Goal: Task Accomplishment & Management: Complete application form

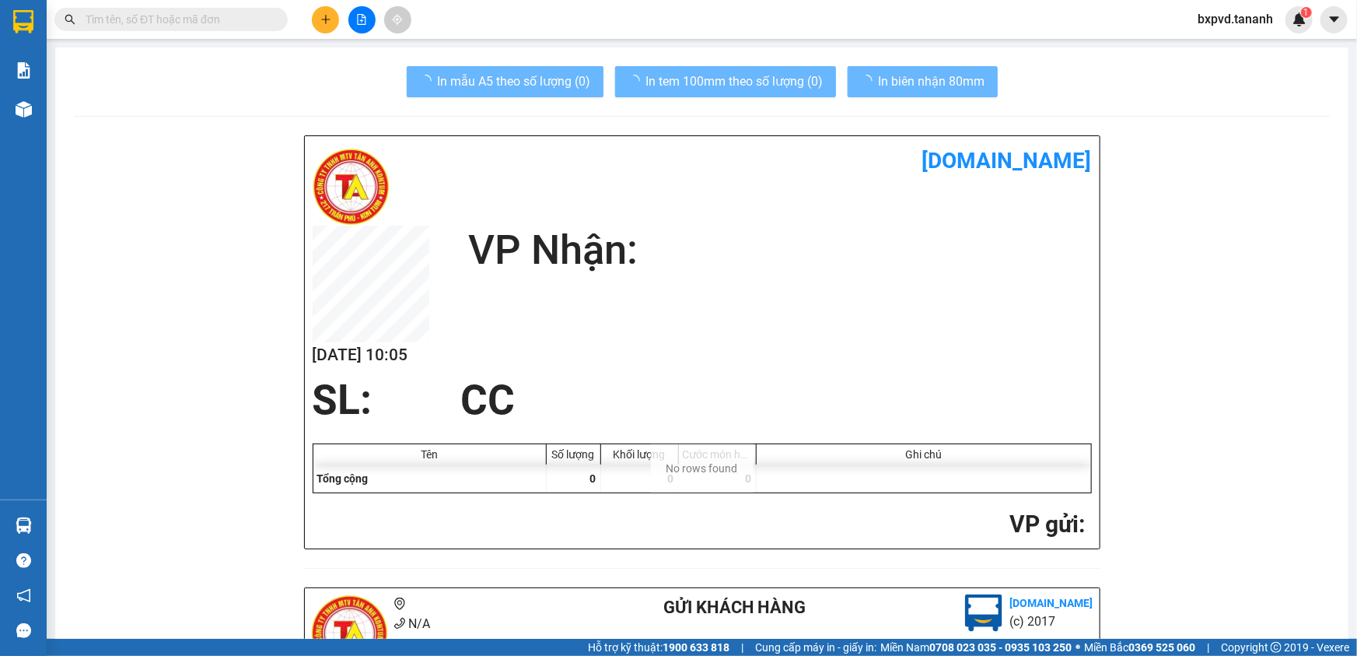
click at [339, 15] on div at bounding box center [361, 19] width 117 height 27
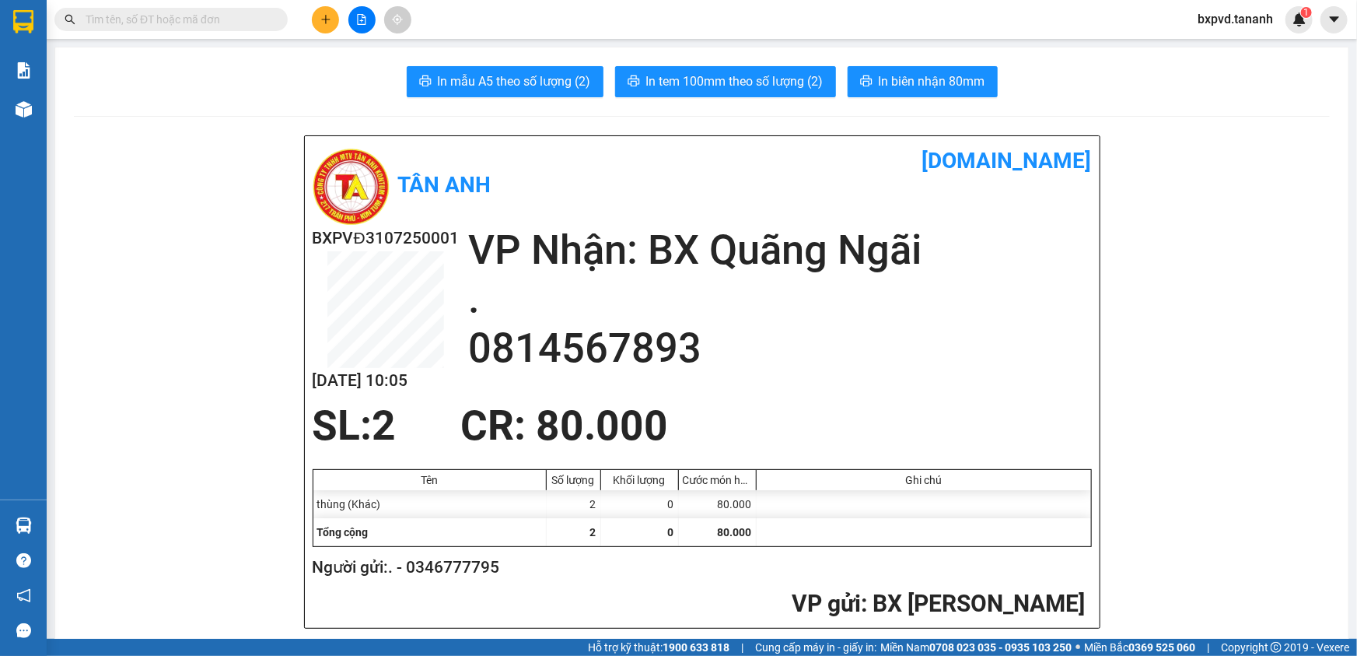
click at [314, 11] on button at bounding box center [325, 19] width 27 height 27
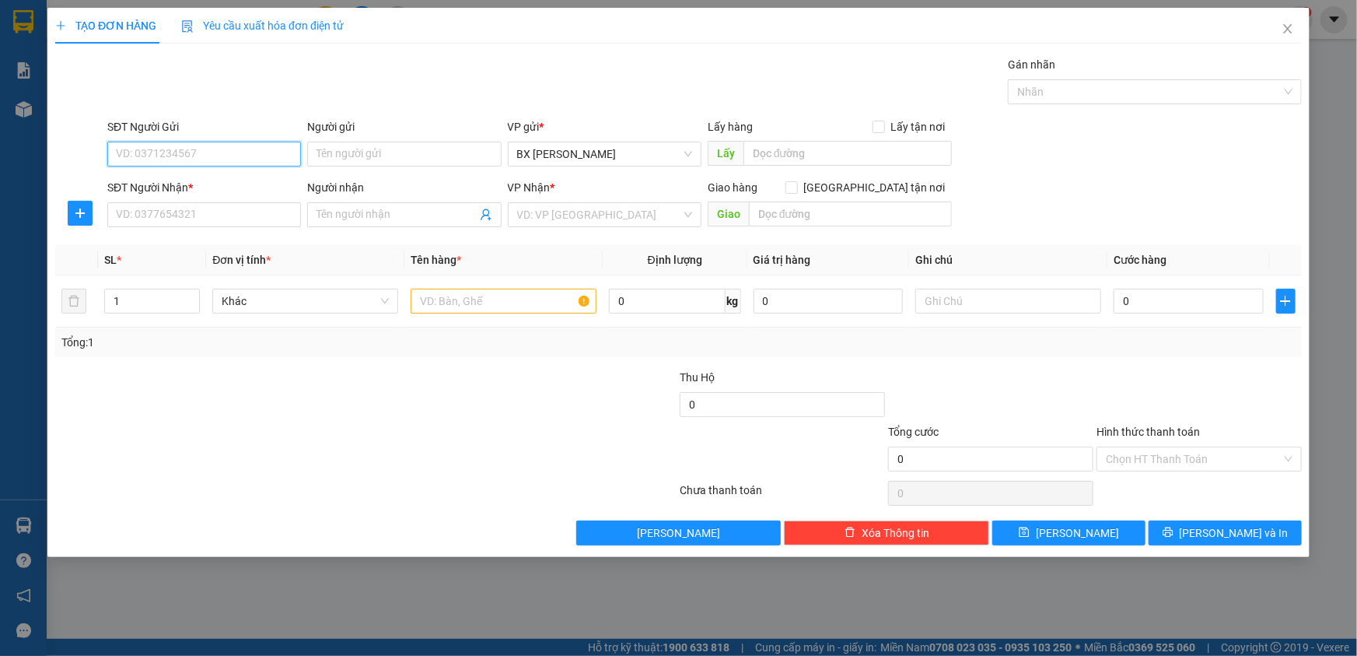
click at [230, 145] on input "SĐT Người Gửi" at bounding box center [204, 154] width 194 height 25
type input "0931137779"
click at [165, 177] on div "0931137779" at bounding box center [204, 185] width 175 height 17
type input "0772676788"
type input "GTN CR60"
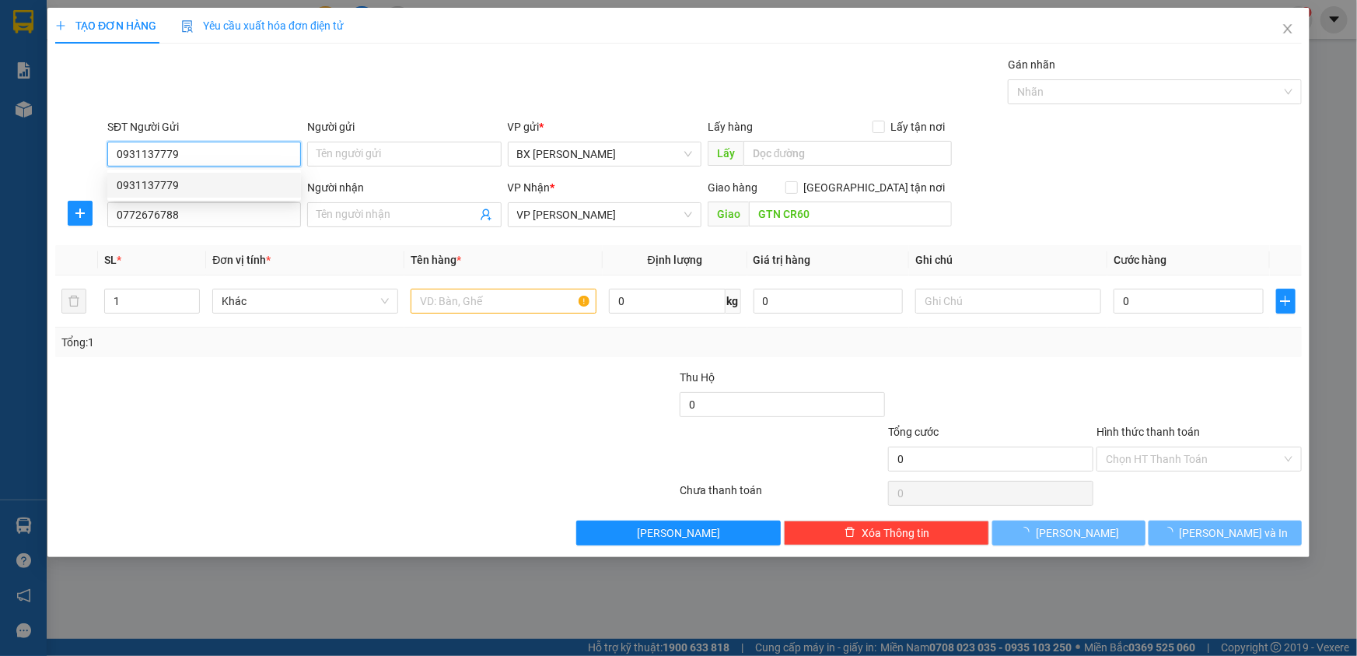
type input "50.000"
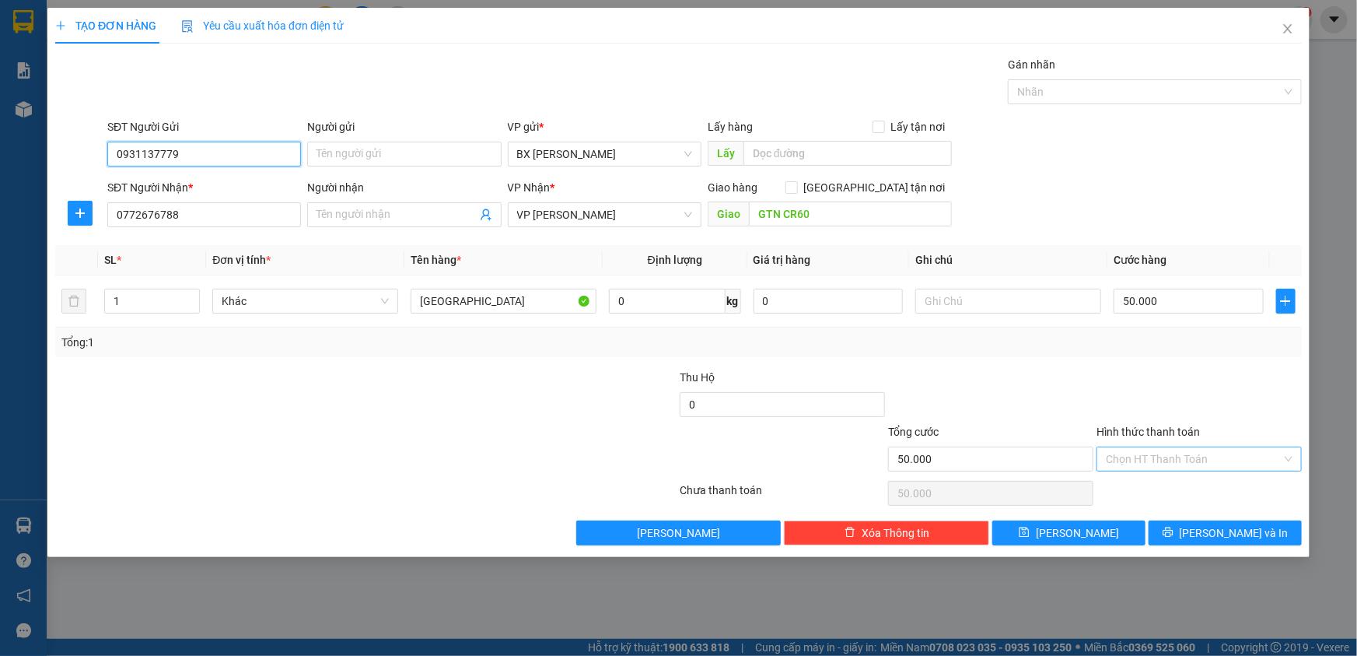
type input "0931137779"
click at [1126, 456] on input "Hình thức thanh toán" at bounding box center [1194, 458] width 176 height 23
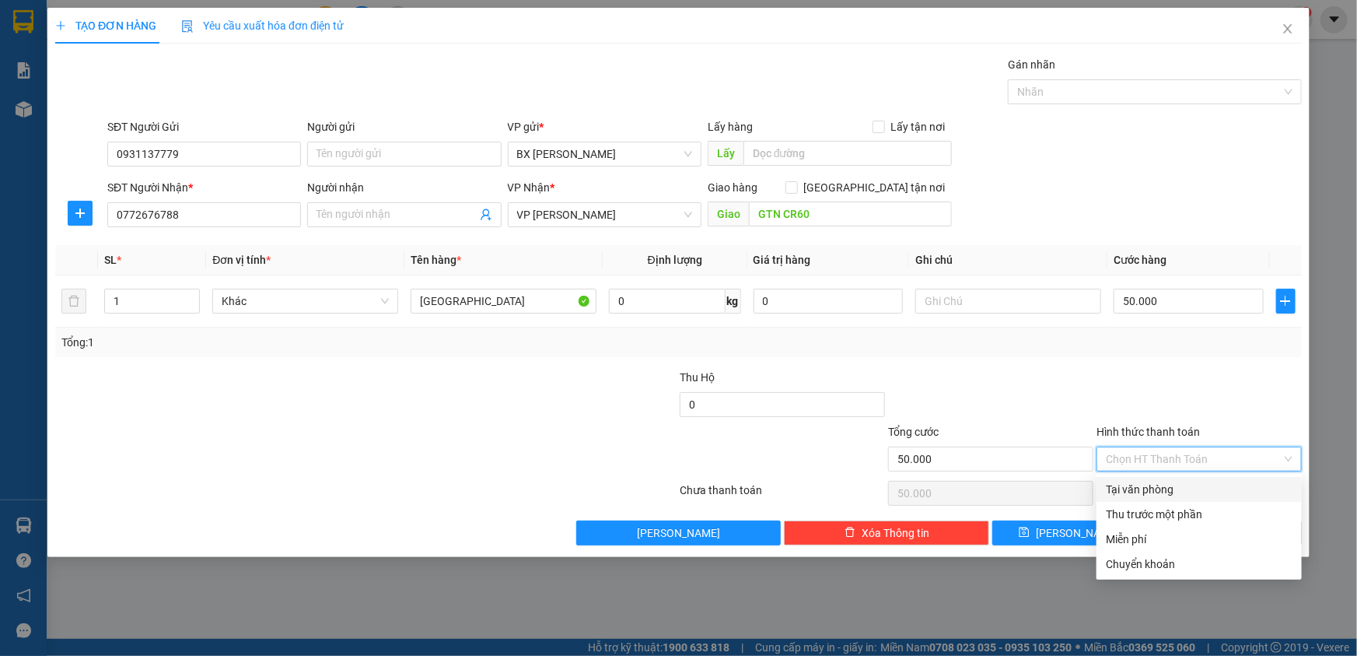
click at [1138, 481] on div "Tại văn phòng" at bounding box center [1199, 489] width 187 height 17
type input "0"
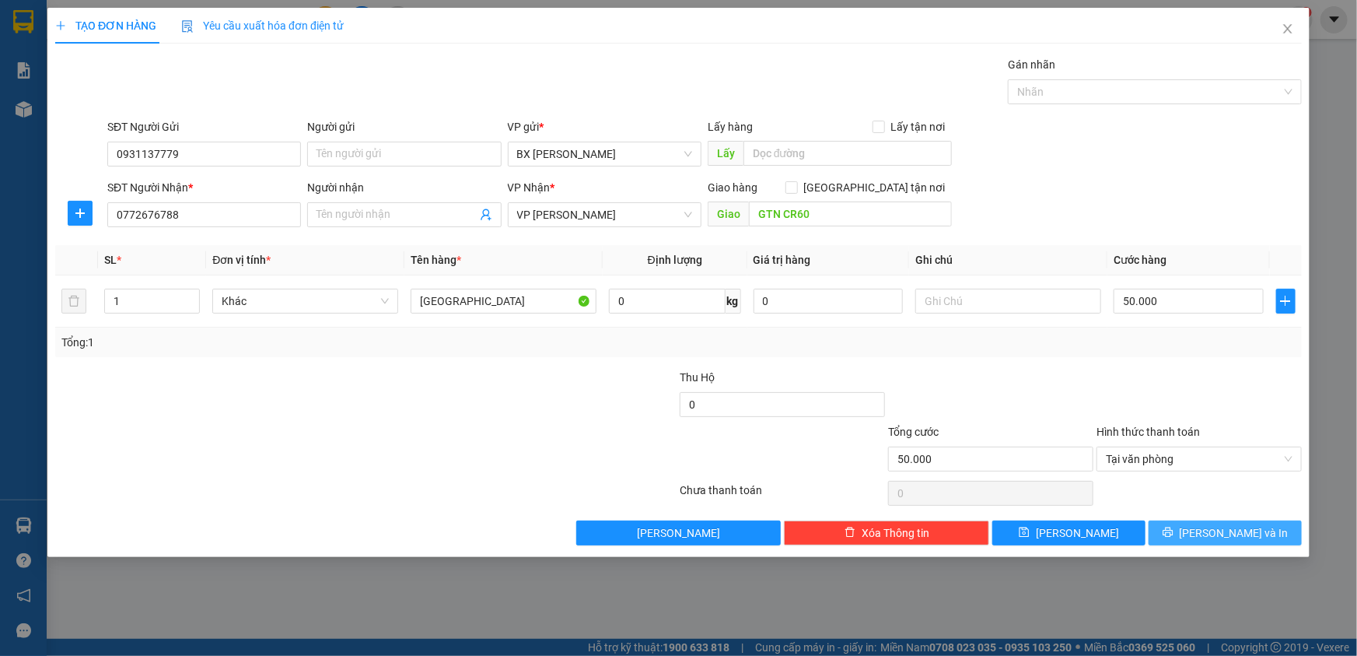
click at [1230, 527] on span "[PERSON_NAME] và In" at bounding box center [1234, 532] width 109 height 17
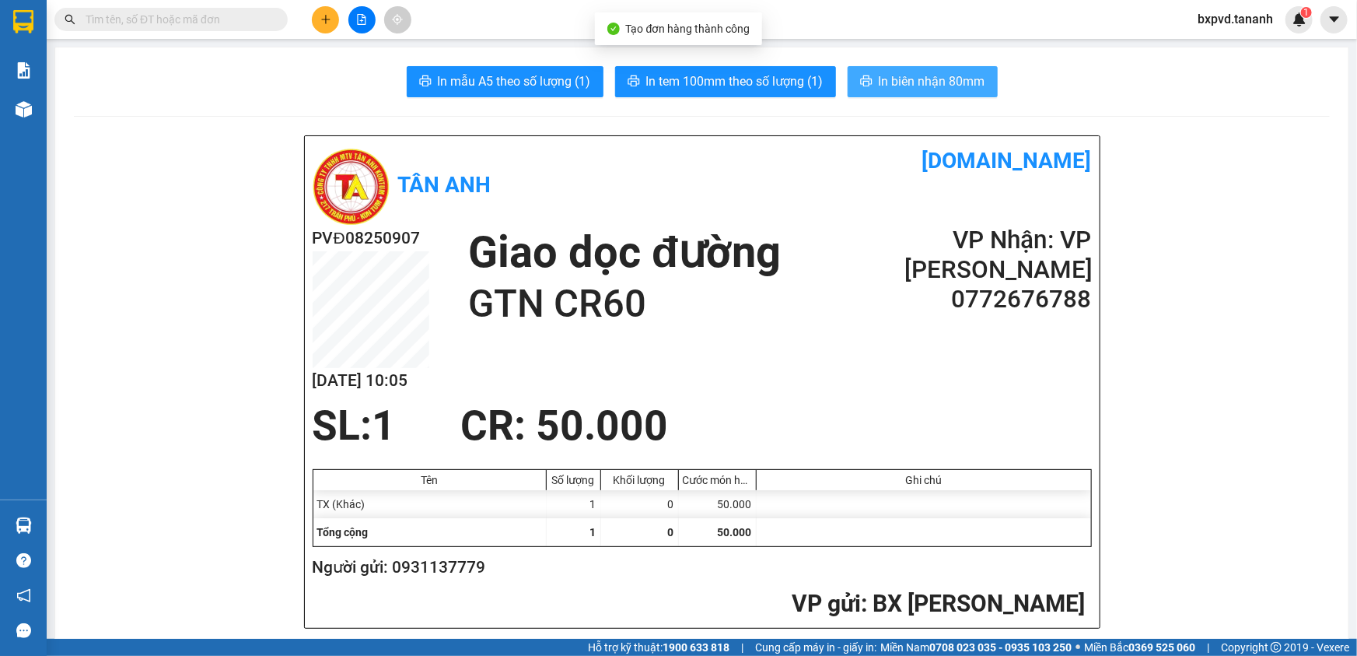
click at [932, 75] on span "In biên nhận 80mm" at bounding box center [932, 81] width 107 height 19
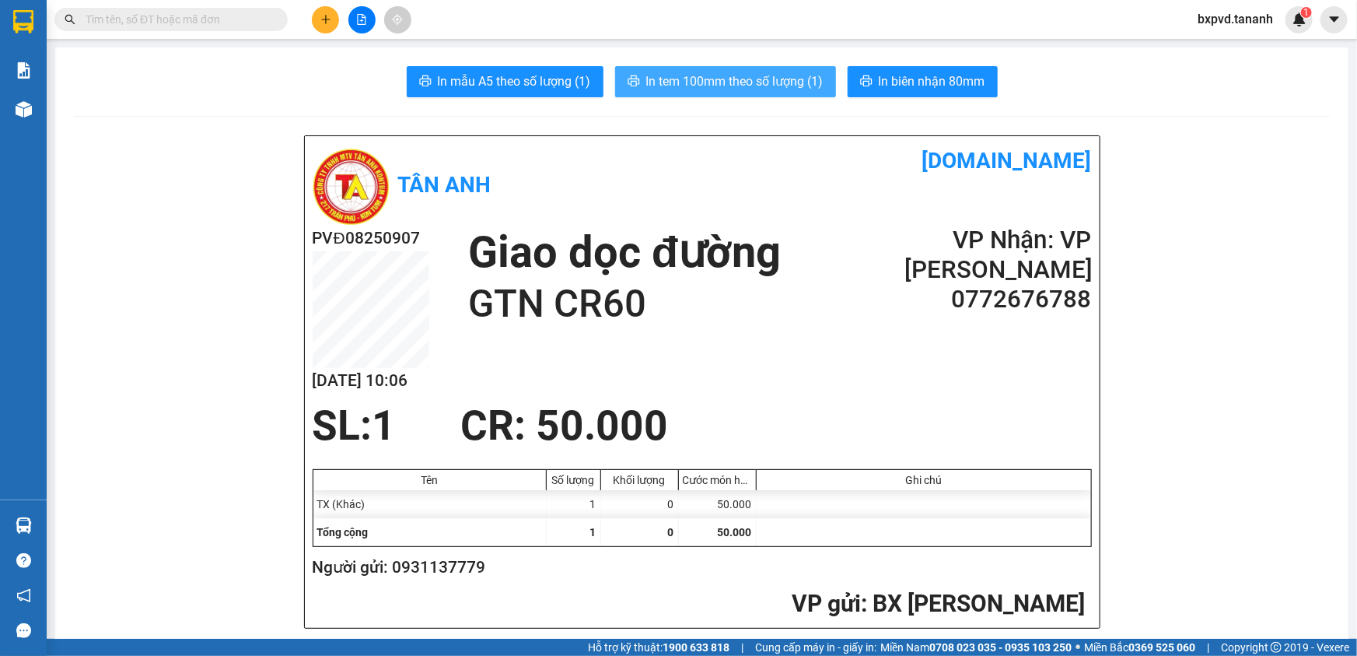
click at [693, 68] on button "In tem 100mm theo số lượng (1)" at bounding box center [725, 81] width 221 height 31
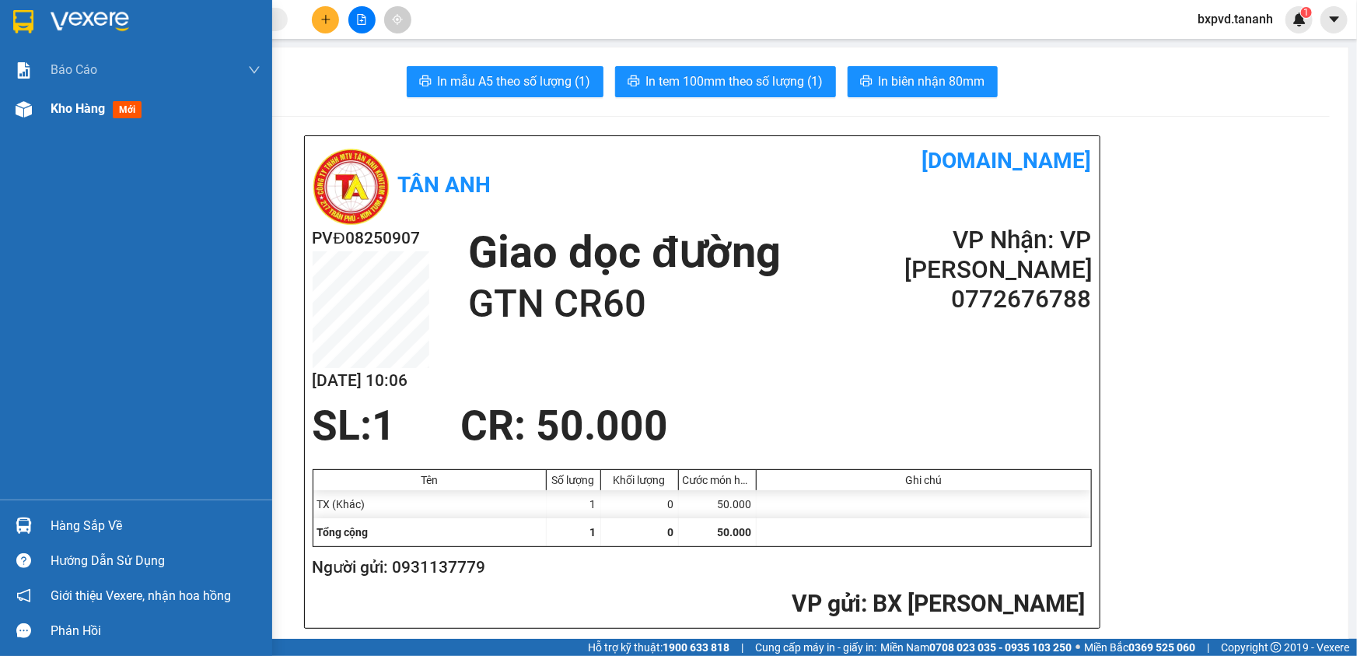
click at [25, 102] on img at bounding box center [24, 109] width 16 height 16
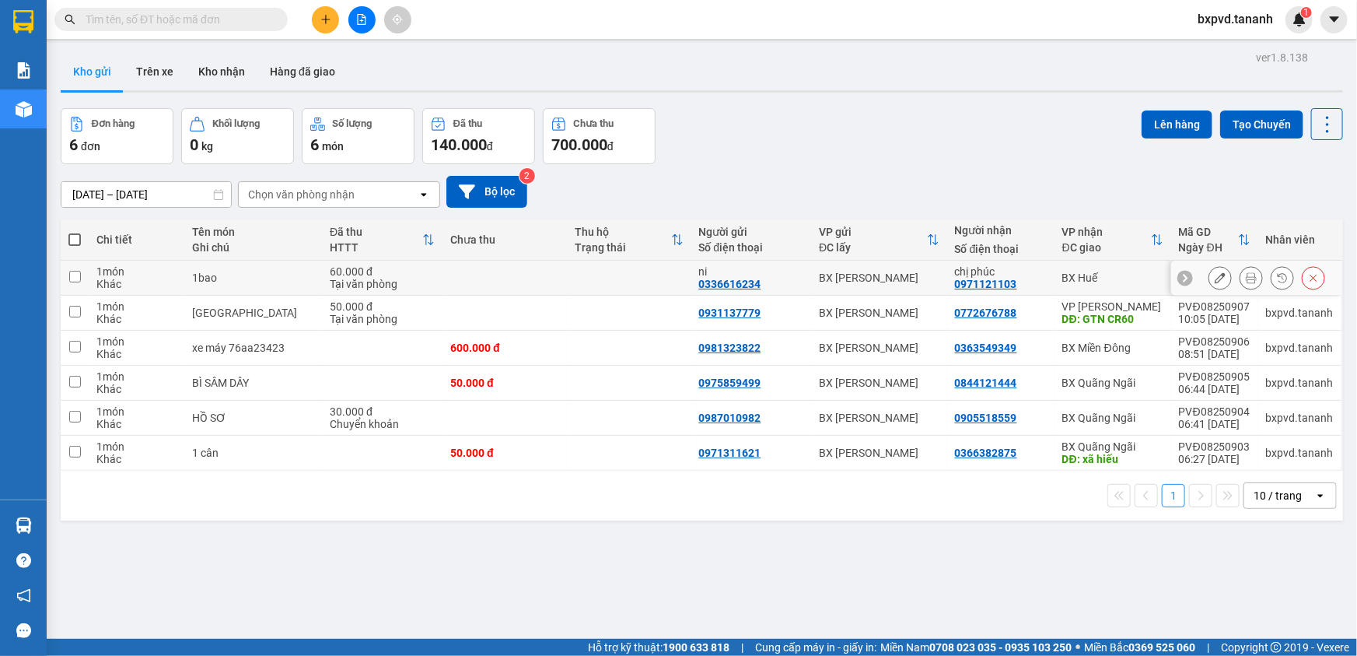
click at [1215, 279] on icon at bounding box center [1220, 277] width 11 height 11
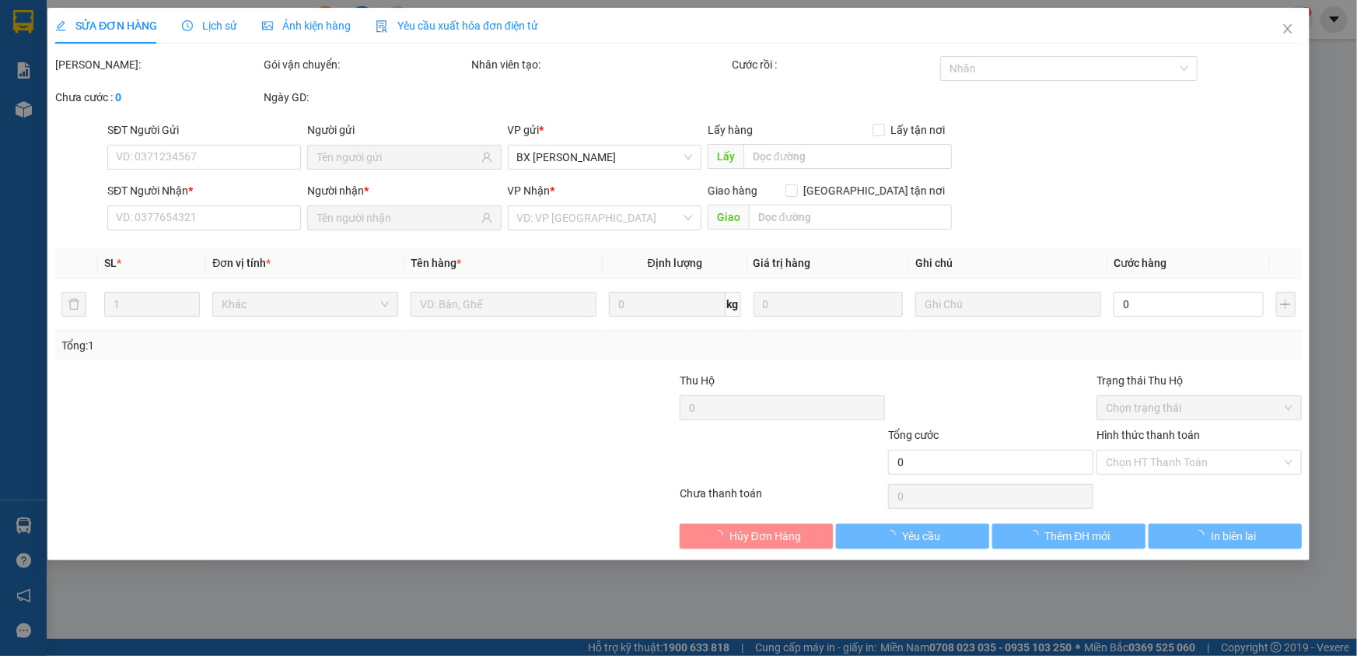
type input "0336616234"
type input "0971121103"
type input "60.000"
type input "0"
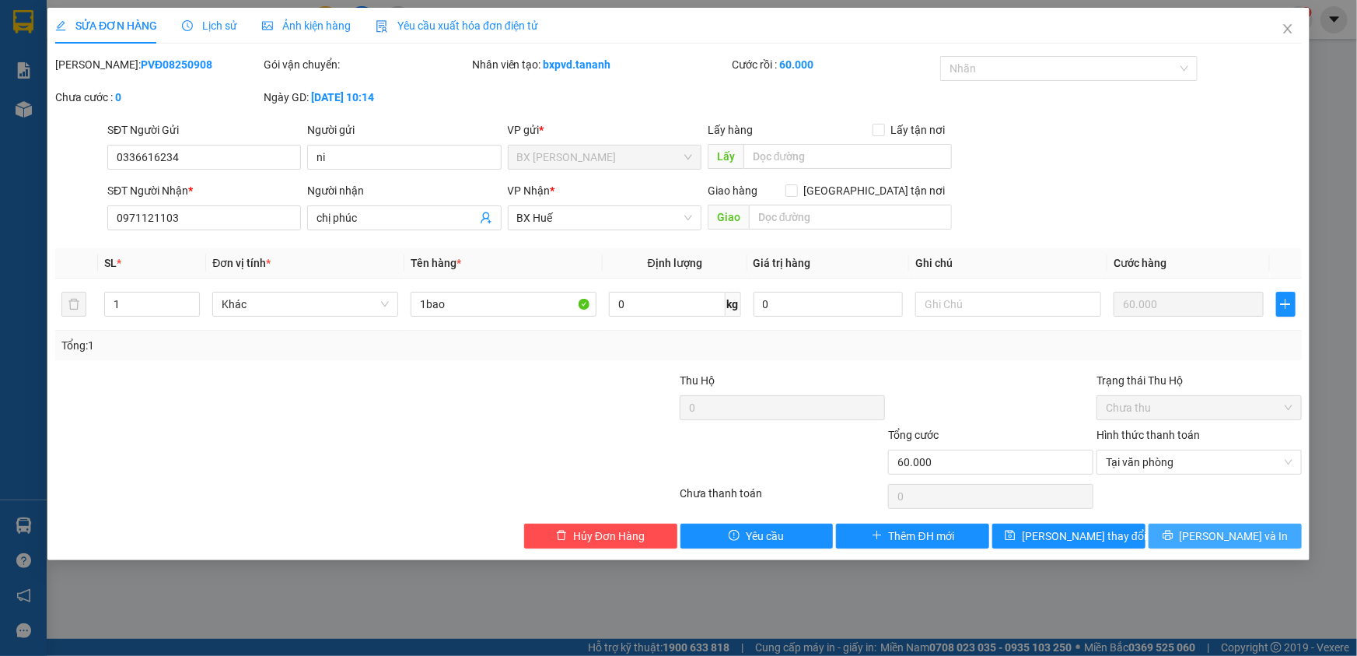
click at [1173, 537] on icon "printer" at bounding box center [1168, 535] width 10 height 10
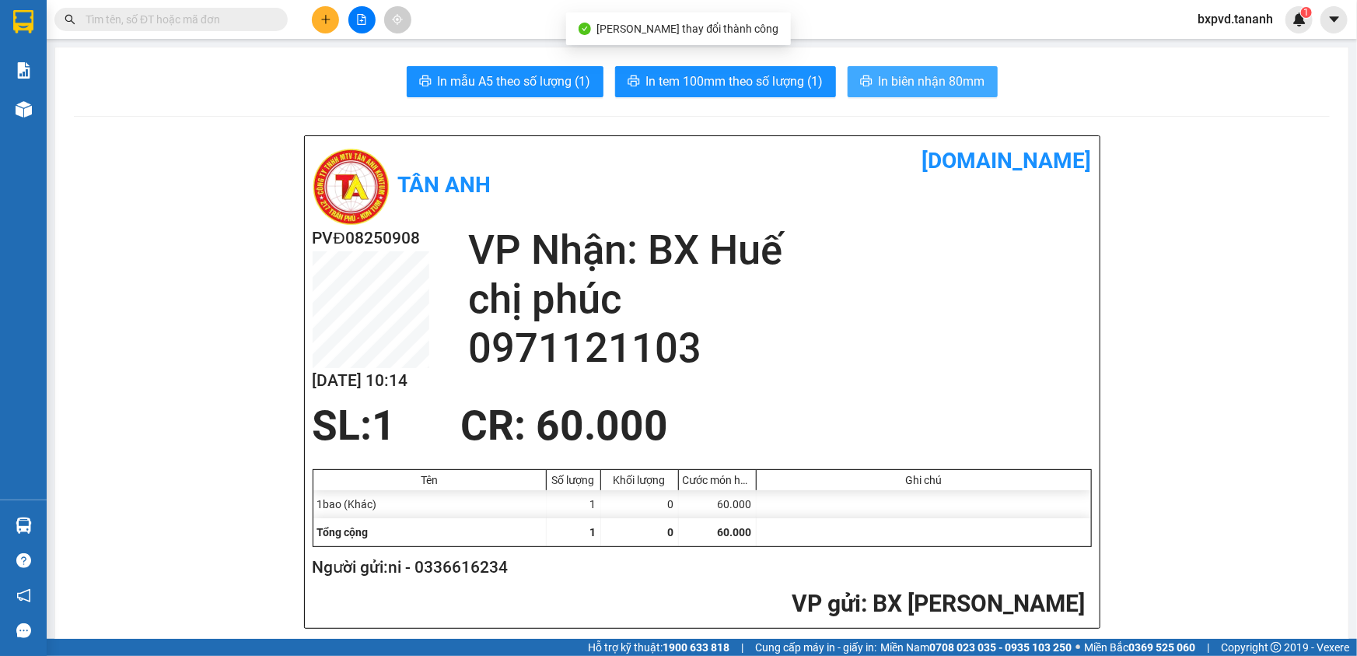
click at [896, 85] on span "In biên nhận 80mm" at bounding box center [932, 81] width 107 height 19
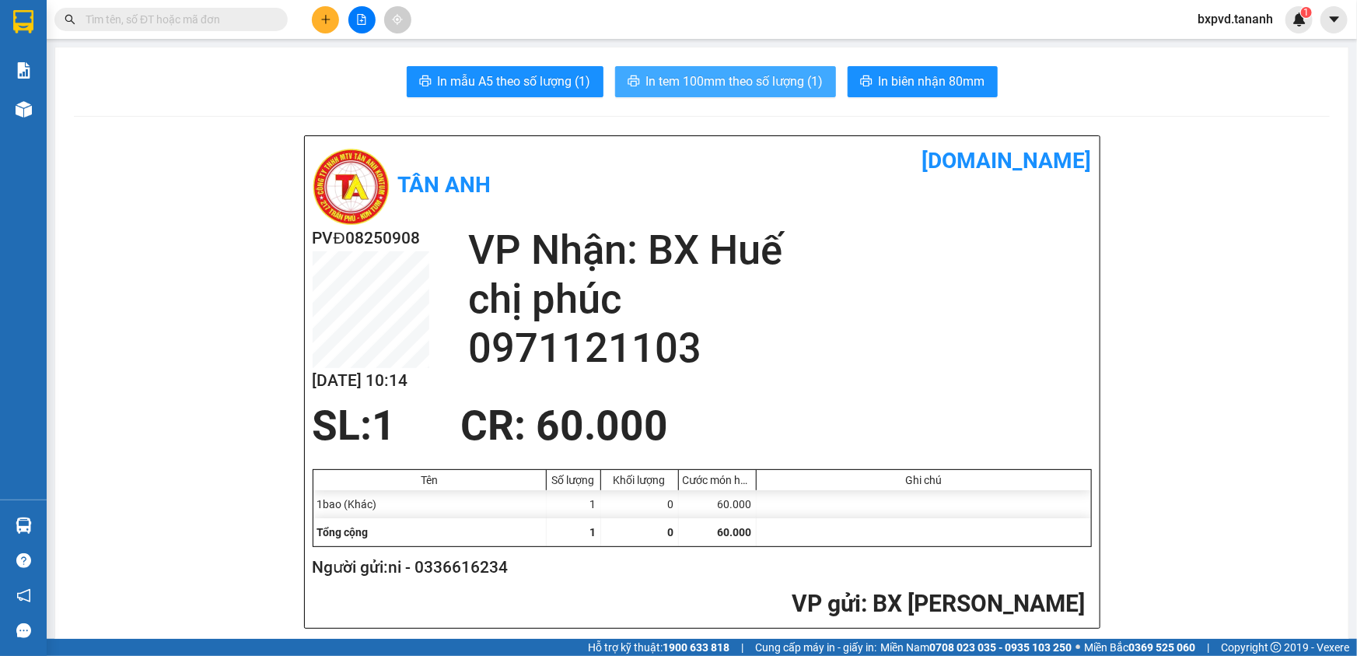
click at [789, 70] on button "In tem 100mm theo số lượng (1)" at bounding box center [725, 81] width 221 height 31
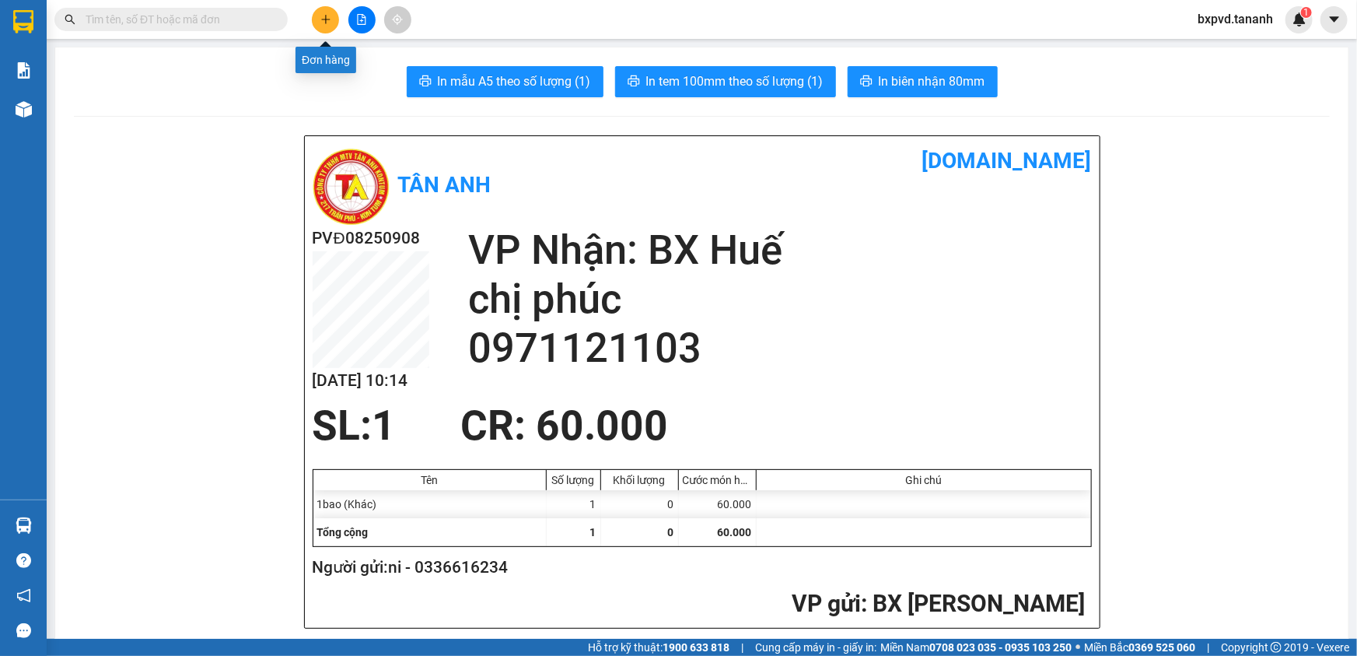
click at [328, 6] on button at bounding box center [325, 19] width 27 height 27
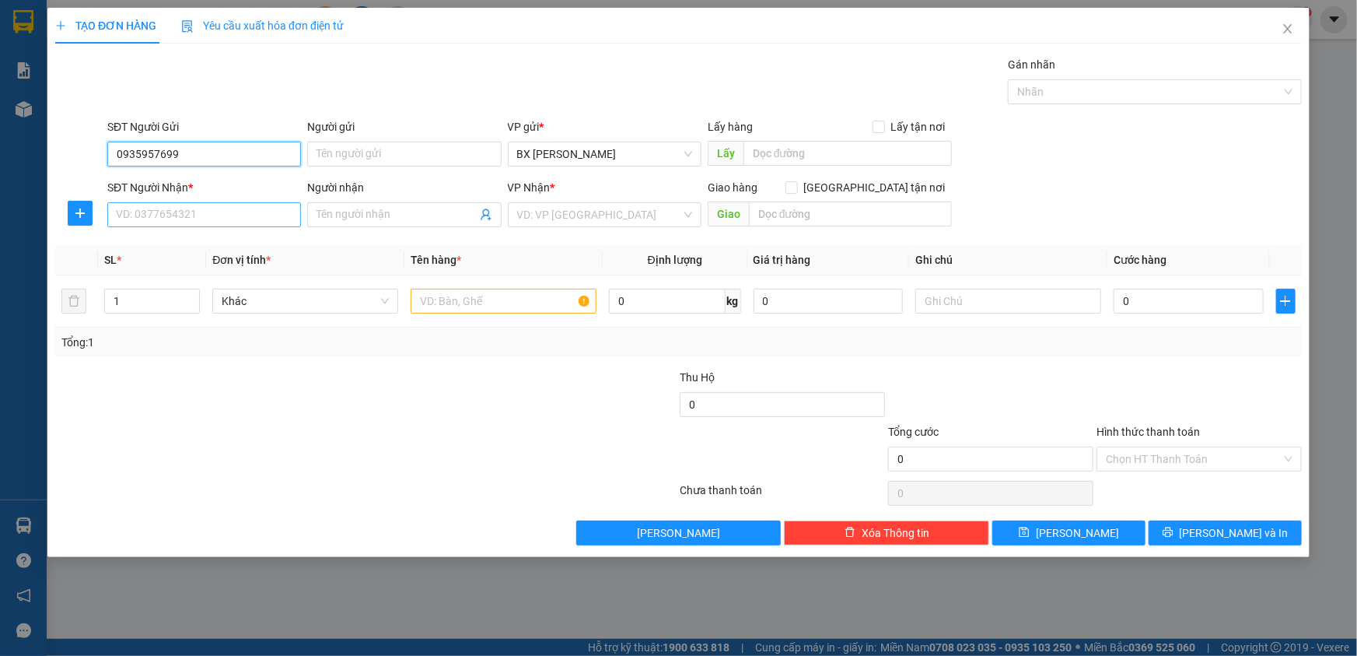
type input "0935957699"
click at [194, 224] on input "SĐT Người Nhận *" at bounding box center [204, 214] width 194 height 25
type input "0986808277"
click at [639, 217] on input "search" at bounding box center [599, 214] width 164 height 23
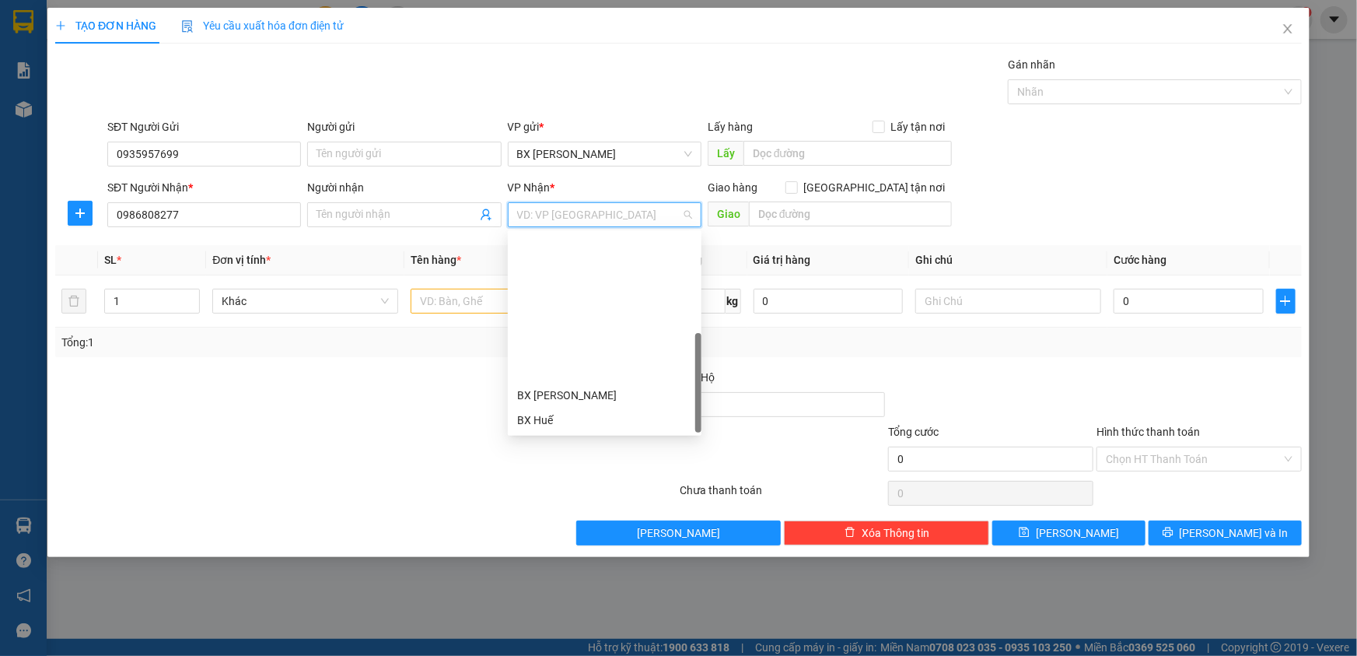
scroll to position [173, 0]
click at [601, 374] on div "BX Quãng Ngãi" at bounding box center [604, 370] width 175 height 17
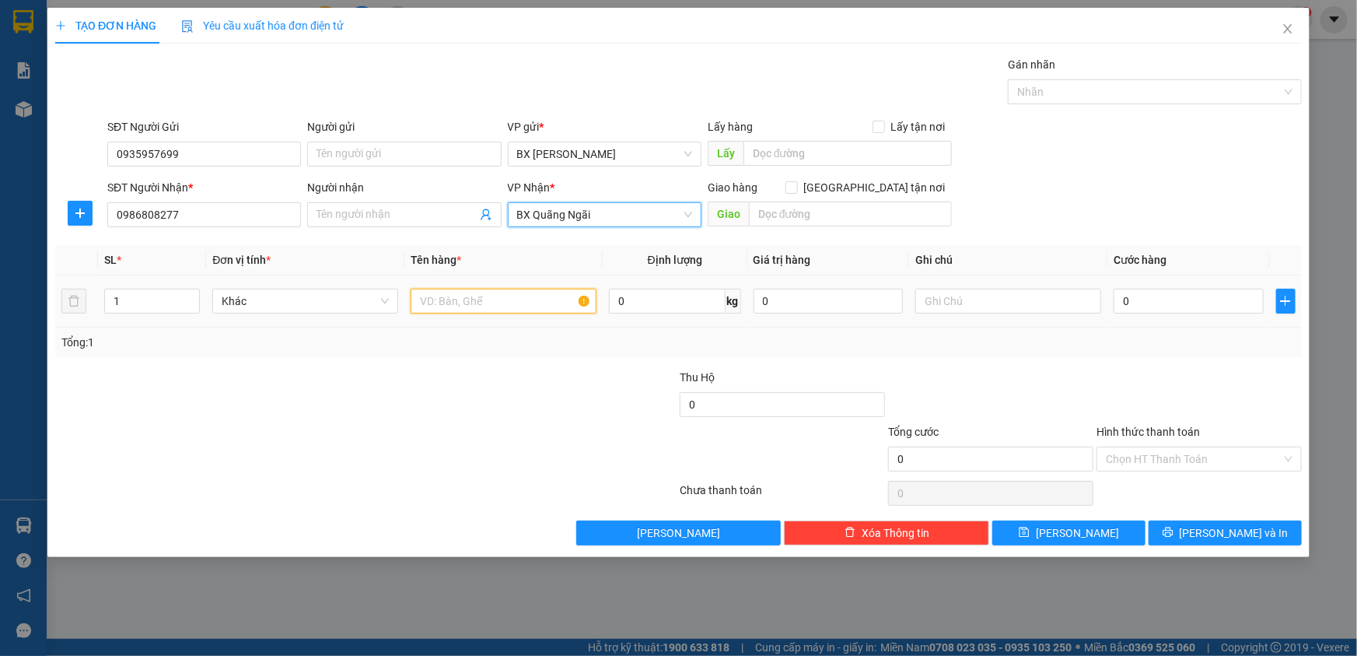
click at [526, 309] on input "text" at bounding box center [504, 301] width 186 height 25
type input "h"
type input "o"
type input "ô"
click at [417, 302] on input "ồ sơ" at bounding box center [504, 301] width 186 height 25
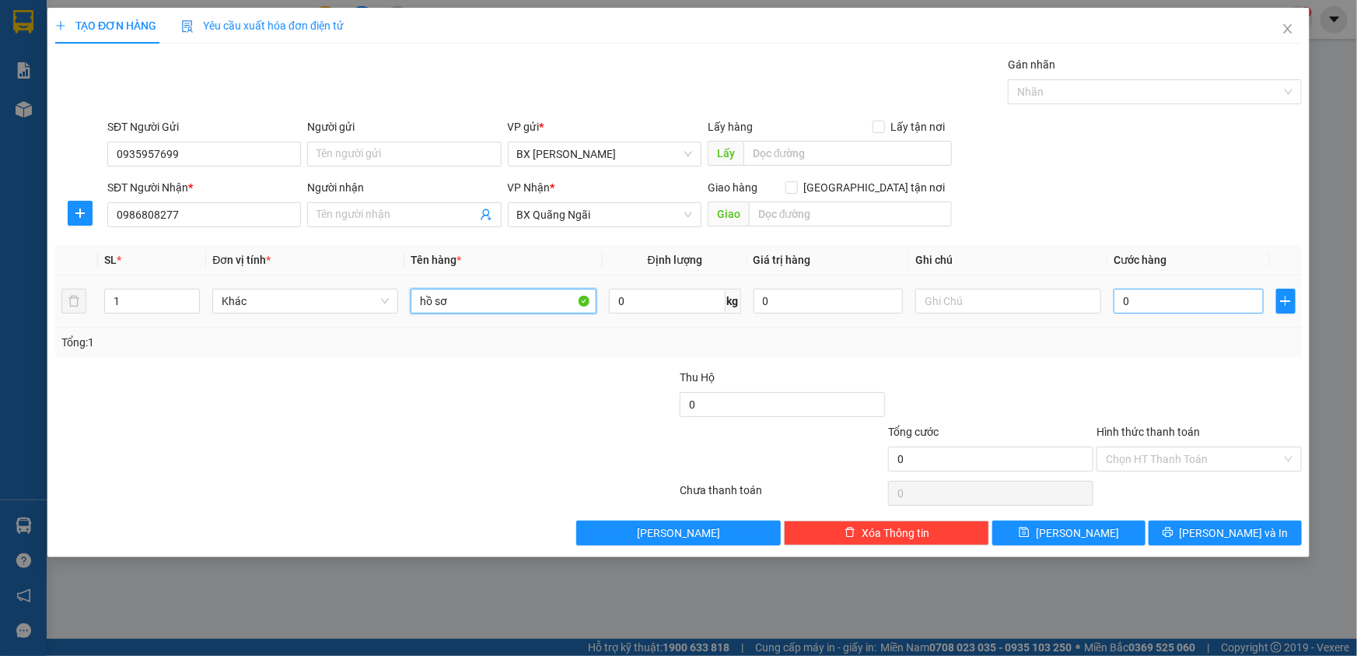
type input "hồ sơ"
click at [1164, 300] on input "0" at bounding box center [1189, 301] width 150 height 25
type input "3"
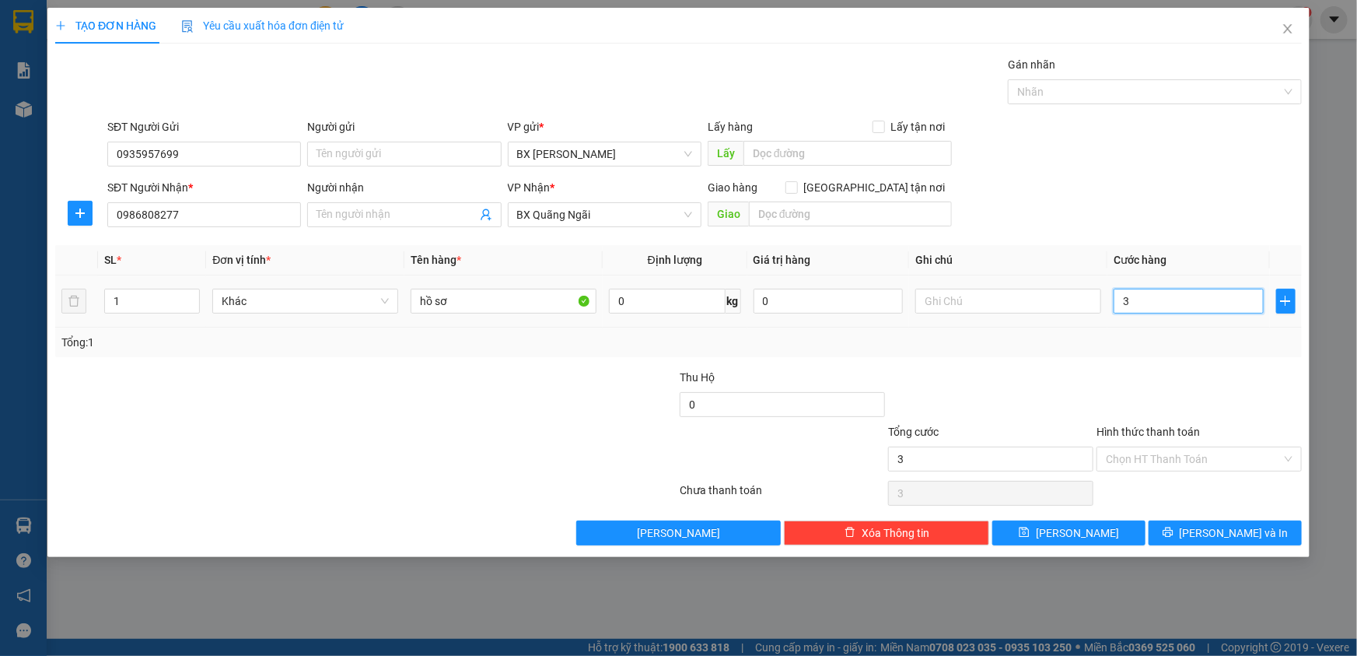
type input "30"
type input "30.000"
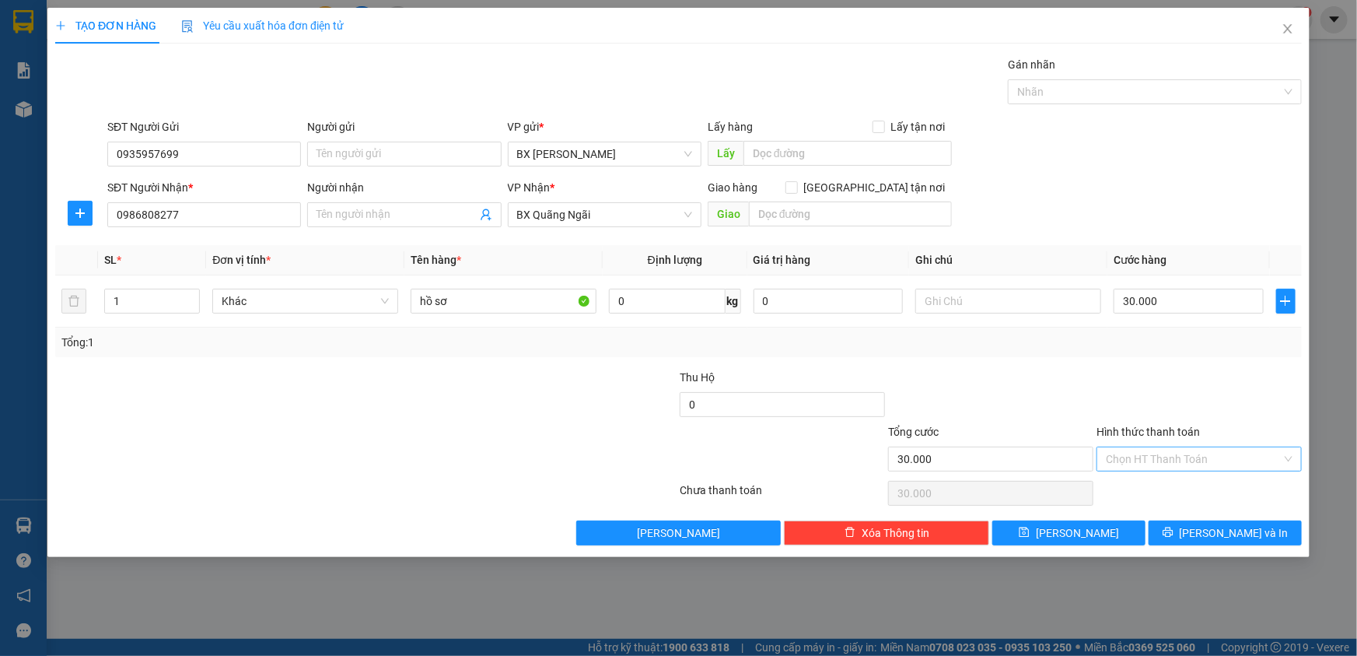
click at [1128, 461] on input "Hình thức thanh toán" at bounding box center [1194, 458] width 176 height 23
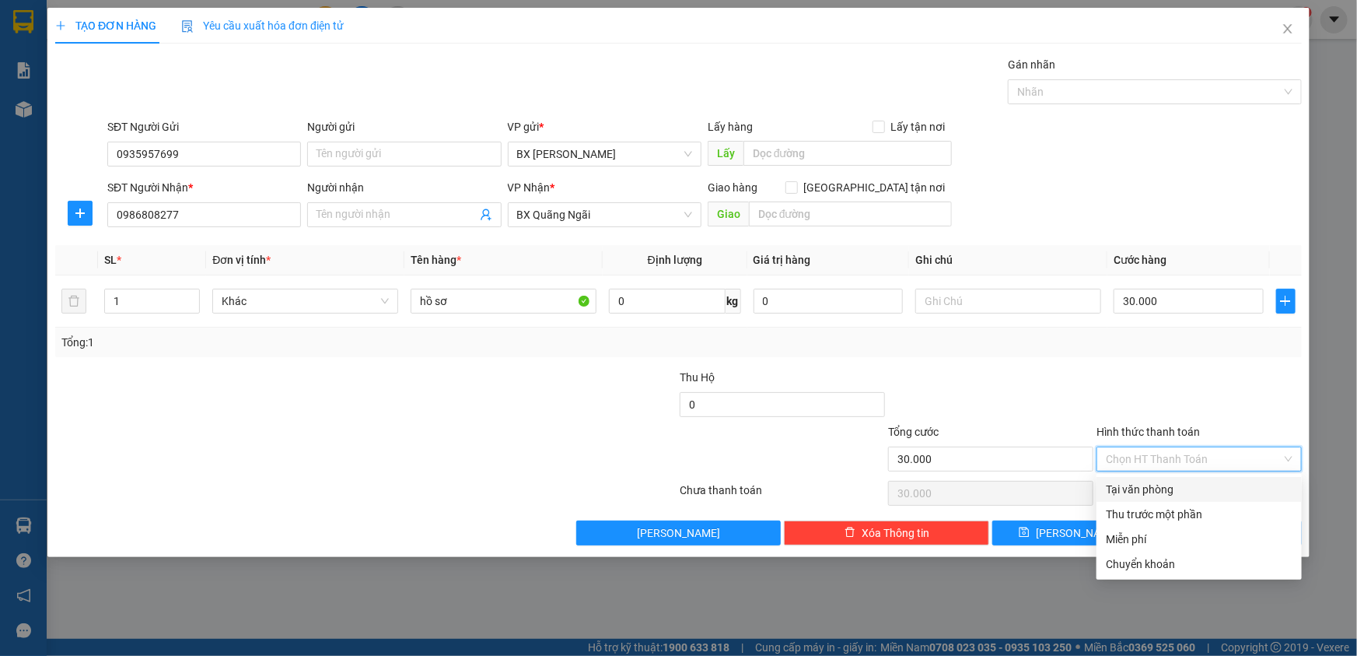
click at [1128, 488] on div "Tại văn phòng" at bounding box center [1199, 489] width 187 height 17
type input "0"
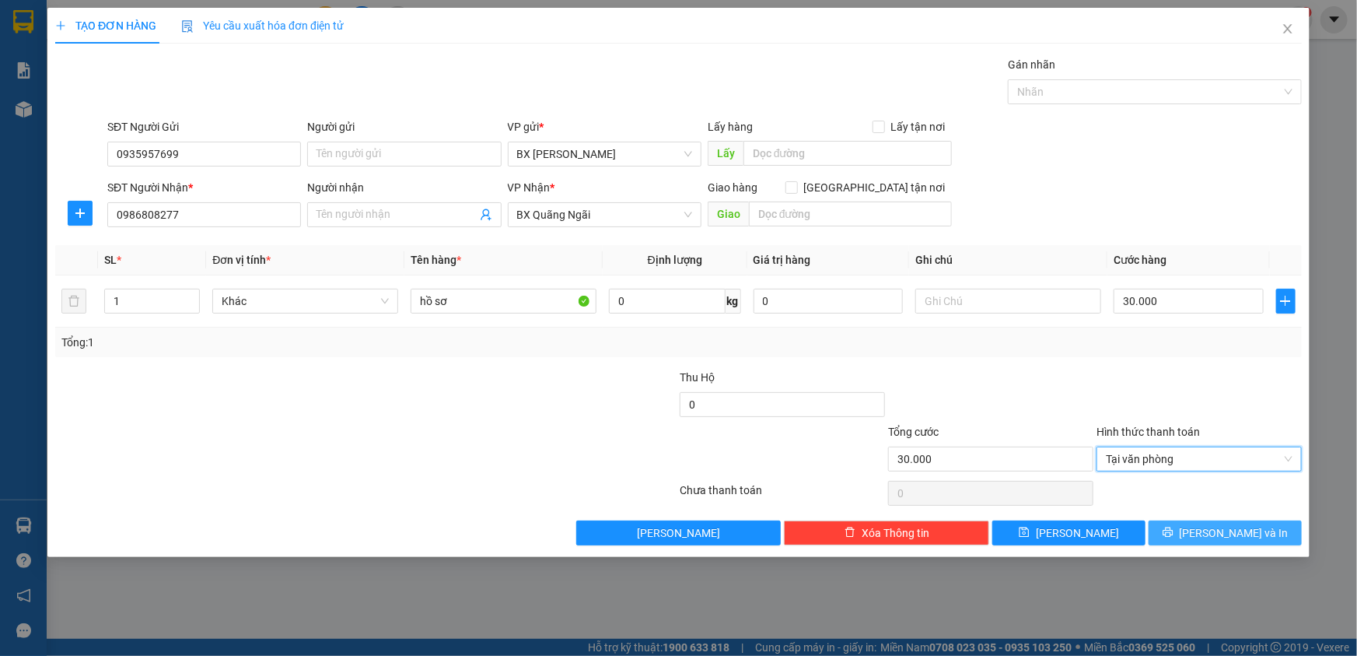
click at [1217, 527] on span "[PERSON_NAME] và In" at bounding box center [1234, 532] width 109 height 17
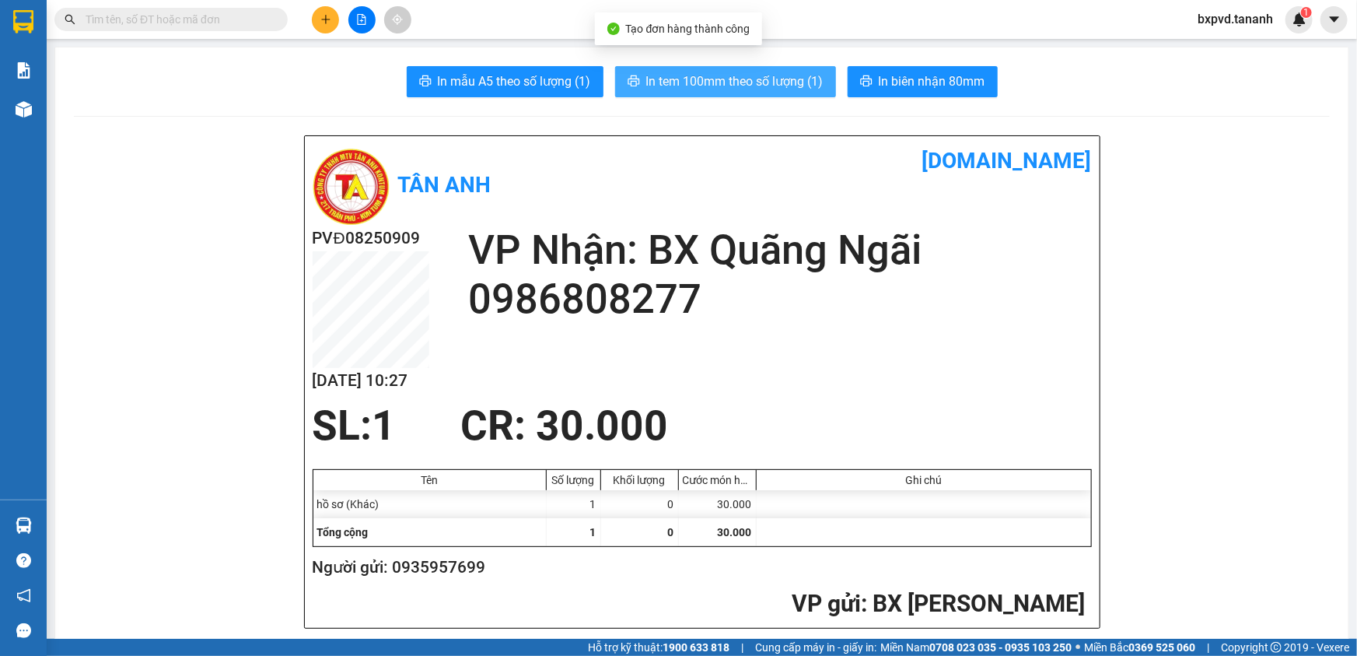
click at [722, 79] on span "In tem 100mm theo số lượng (1)" at bounding box center [734, 81] width 177 height 19
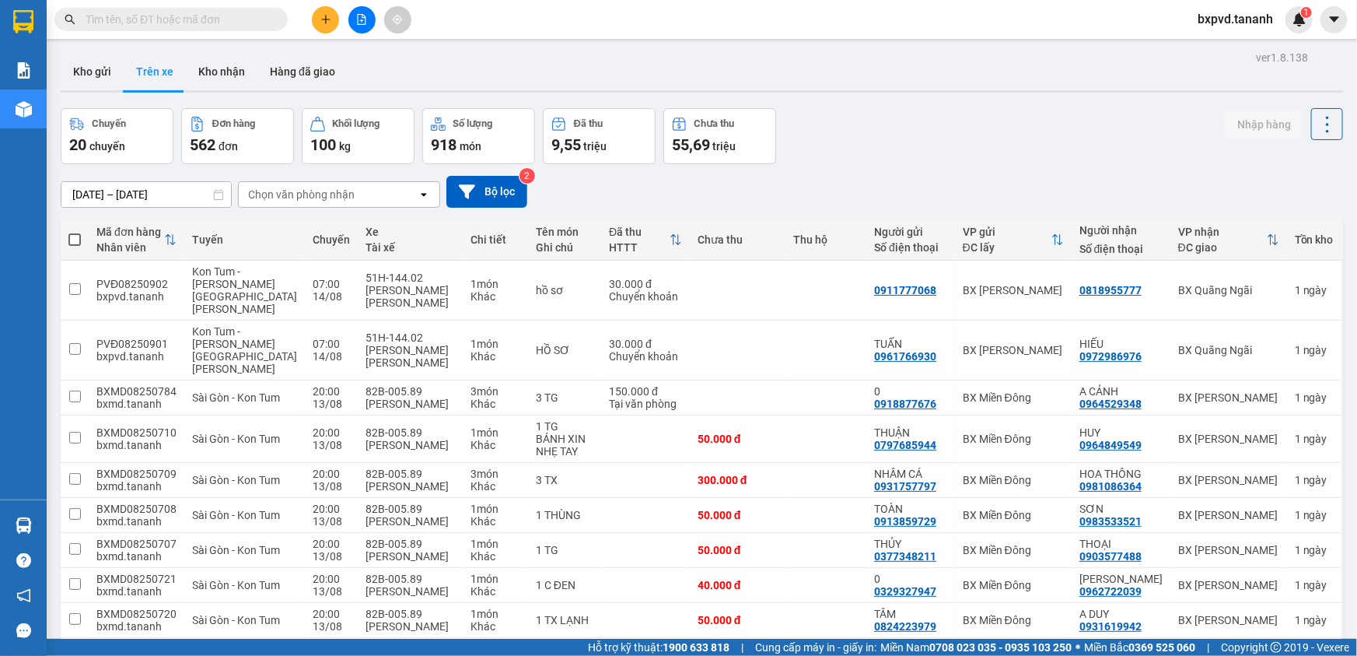
click at [964, 154] on div "Chuyến 20 chuyến Đơn hàng 562 đơn [PERSON_NAME] 100 kg Số [PERSON_NAME] 918 món…" at bounding box center [702, 136] width 1282 height 56
click at [320, 21] on icon "plus" at bounding box center [325, 19] width 11 height 11
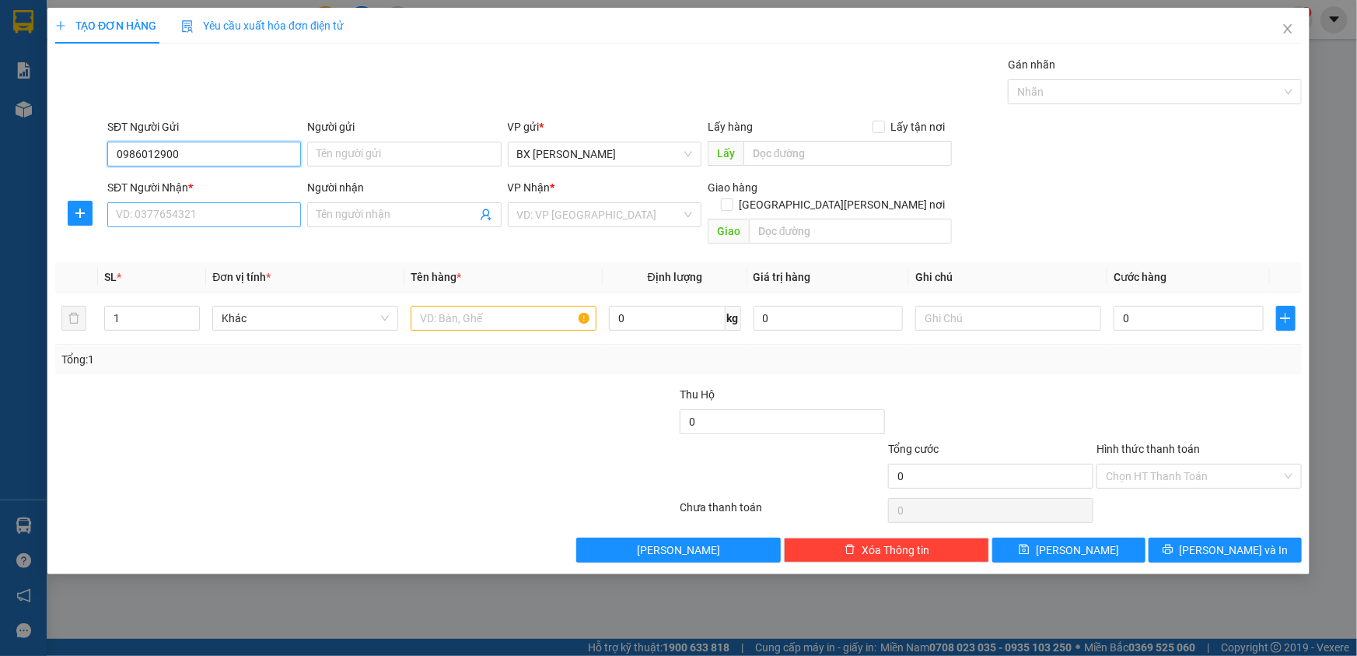
type input "0986012900"
drag, startPoint x: 129, startPoint y: 216, endPoint x: 128, endPoint y: 198, distance: 17.9
click at [128, 216] on input "SĐT Người Nhận *" at bounding box center [204, 214] width 194 height 25
type input "0982491800"
click at [600, 219] on input "search" at bounding box center [599, 214] width 164 height 23
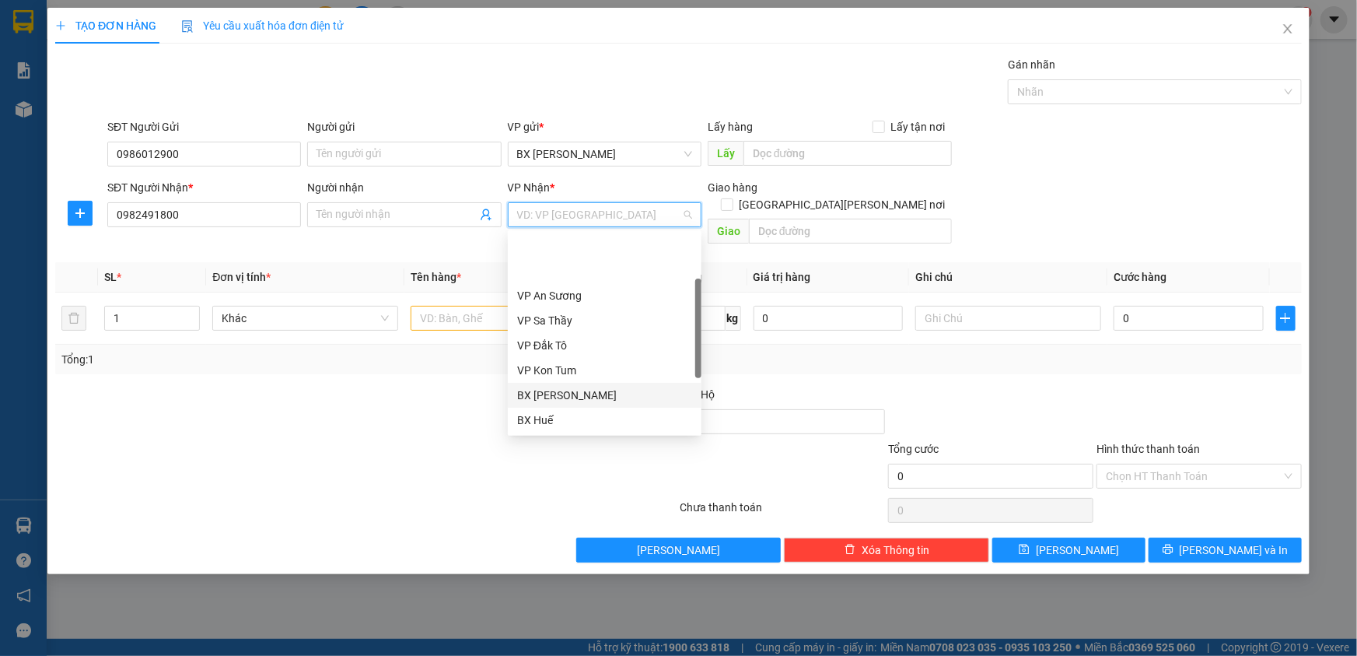
scroll to position [173, 0]
click at [593, 365] on div "BX Quãng Ngãi" at bounding box center [604, 370] width 175 height 17
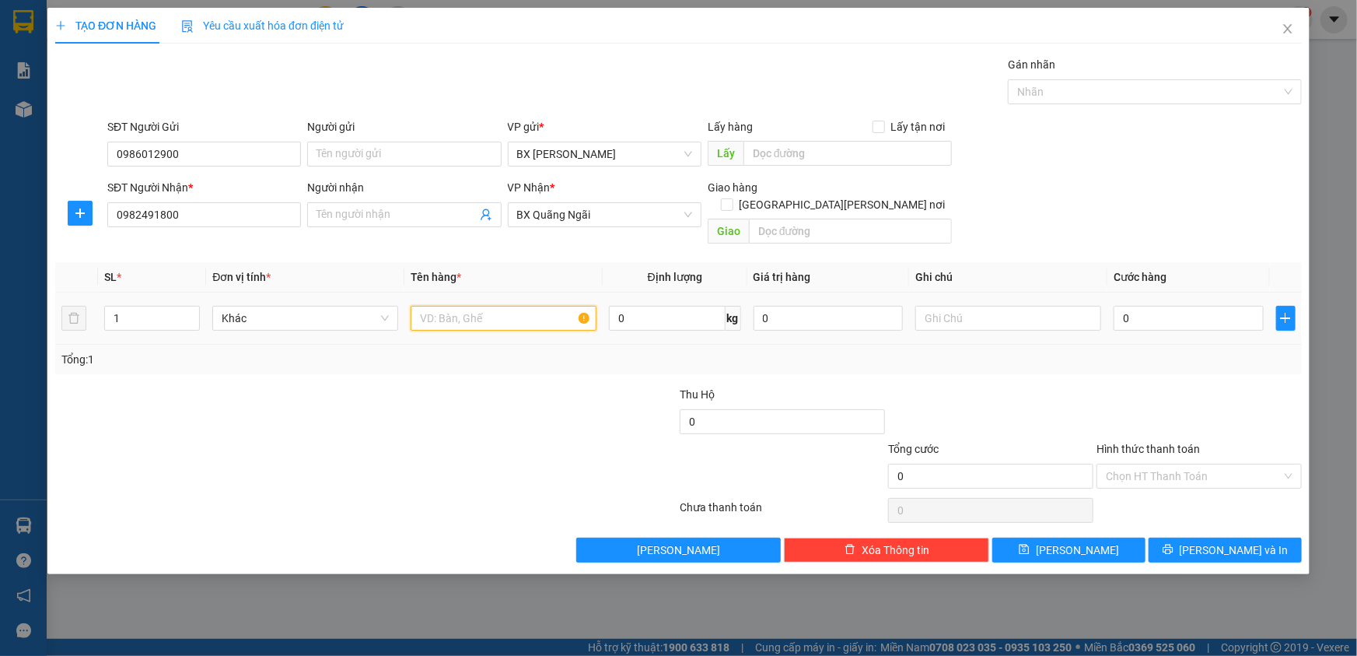
click at [531, 306] on input "text" at bounding box center [504, 318] width 186 height 25
type input "1 gói"
click at [1170, 306] on input "0" at bounding box center [1189, 318] width 150 height 25
type input "3"
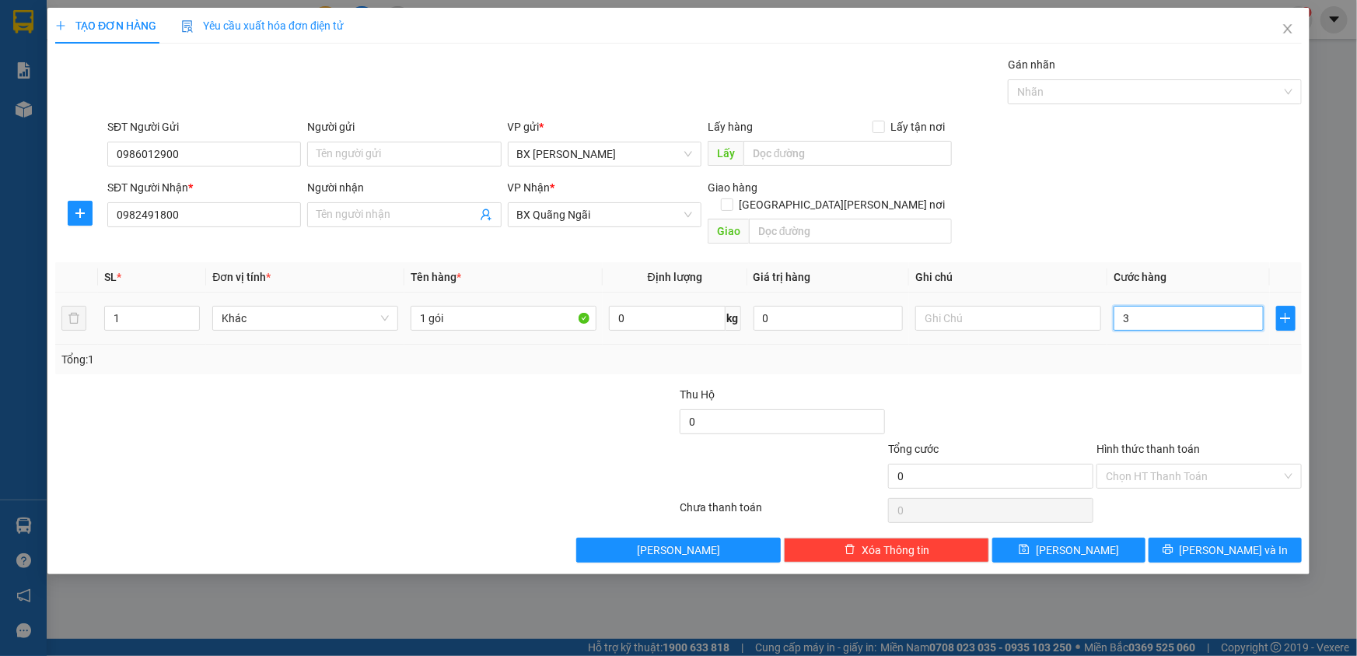
type input "3"
type input "30"
type input "30.000"
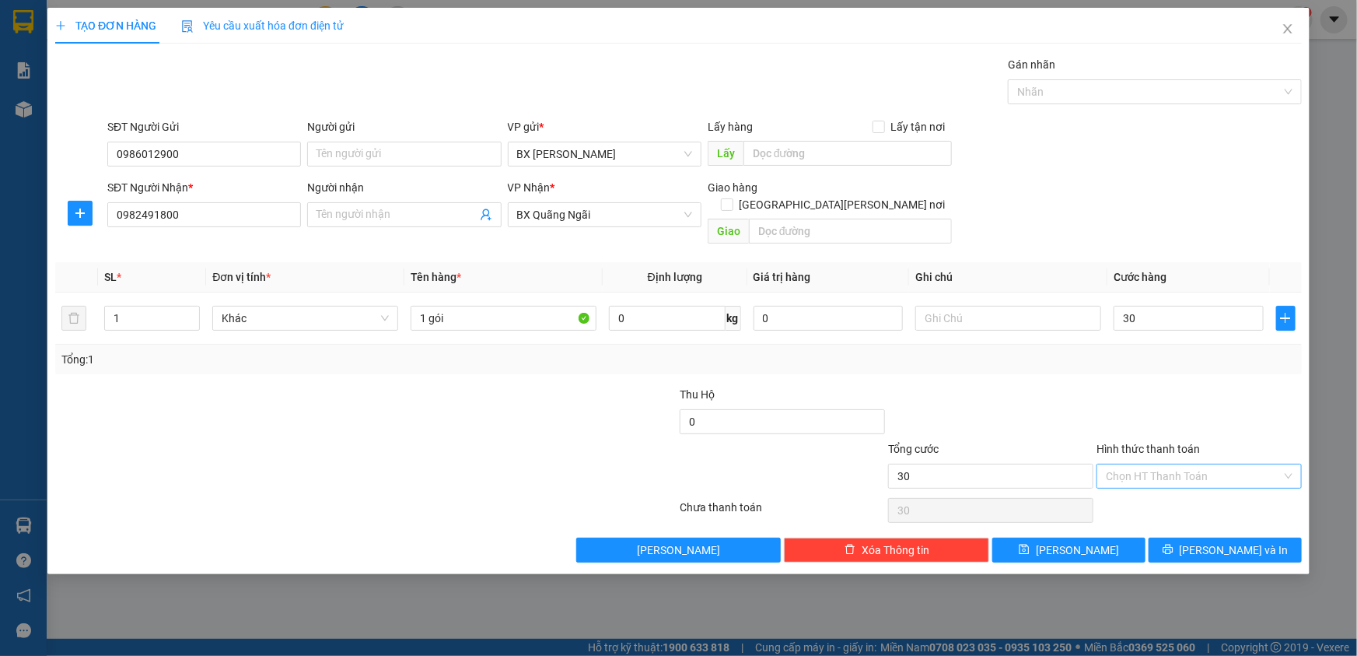
type input "30.000"
click at [1151, 469] on input "Hình thức thanh toán" at bounding box center [1194, 475] width 176 height 23
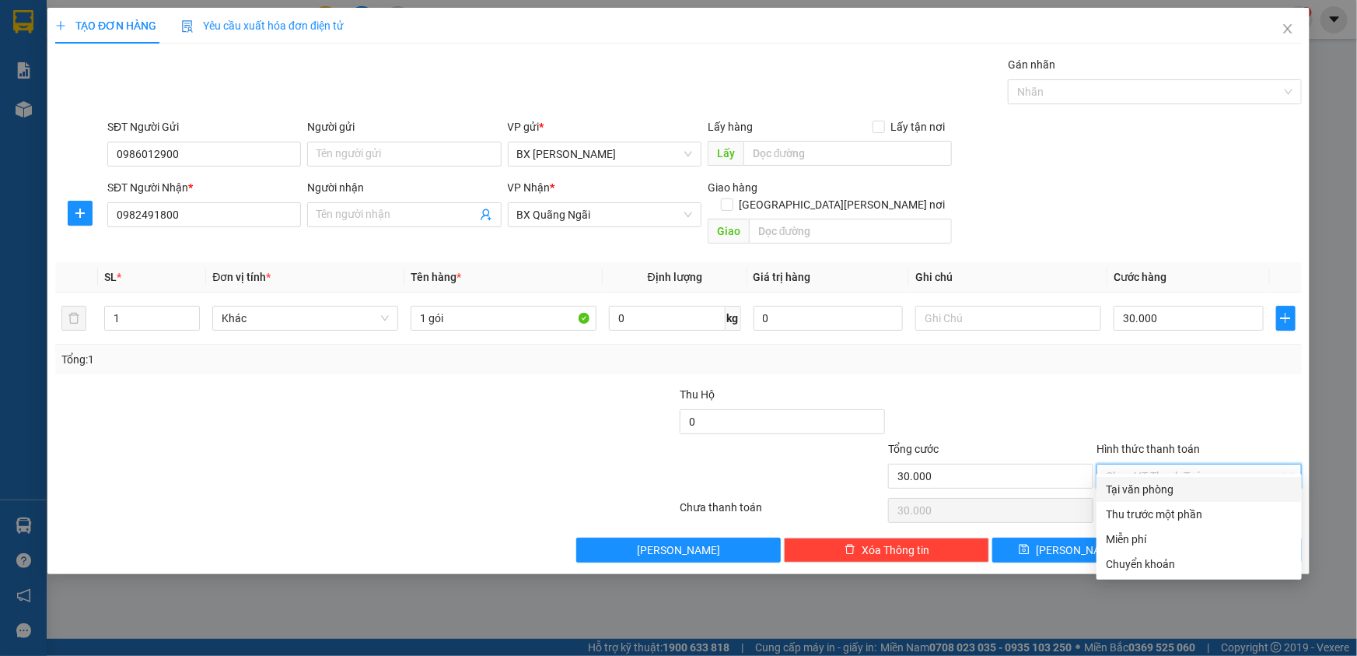
click at [1150, 485] on div "Tại văn phòng" at bounding box center [1199, 489] width 187 height 17
type input "0"
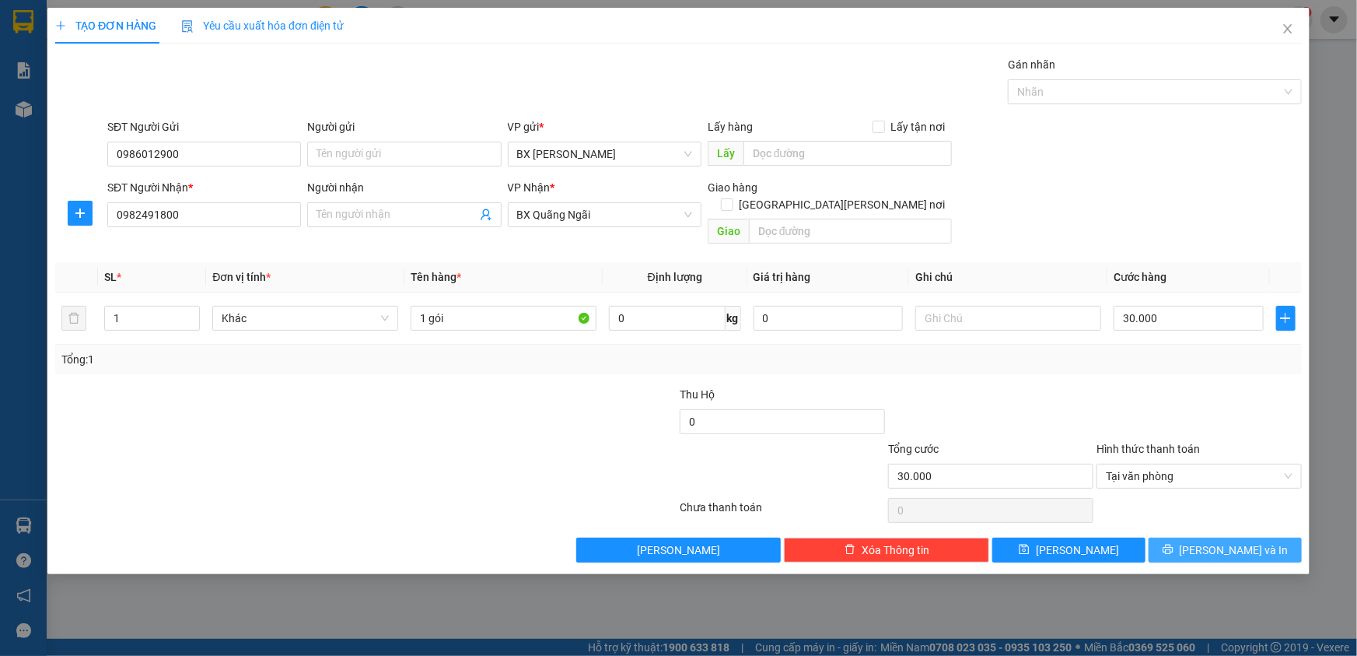
click at [1235, 541] on span "[PERSON_NAME] và In" at bounding box center [1234, 549] width 109 height 17
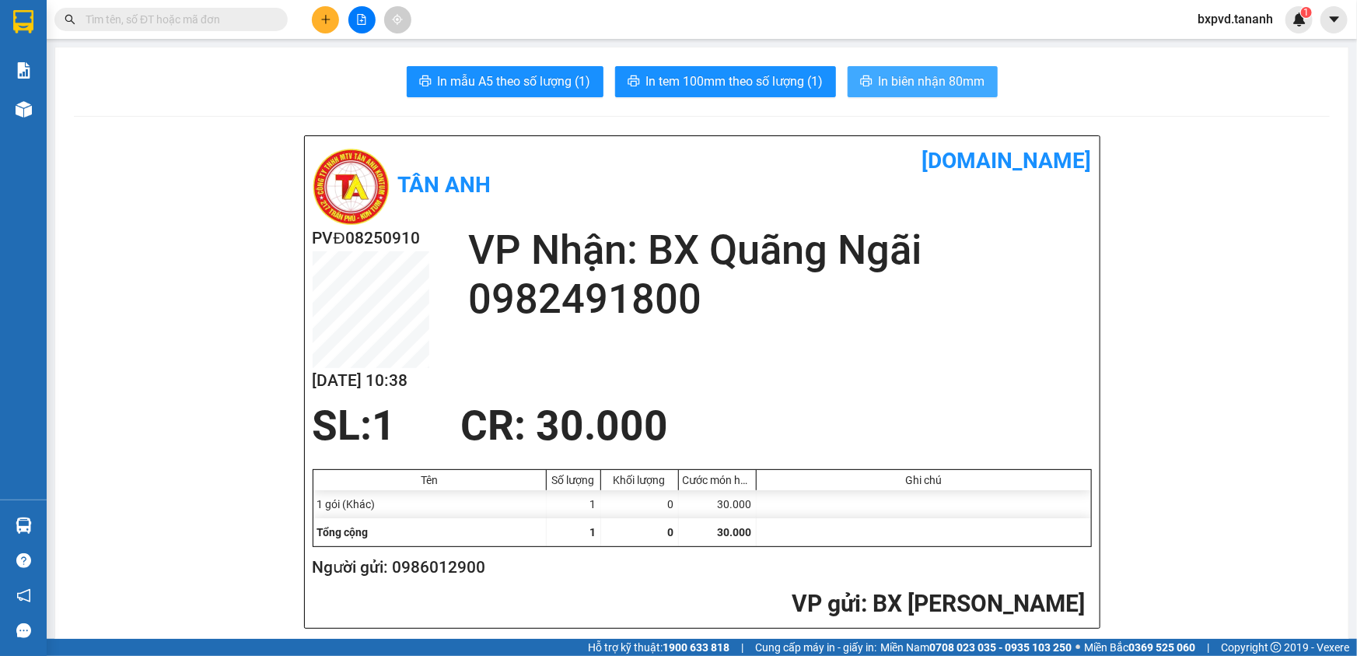
click at [911, 89] on span "In biên nhận 80mm" at bounding box center [932, 81] width 107 height 19
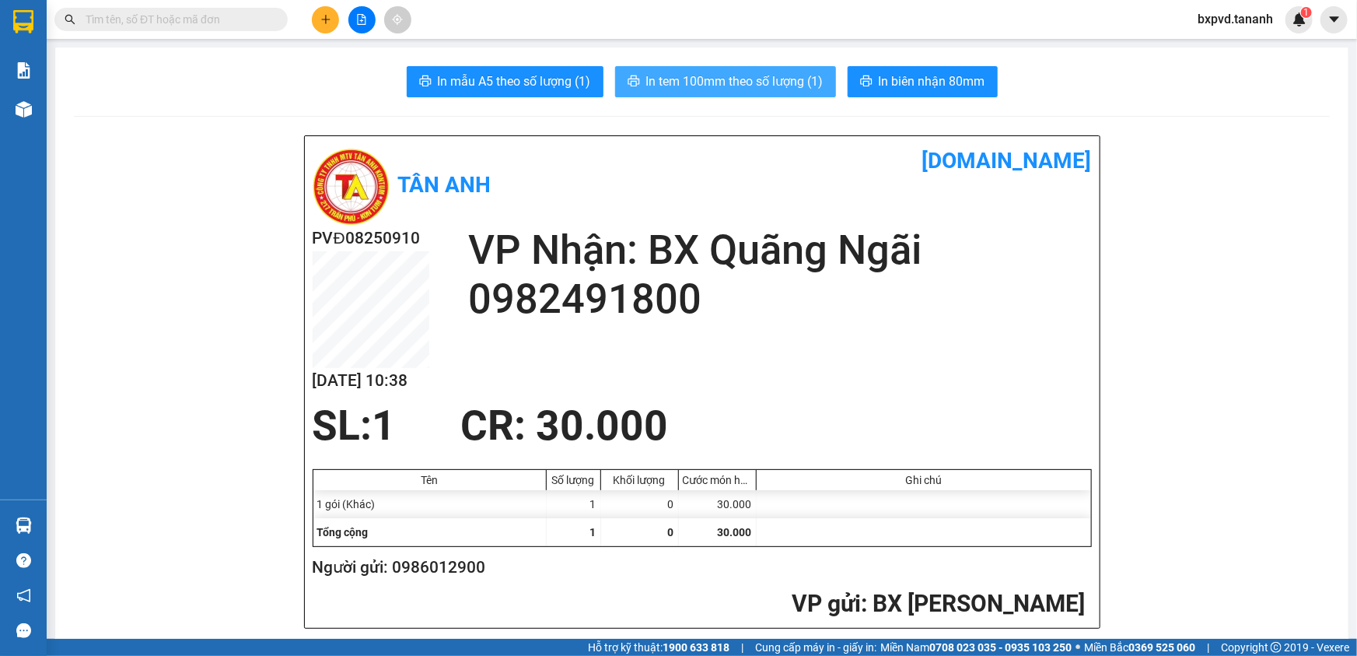
click at [747, 85] on span "In tem 100mm theo số lượng (1)" at bounding box center [734, 81] width 177 height 19
click at [653, 474] on div "Khối lượng" at bounding box center [639, 480] width 69 height 12
click at [715, 470] on div "Cước món hàng" at bounding box center [718, 480] width 78 height 20
click at [718, 474] on div "Cước món hàng" at bounding box center [717, 480] width 69 height 12
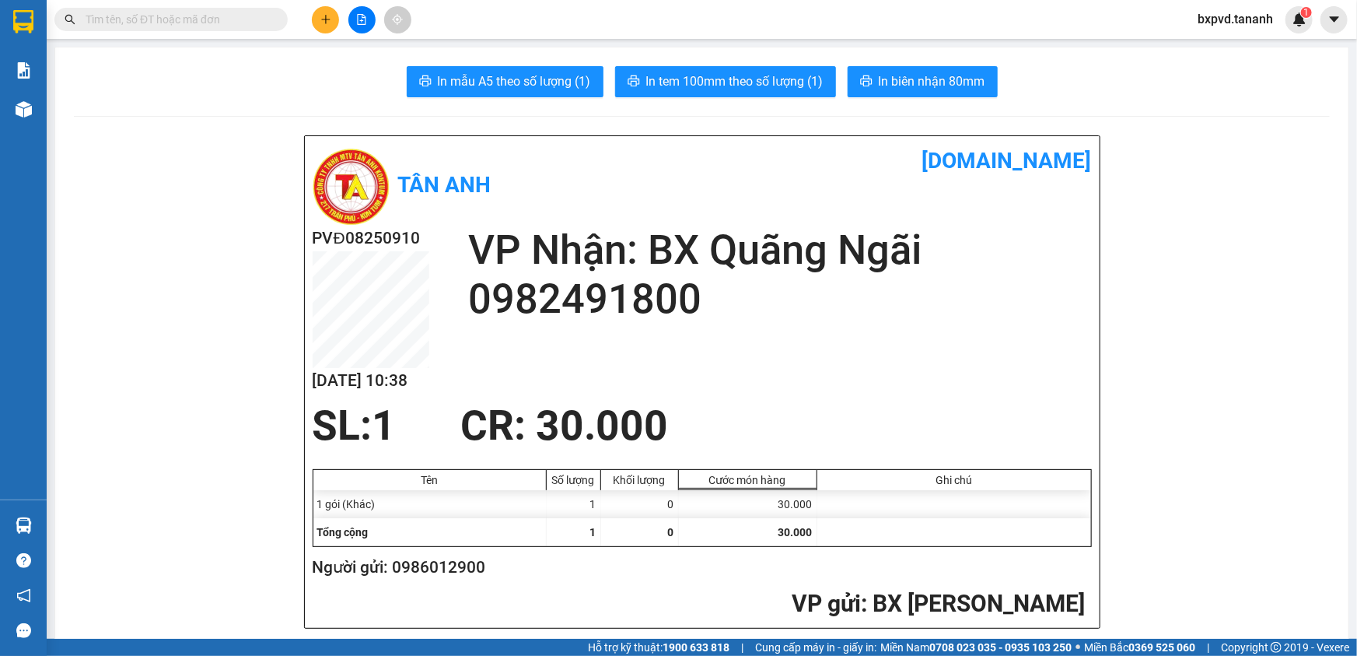
drag, startPoint x: 753, startPoint y: 124, endPoint x: 814, endPoint y: 130, distance: 61.7
click at [814, 470] on div at bounding box center [817, 480] width 28 height 20
drag, startPoint x: 597, startPoint y: 117, endPoint x: 648, endPoint y: 124, distance: 51.0
click at [650, 470] on div at bounding box center [664, 480] width 28 height 20
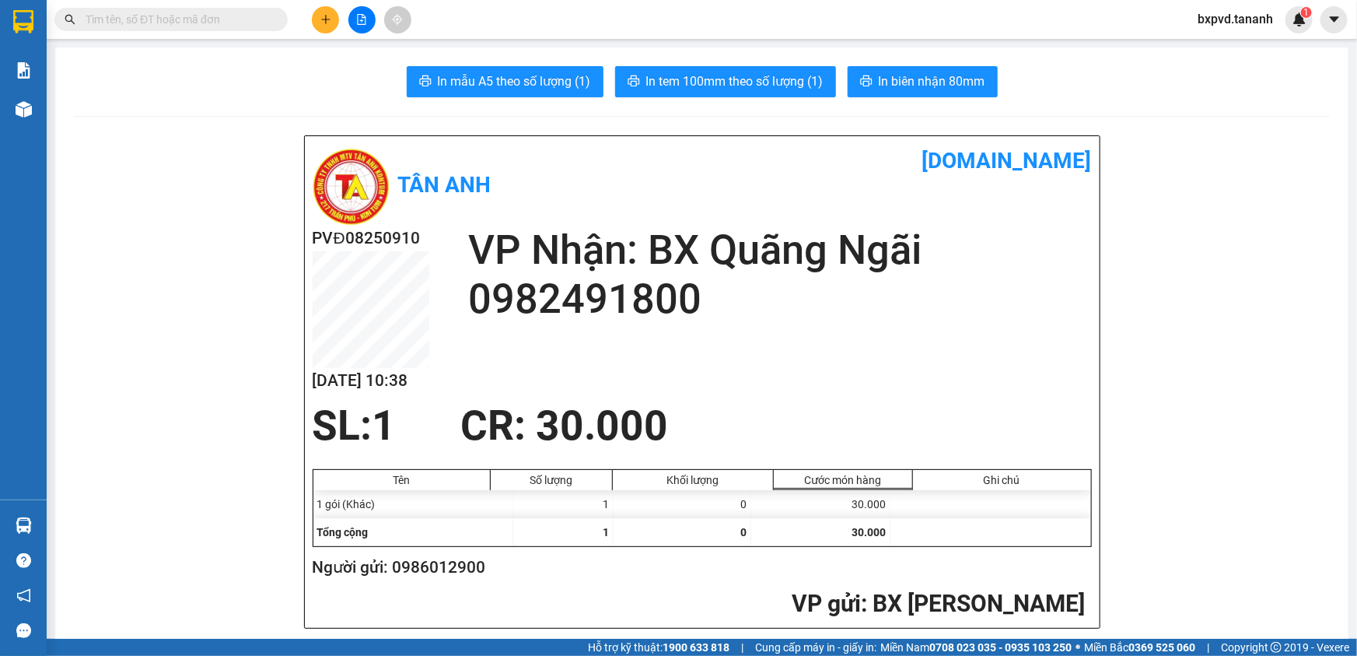
drag, startPoint x: 736, startPoint y: 124, endPoint x: 795, endPoint y: 120, distance: 58.5
click at [795, 470] on div "Tên Số lượng Khối lượng Cước món hàng Ghi chú" at bounding box center [702, 480] width 778 height 20
click at [425, 474] on div "Tên" at bounding box center [402, 480] width 170 height 12
click at [449, 490] on div "1 gói (Khác)" at bounding box center [413, 504] width 201 height 28
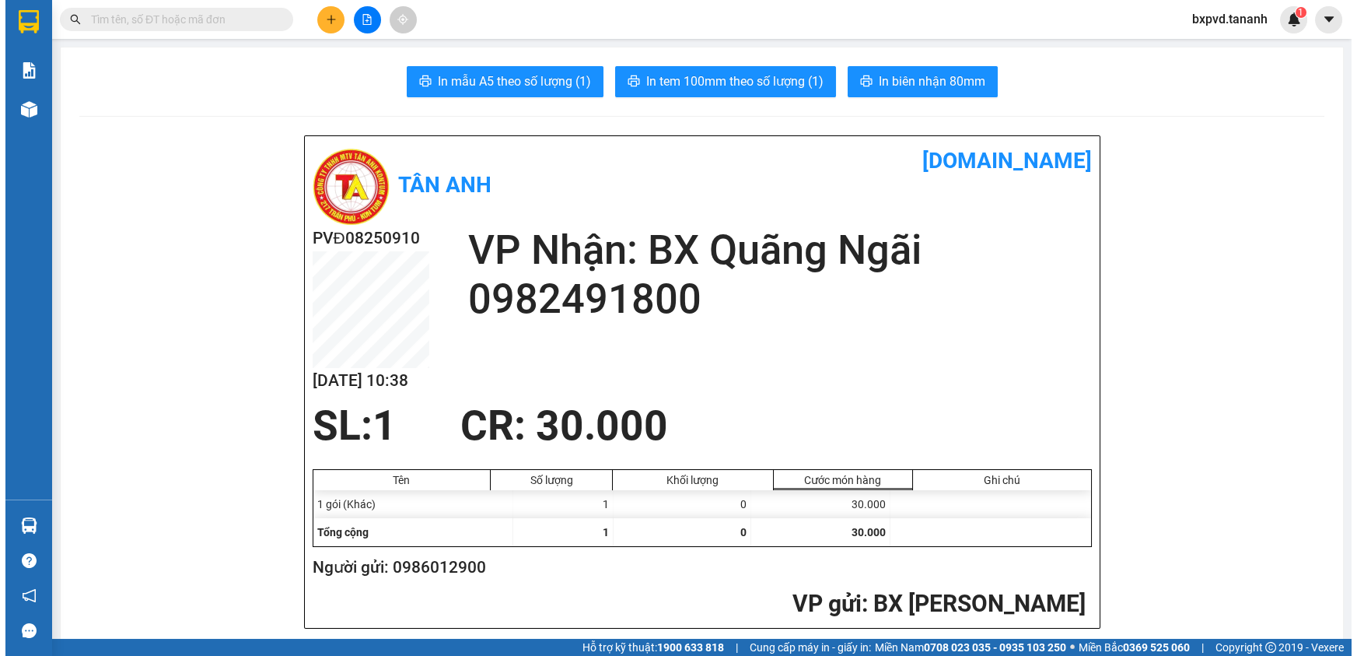
scroll to position [989, 0]
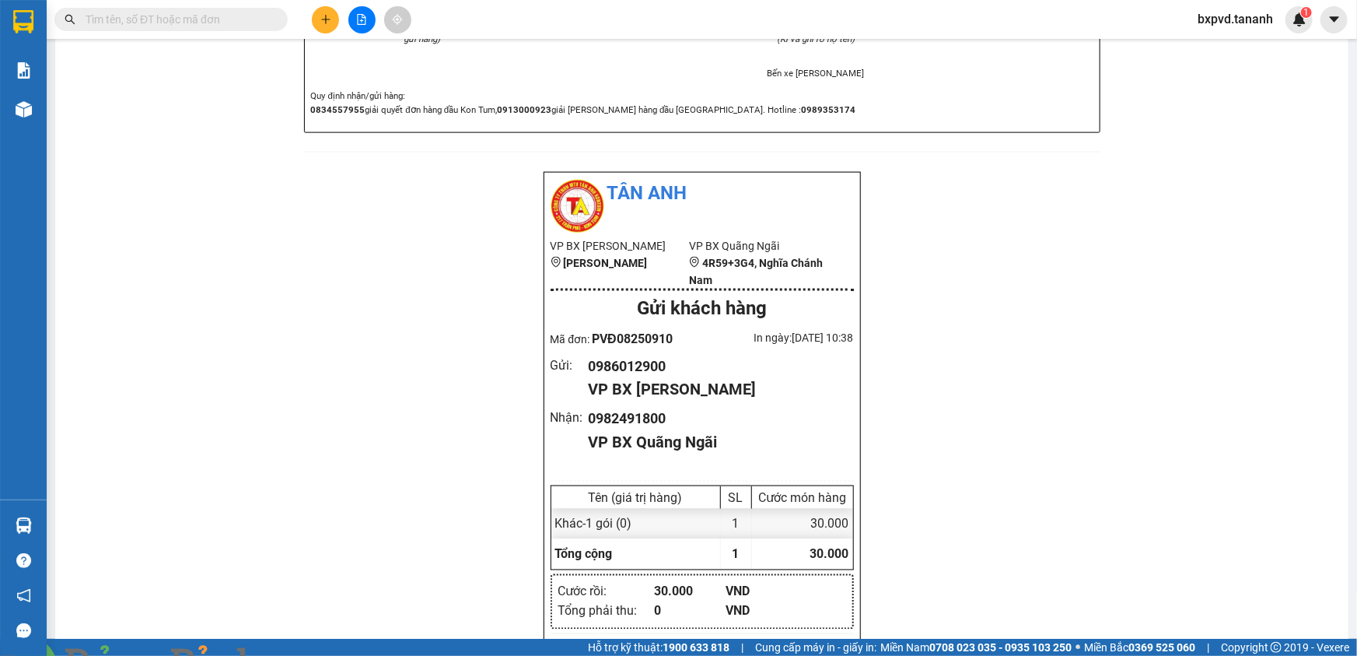
drag, startPoint x: 184, startPoint y: 13, endPoint x: 214, endPoint y: 16, distance: 29.6
click at [186, 14] on input "text" at bounding box center [178, 19] width 184 height 17
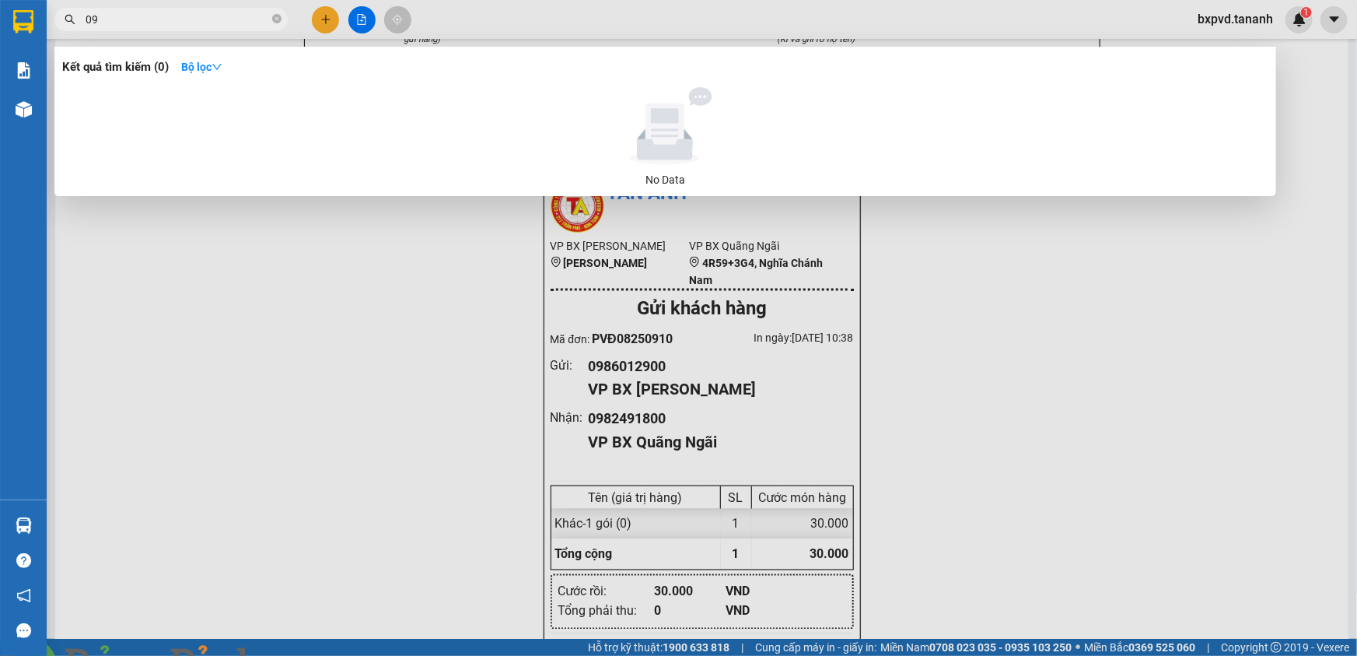
type input "0"
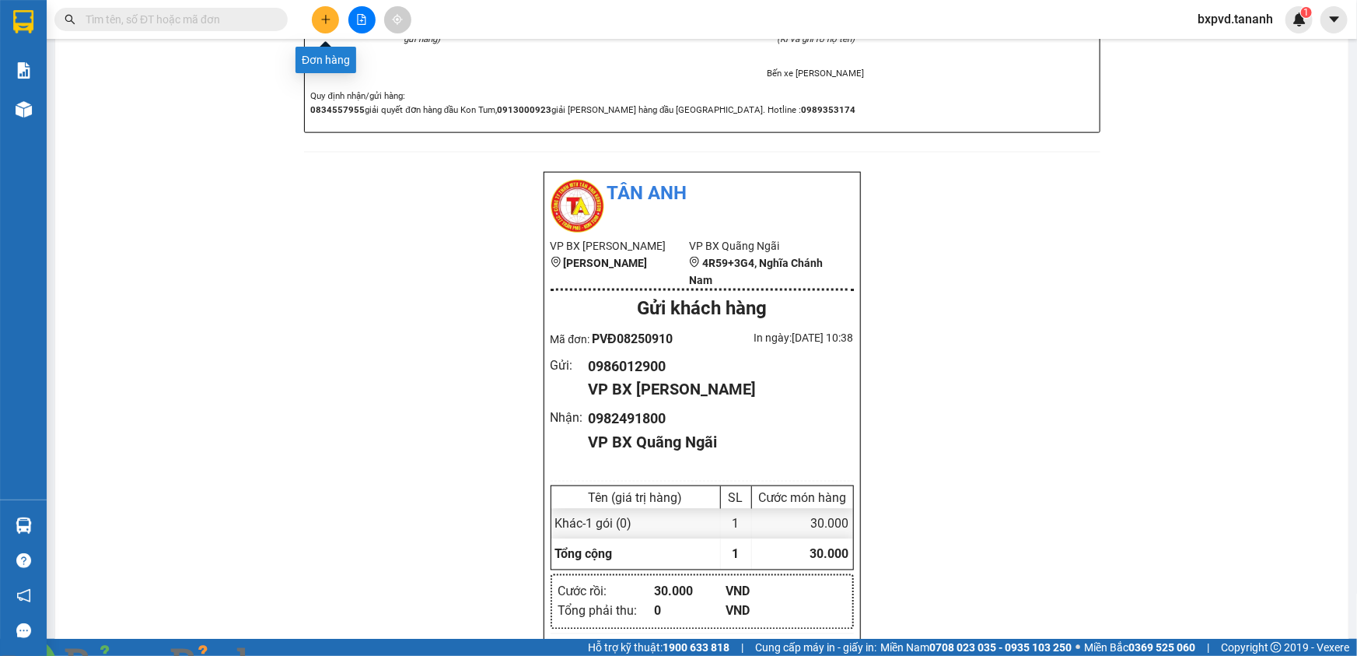
click at [340, 26] on div at bounding box center [361, 19] width 117 height 27
click at [326, 9] on button at bounding box center [325, 19] width 27 height 27
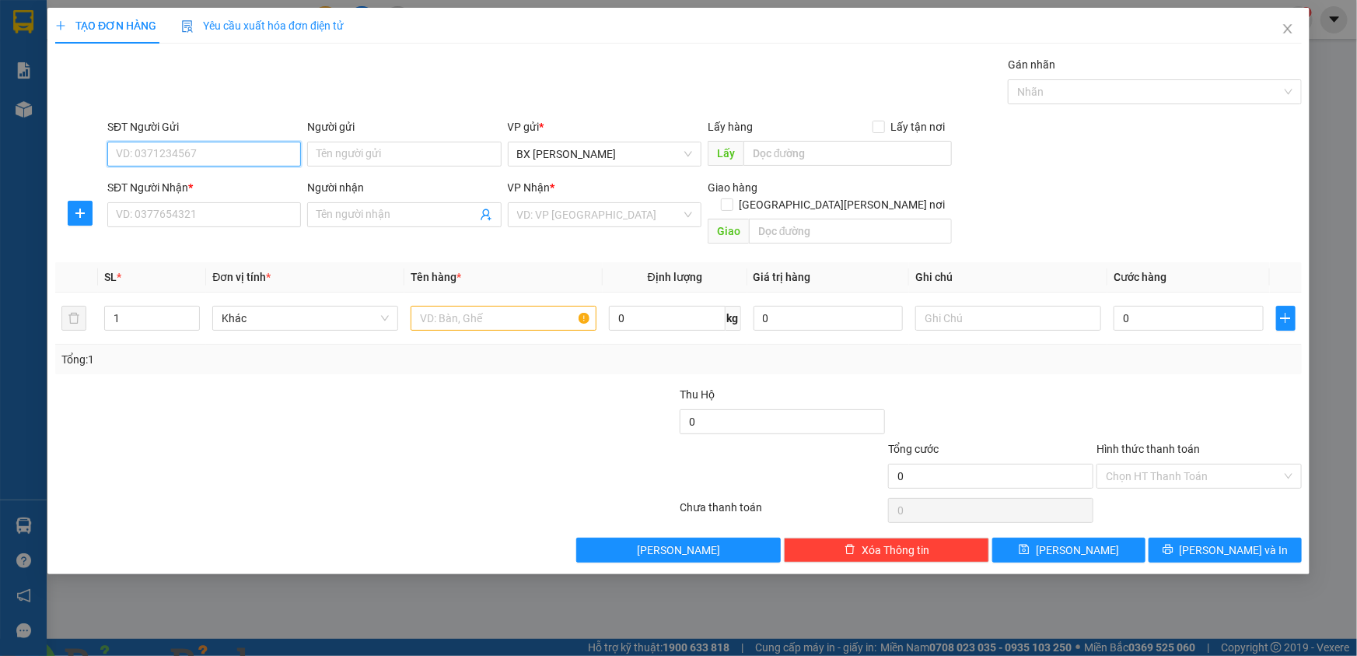
click at [226, 157] on input "SĐT Người Gửi" at bounding box center [204, 154] width 194 height 25
type input "0968409586"
click at [159, 185] on div "0968409586 - [PERSON_NAME]" at bounding box center [204, 185] width 175 height 17
type input "DUYÊN"
type input "0974025144"
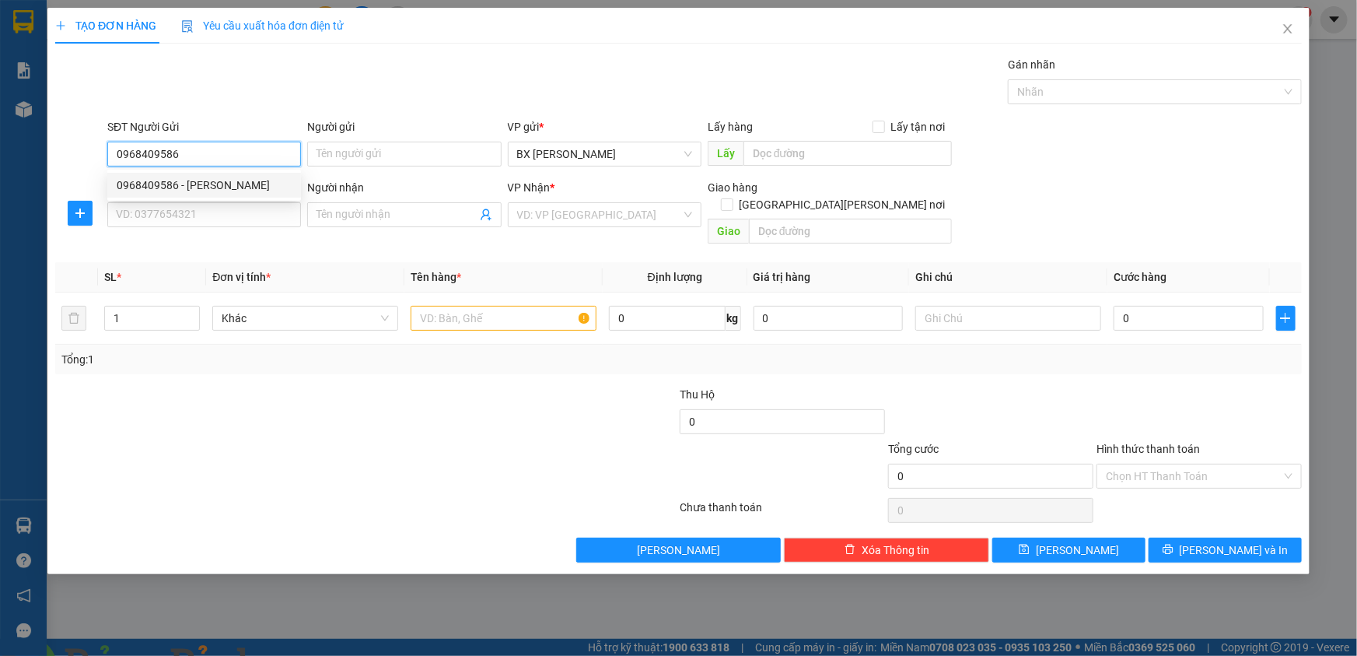
type input "THẢO"
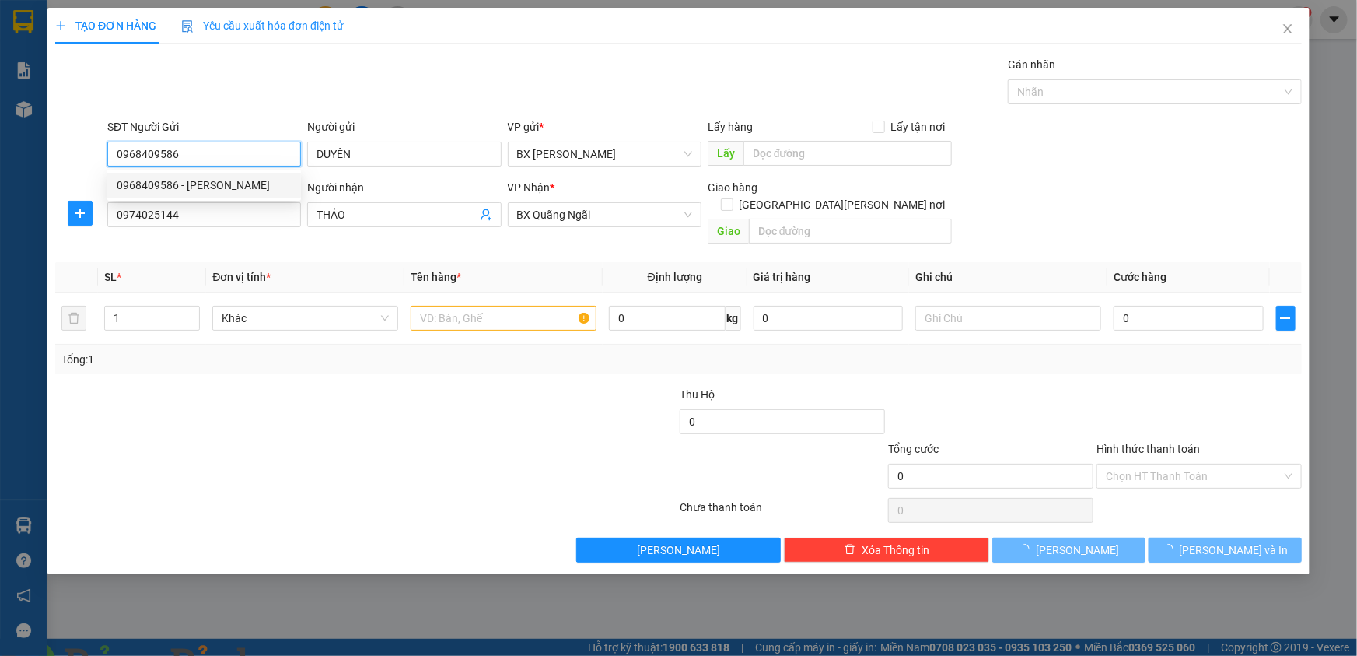
type input "100.000"
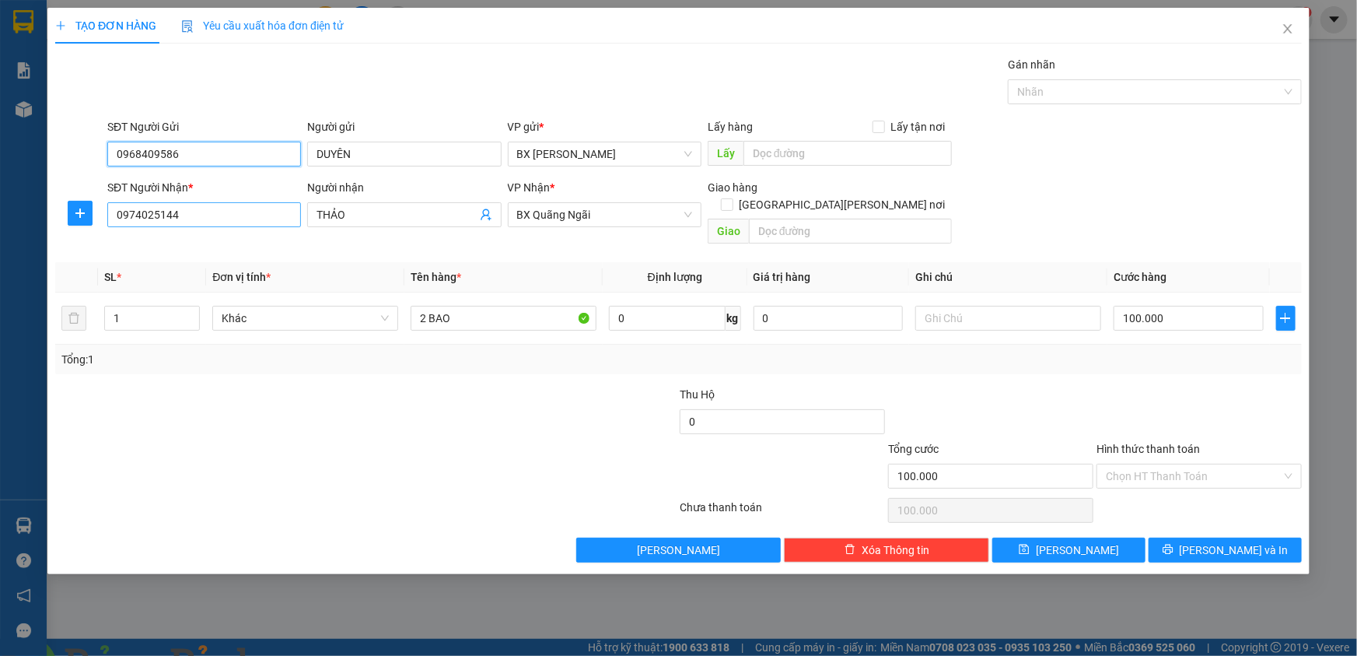
type input "0968409586"
drag, startPoint x: 185, startPoint y: 215, endPoint x: 75, endPoint y: 179, distance: 116.1
click at [78, 205] on div "SĐT Người [PERSON_NAME] * 0974025144 Người [PERSON_NAME] [PERSON_NAME] * BX [PE…" at bounding box center [679, 215] width 1250 height 72
type input "0905387688"
drag, startPoint x: 393, startPoint y: 218, endPoint x: 310, endPoint y: 210, distance: 82.8
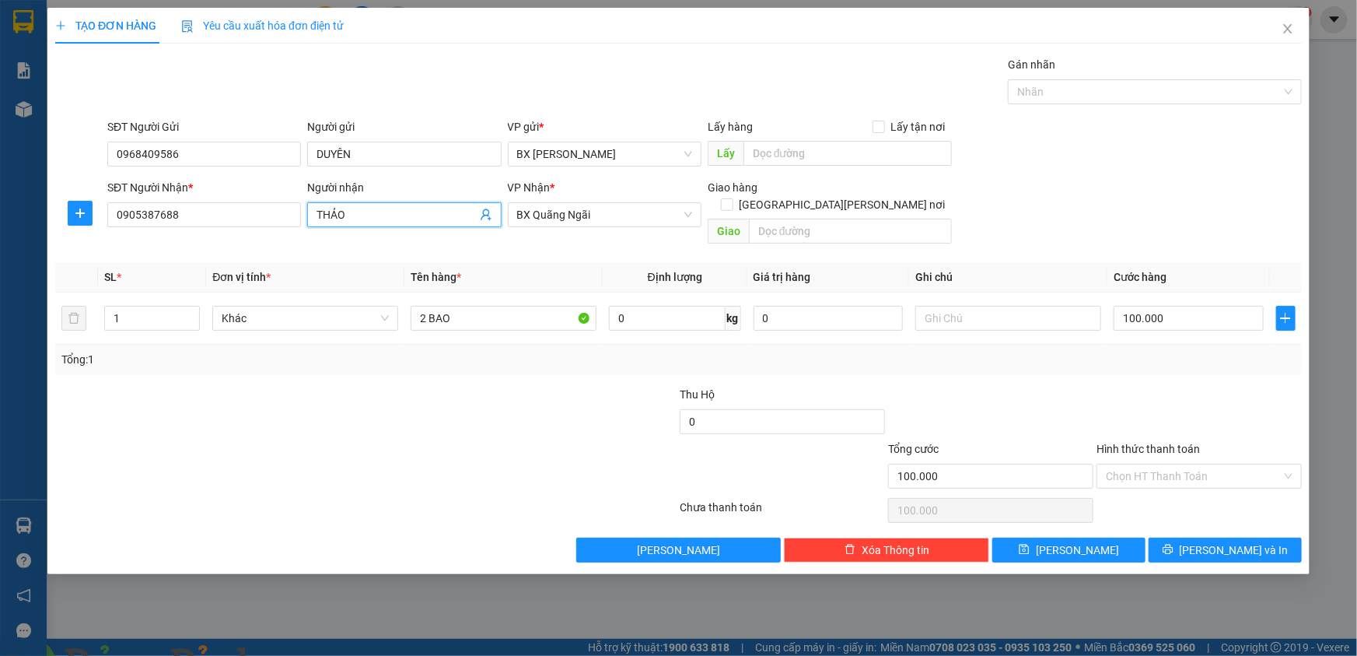
click at [311, 219] on span "THẢO" at bounding box center [404, 214] width 194 height 25
type input "THIỀU"
click at [147, 310] on input "1" at bounding box center [152, 317] width 94 height 23
click at [191, 310] on span "up" at bounding box center [191, 314] width 9 height 9
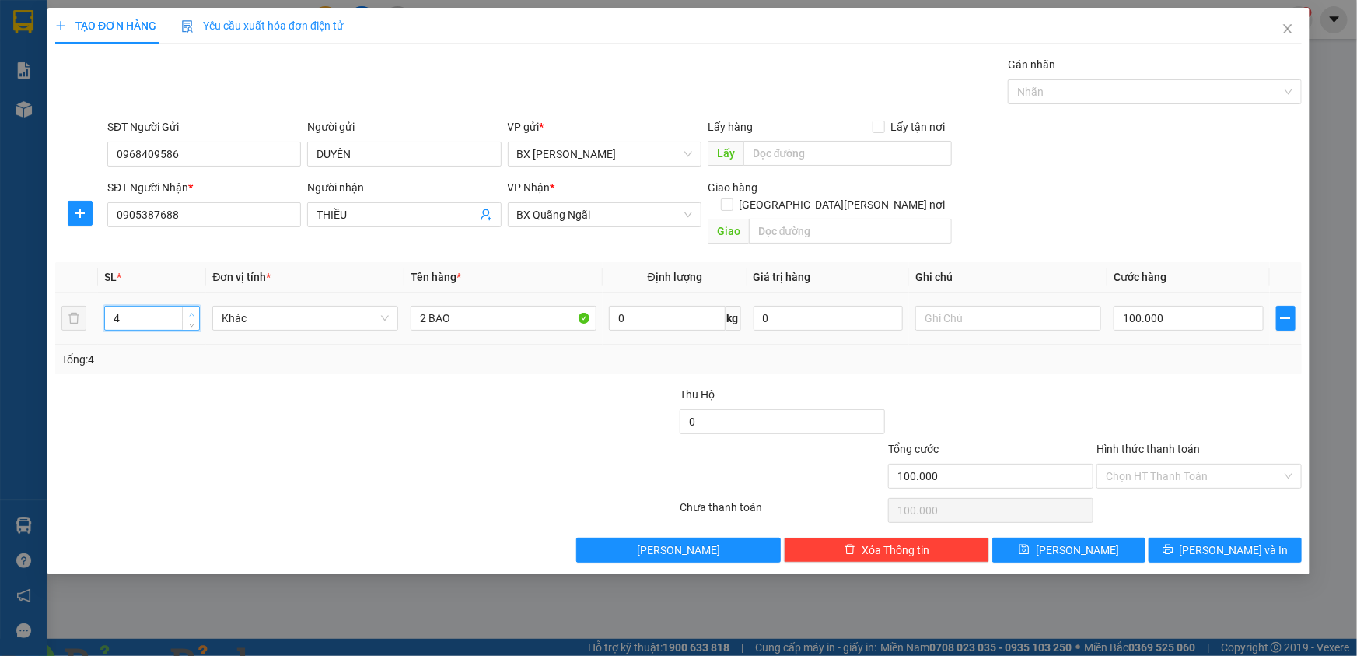
click at [194, 310] on span "up" at bounding box center [191, 314] width 9 height 9
type input "5"
click at [194, 310] on span "up" at bounding box center [191, 314] width 9 height 9
drag, startPoint x: 474, startPoint y: 296, endPoint x: 376, endPoint y: 309, distance: 99.5
click at [376, 309] on tr "5 Khác 2 BAO 0 kg 0 100.000" at bounding box center [678, 318] width 1247 height 52
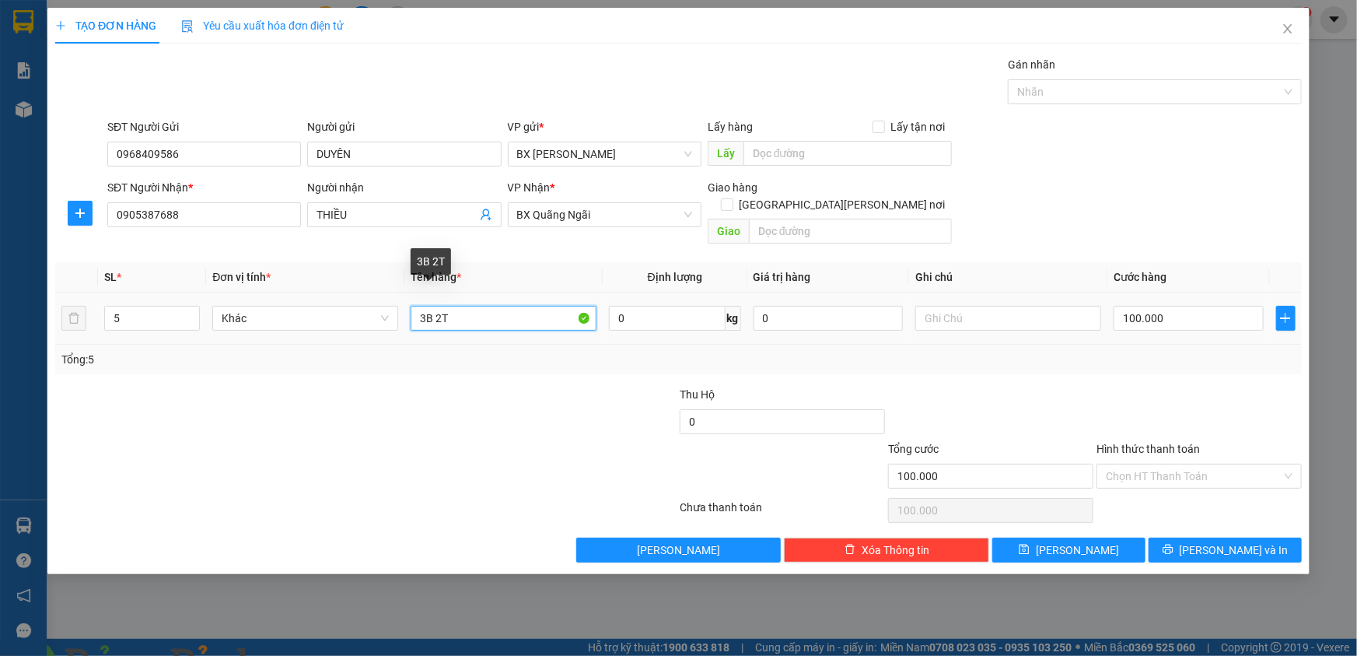
click at [432, 306] on input "3B 2T" at bounding box center [504, 318] width 186 height 25
click at [547, 306] on input "3B + 2T" at bounding box center [504, 318] width 186 height 25
type input "3B + 2T"
type input "3"
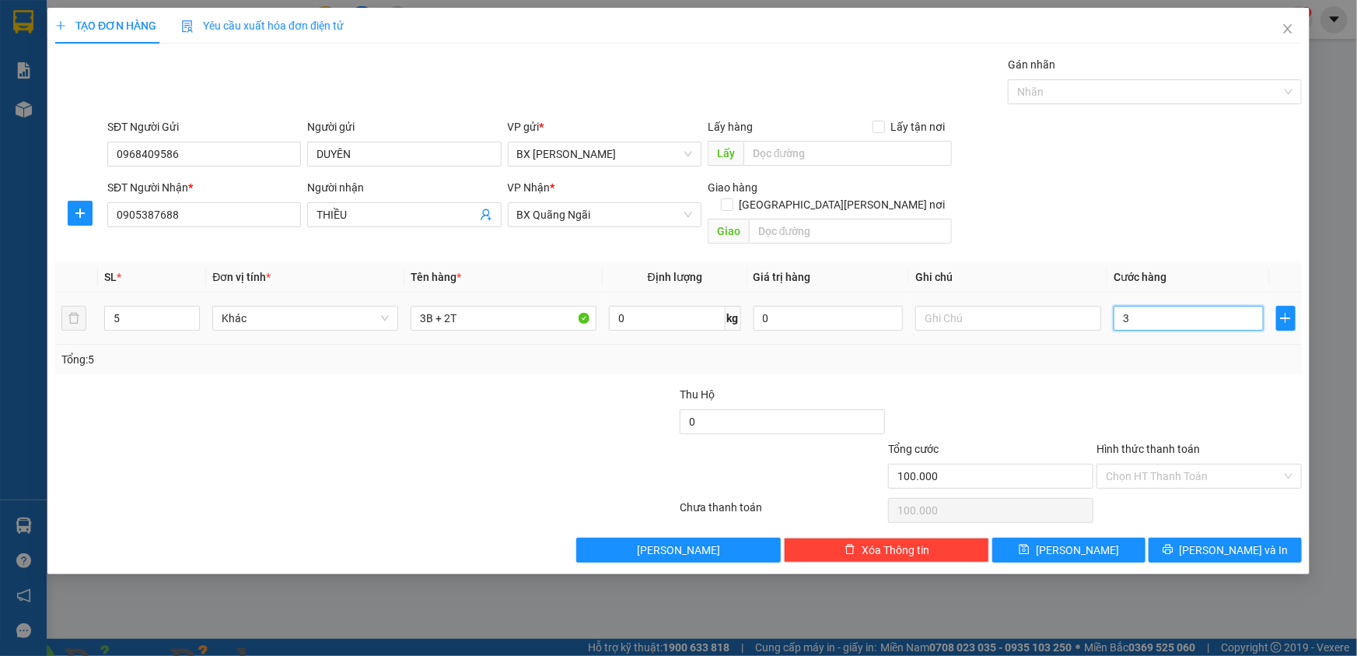
type input "3"
type input "30"
type input "300"
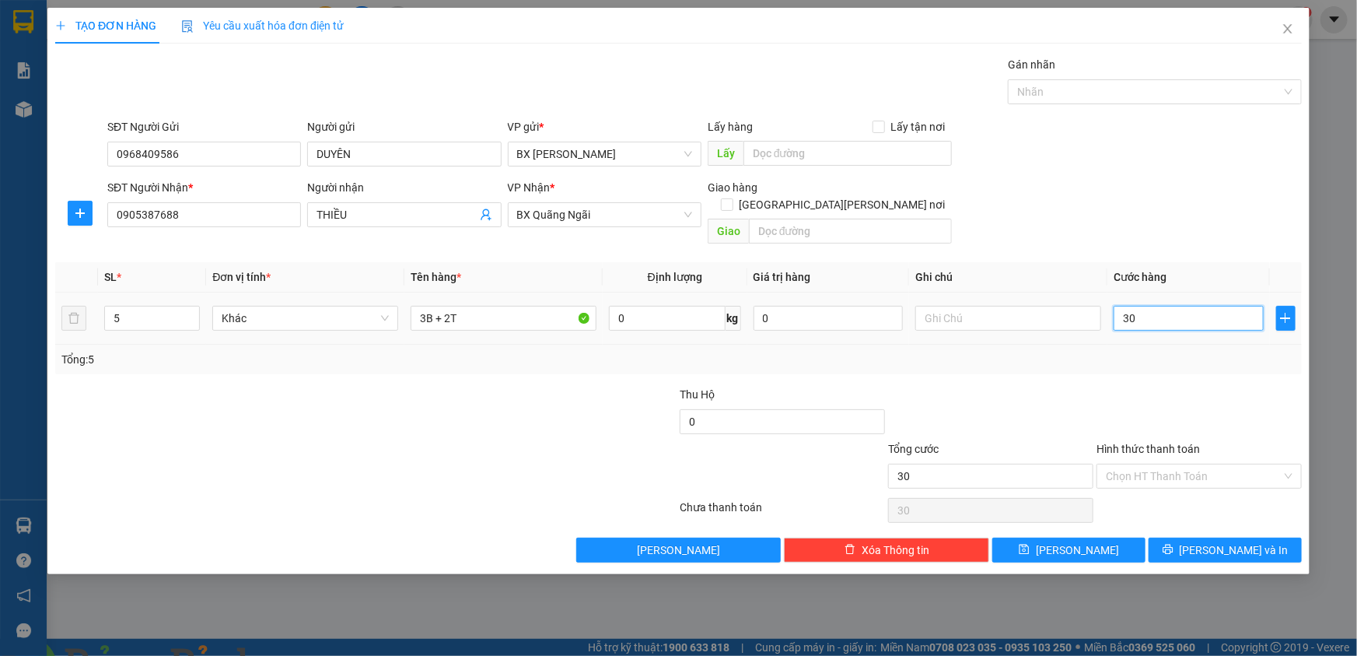
type input "300"
click at [1164, 463] on div "Chọn HT Thanh Toán" at bounding box center [1198, 475] width 205 height 25
type input "300"
type input "300.000"
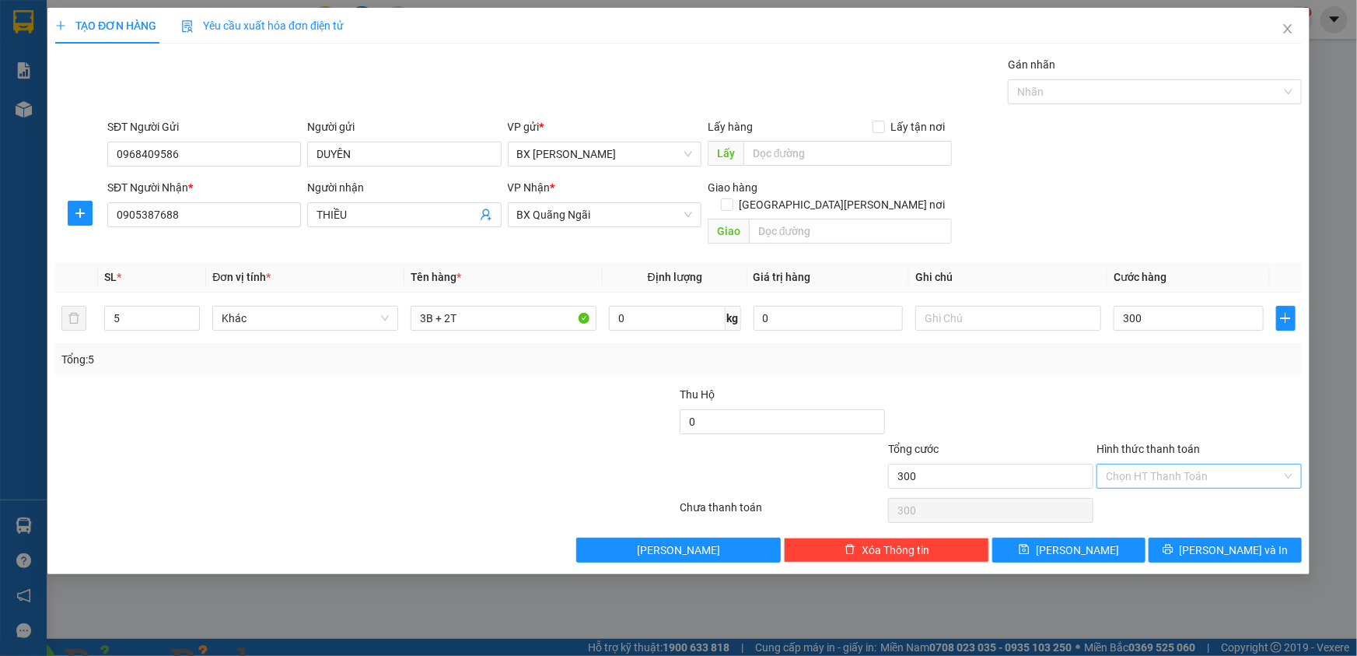
type input "300.000"
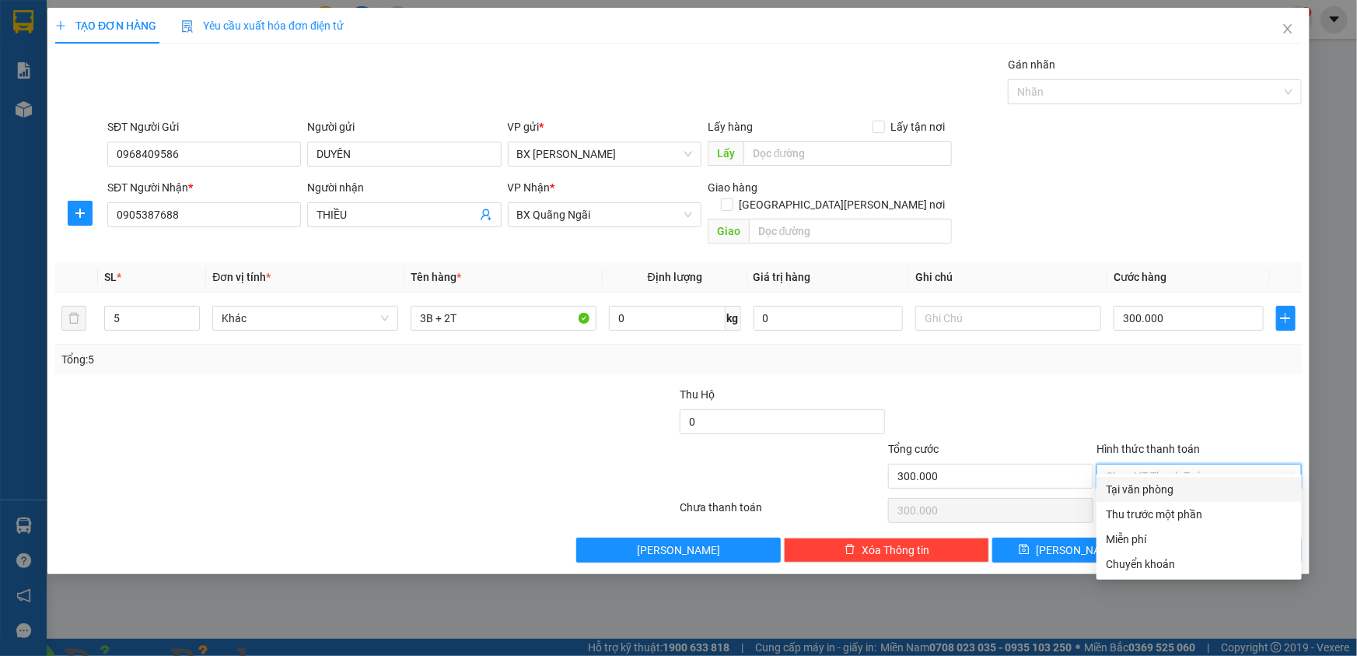
click at [1164, 484] on div "Tại văn phòng" at bounding box center [1199, 489] width 187 height 17
type input "0"
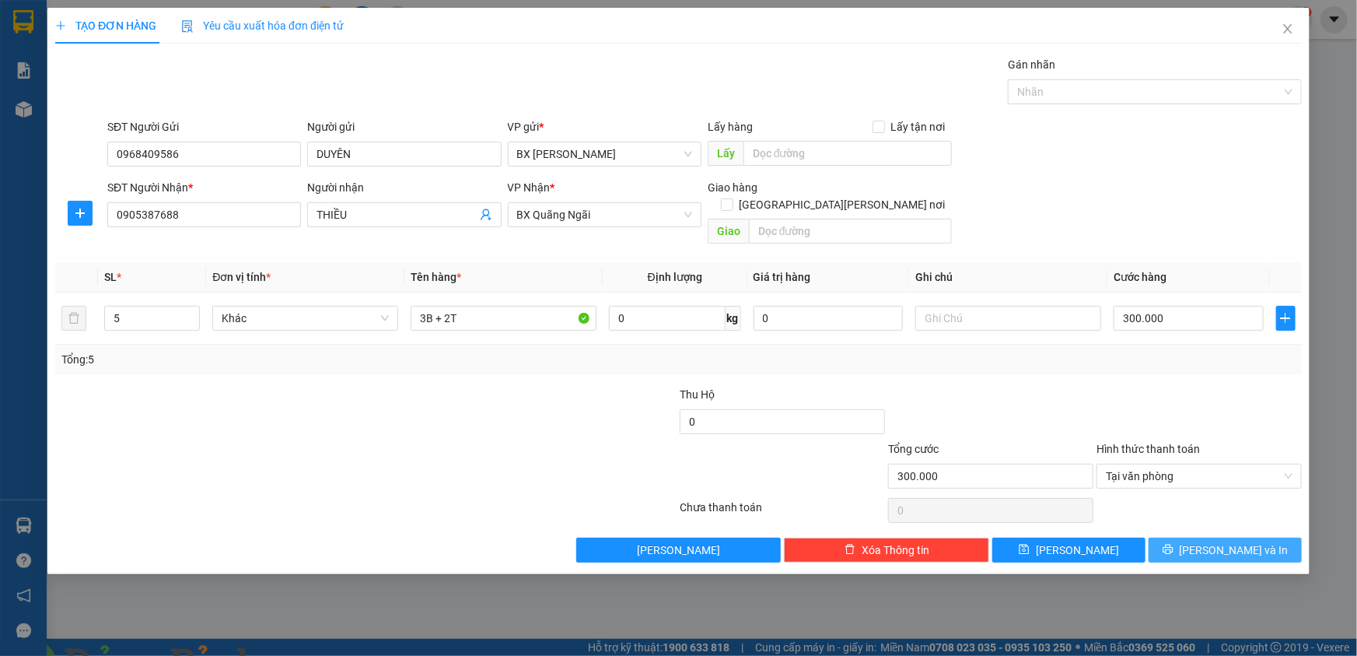
click at [1206, 537] on button "[PERSON_NAME] và In" at bounding box center [1225, 549] width 153 height 25
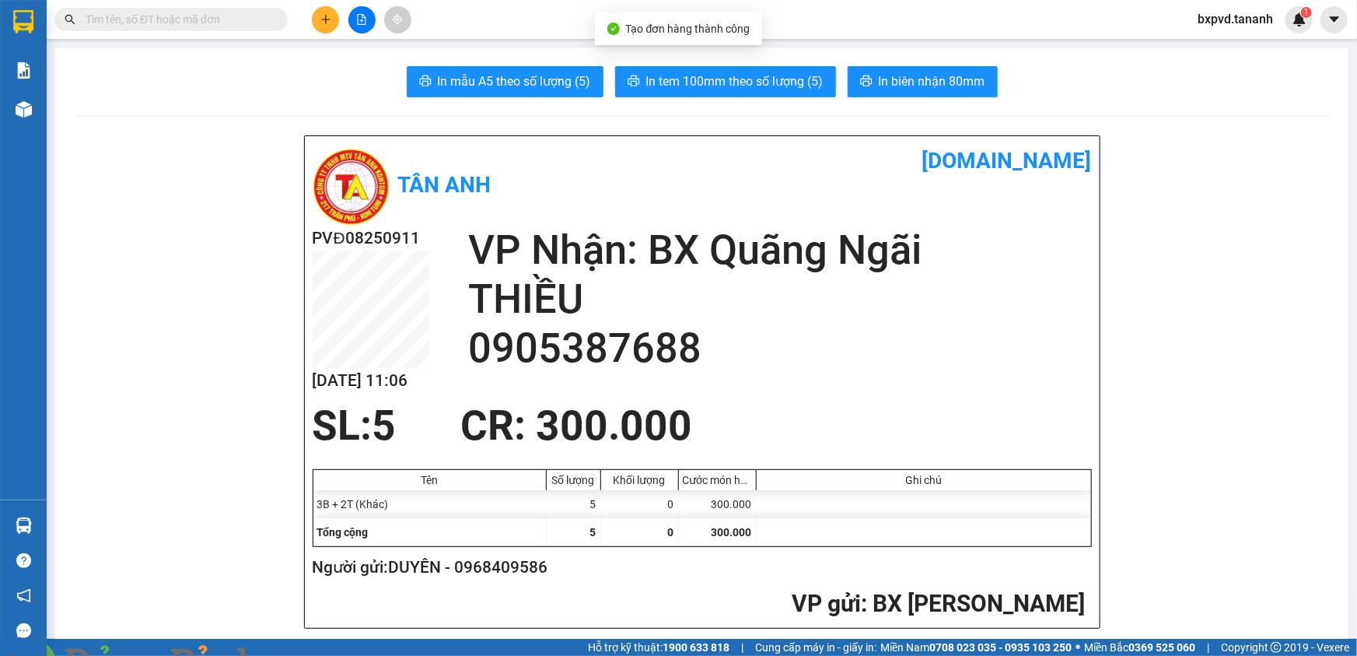
click at [311, 655] on img at bounding box center [306, 664] width 9 height 9
click at [938, 80] on span "In biên nhận 80mm" at bounding box center [932, 81] width 107 height 19
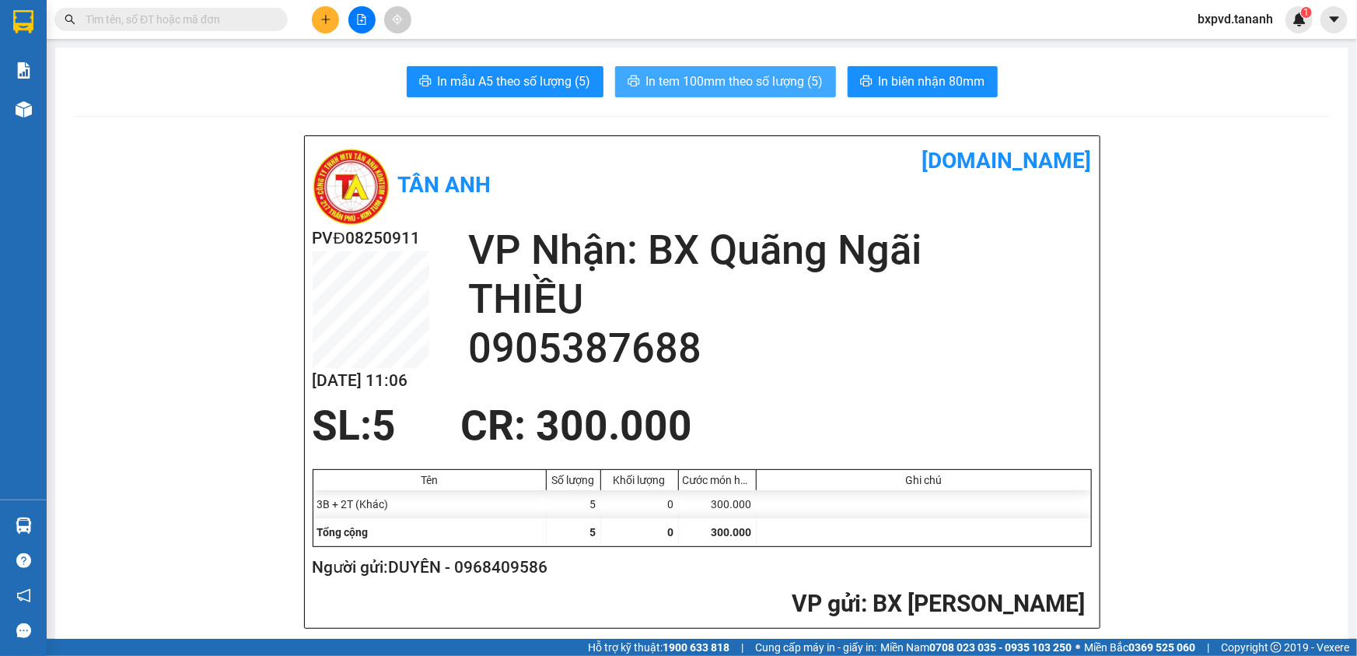
click at [746, 75] on span "In tem 100mm theo số lượng (5)" at bounding box center [734, 81] width 177 height 19
click at [740, 90] on span "In tem 100mm theo số lượng (5)" at bounding box center [734, 81] width 177 height 19
click at [788, 79] on span "In tem 100mm theo số lượng (5)" at bounding box center [734, 81] width 177 height 19
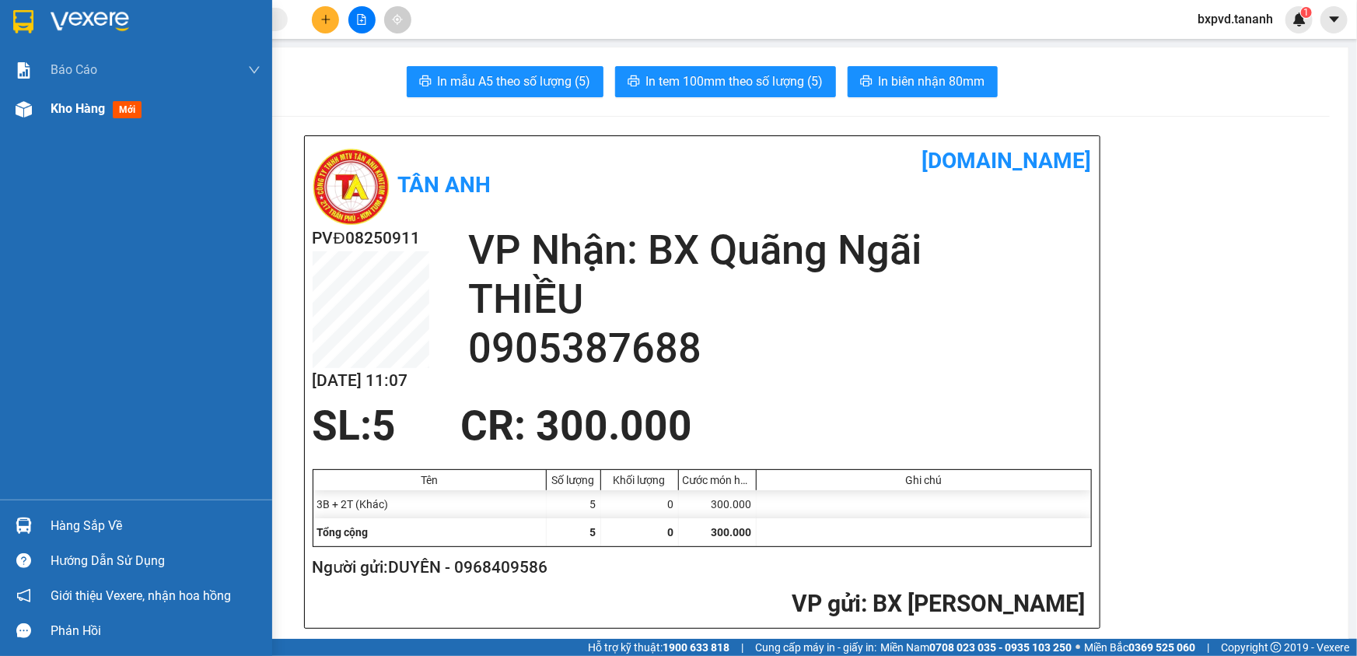
click at [8, 109] on div "Kho hàng mới" at bounding box center [136, 108] width 272 height 39
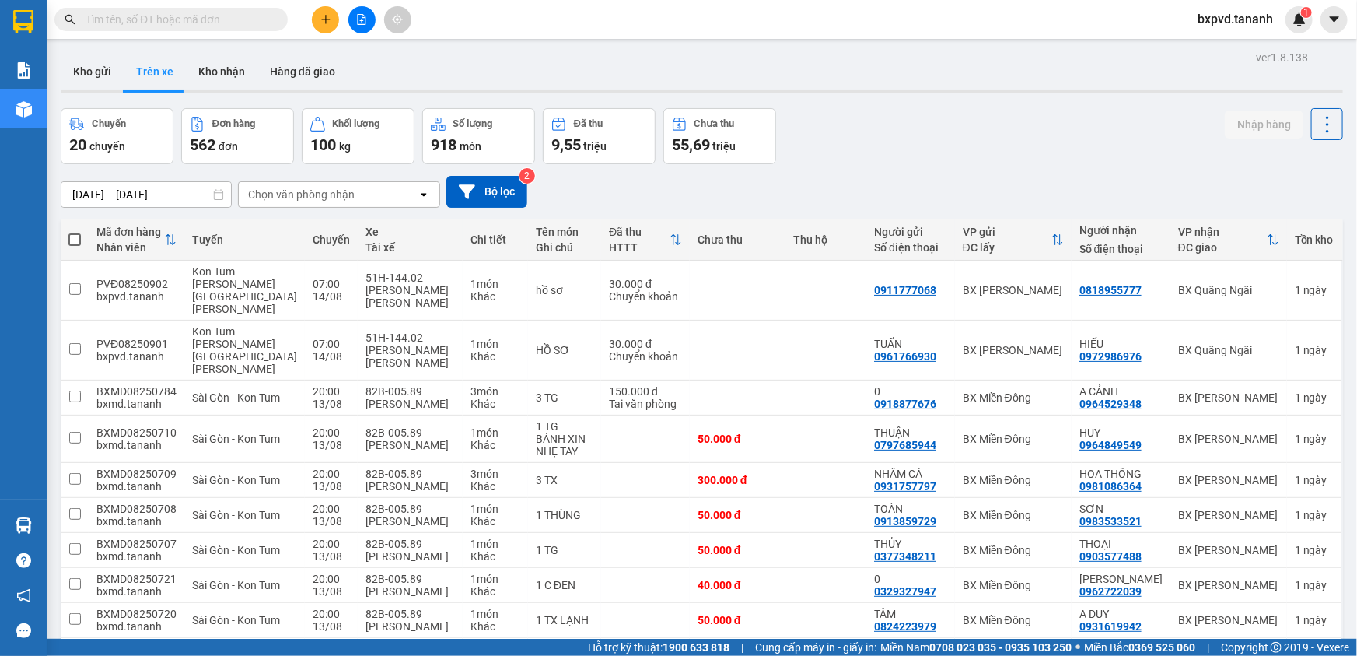
click at [163, 26] on input "text" at bounding box center [178, 19] width 184 height 17
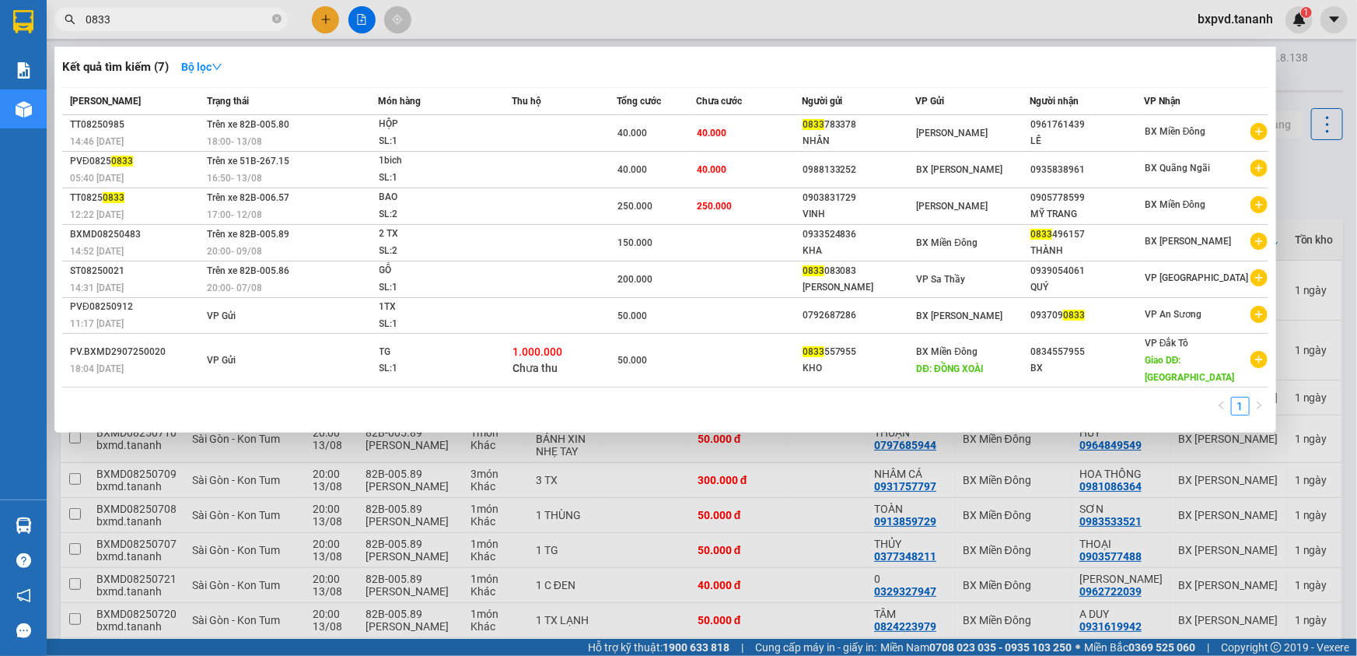
drag, startPoint x: 86, startPoint y: 17, endPoint x: 83, endPoint y: 0, distance: 17.4
click at [86, 16] on input "0833" at bounding box center [178, 19] width 184 height 17
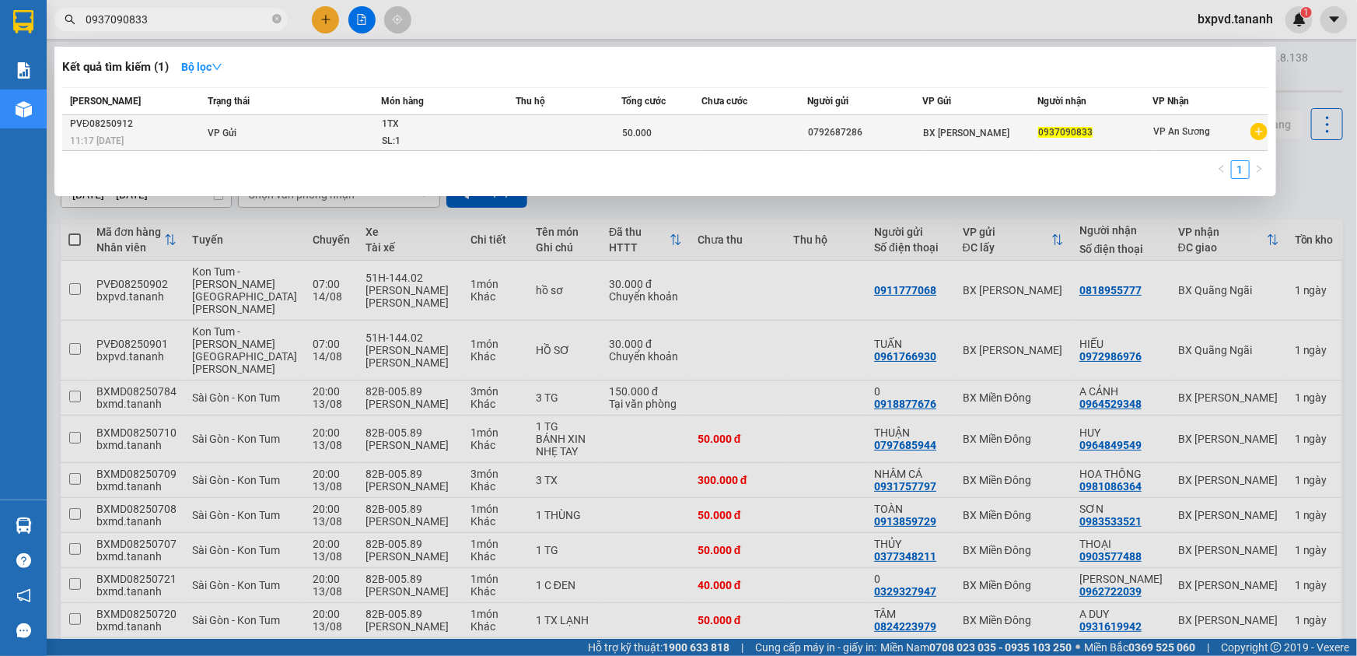
type input "0937090833"
click at [905, 138] on div "0792687286" at bounding box center [865, 132] width 114 height 16
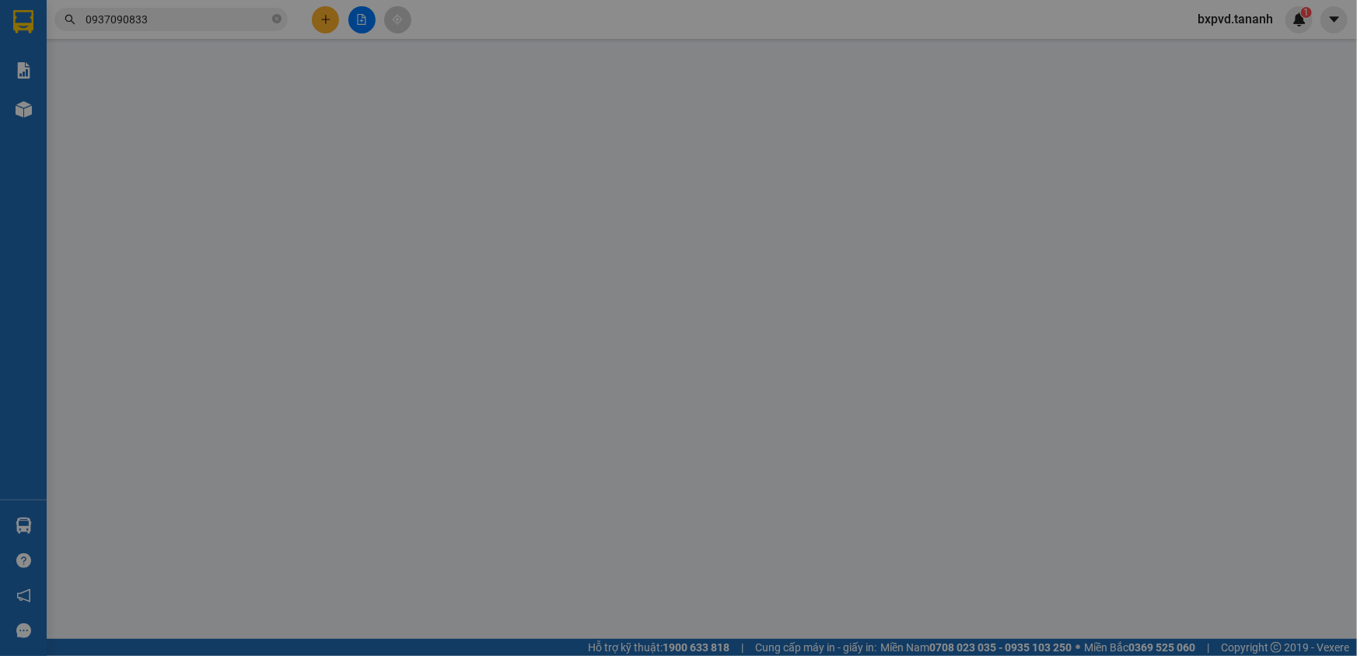
type input "0792687286"
type input "0937090833"
type input "50.000"
type input "0"
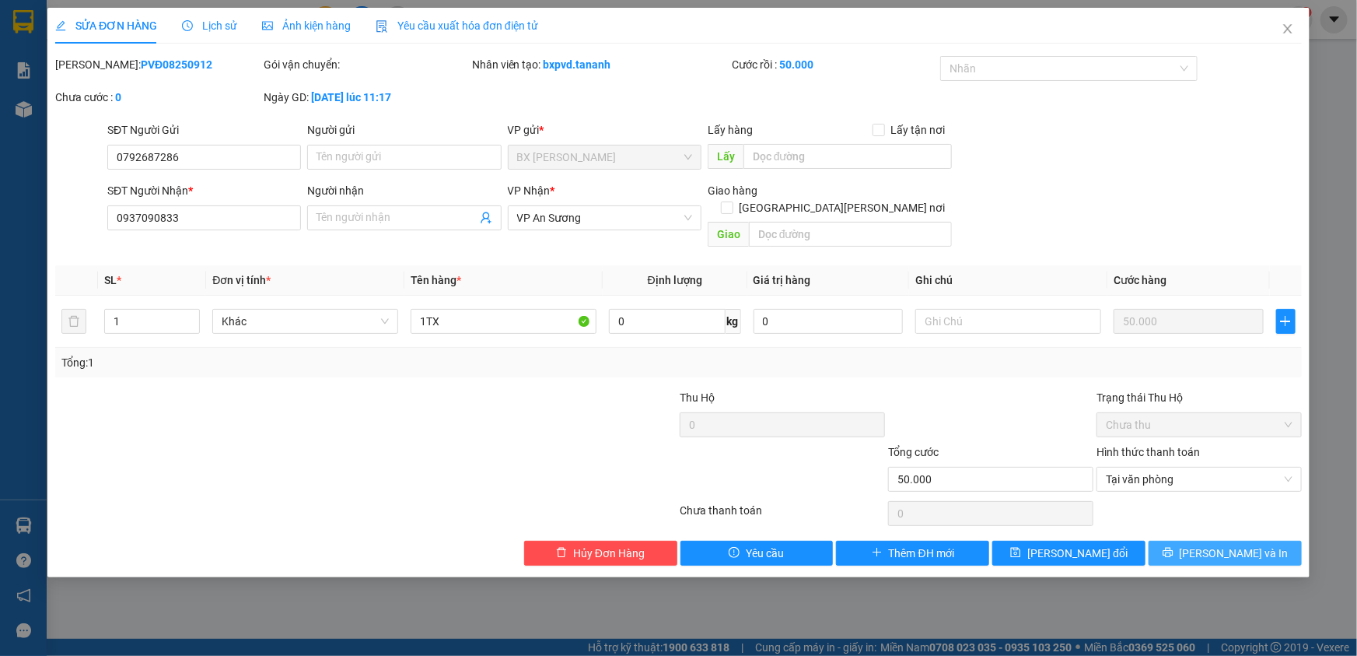
click at [1185, 540] on button "[PERSON_NAME] và In" at bounding box center [1225, 552] width 153 height 25
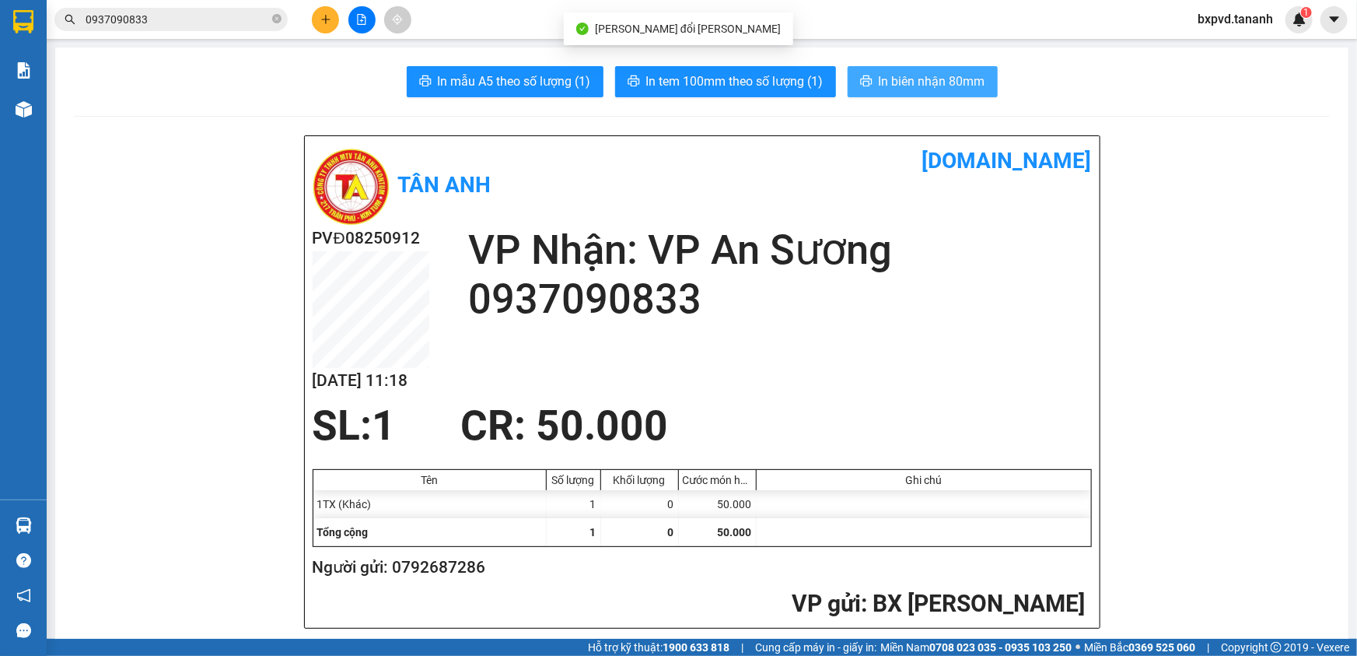
click at [918, 81] on span "In biên nhận 80mm" at bounding box center [932, 81] width 107 height 19
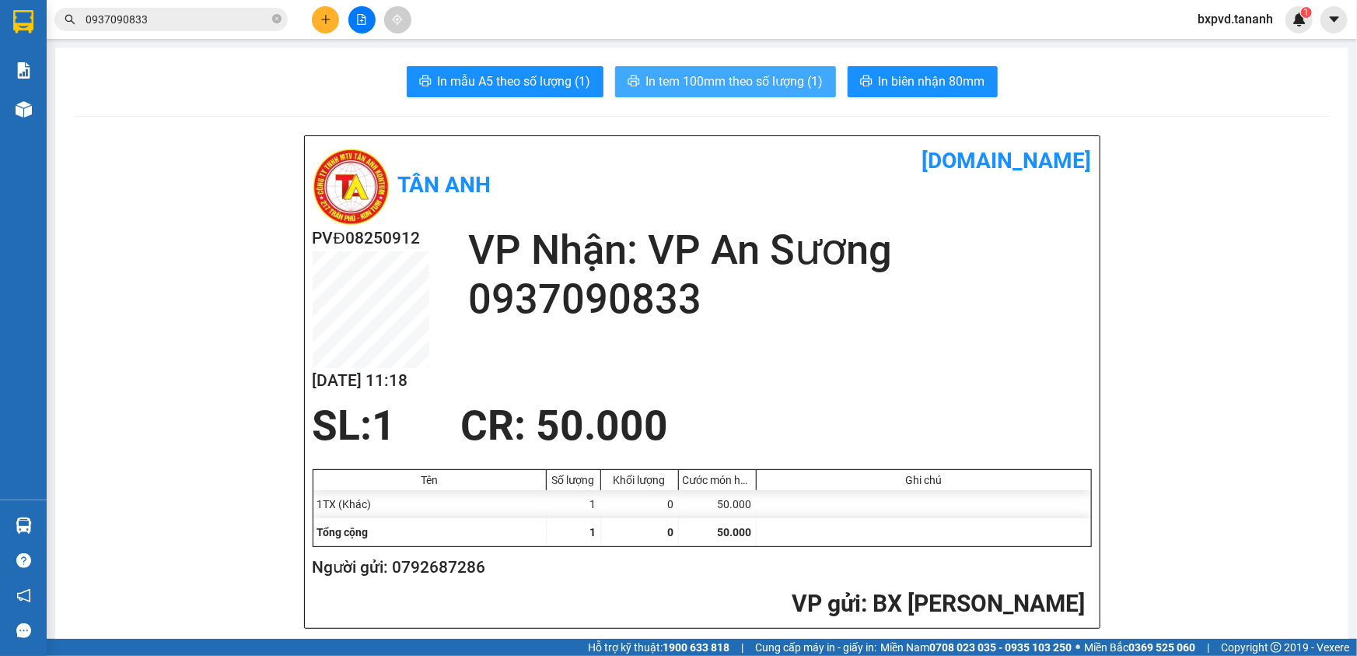
click at [707, 69] on button "In tem 100mm theo số lượng (1)" at bounding box center [725, 81] width 221 height 31
click at [719, 79] on span "In tem 100mm theo số lượng (1)" at bounding box center [734, 81] width 177 height 19
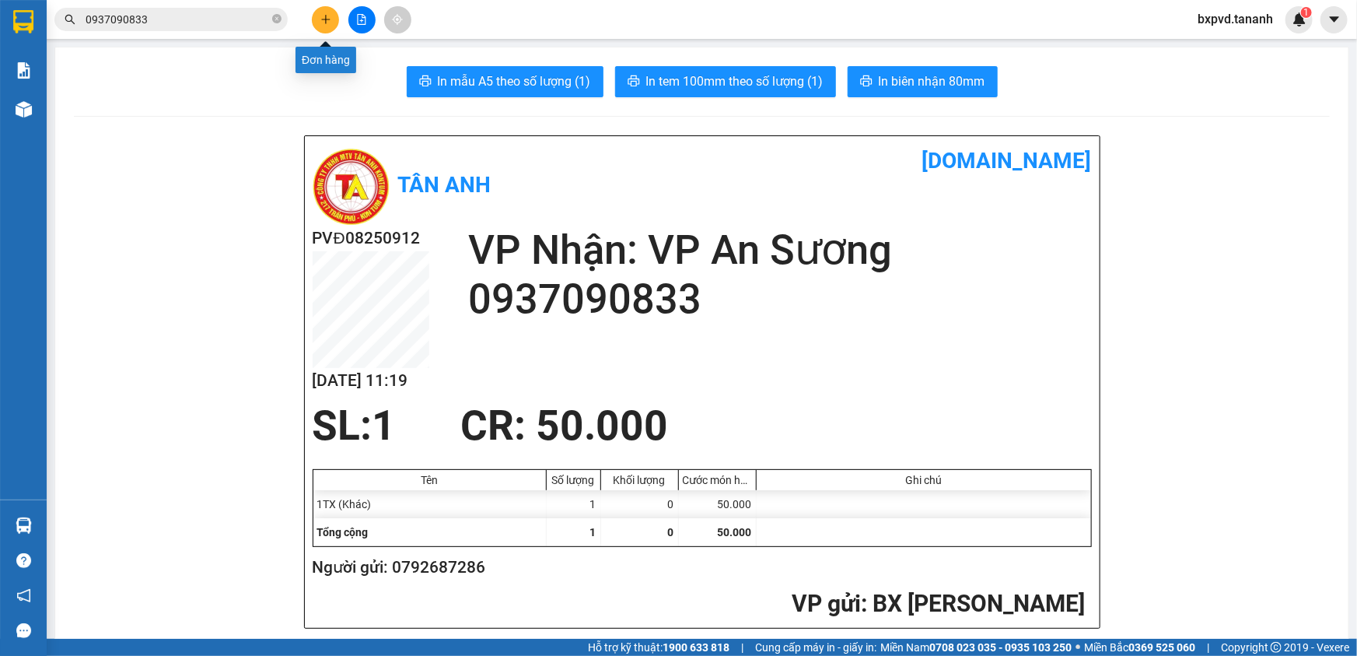
click at [322, 24] on icon "plus" at bounding box center [325, 19] width 11 height 11
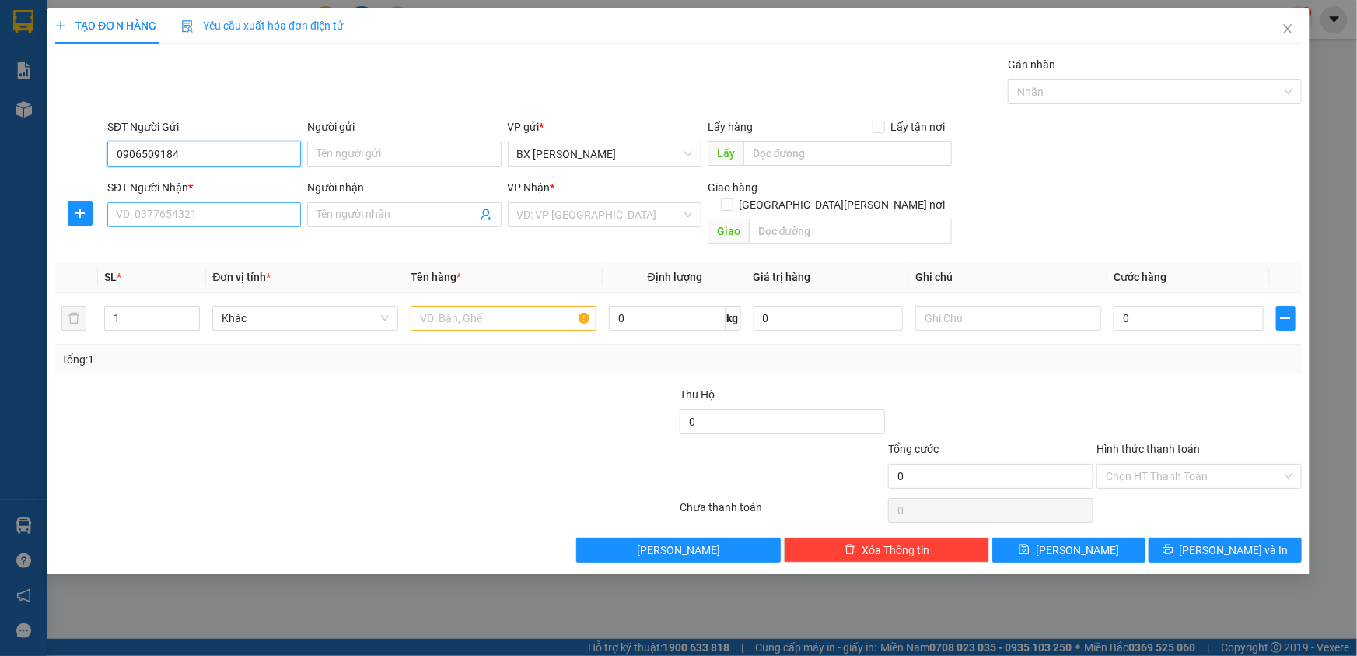
type input "0906509184"
click at [182, 210] on input "SĐT Người Nhận *" at bounding box center [204, 214] width 194 height 25
type input "0976017952"
click at [591, 210] on input "search" at bounding box center [599, 214] width 164 height 23
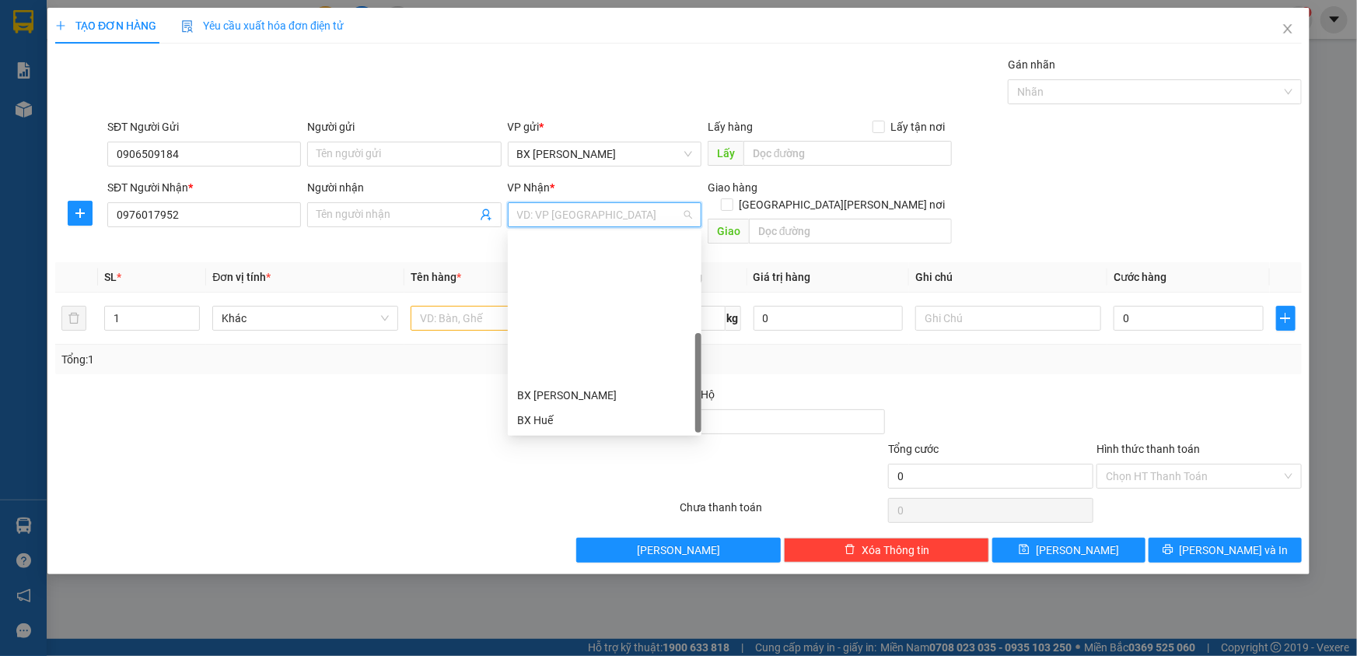
click at [583, 536] on div "BX Quãng Ngãi" at bounding box center [604, 544] width 175 height 17
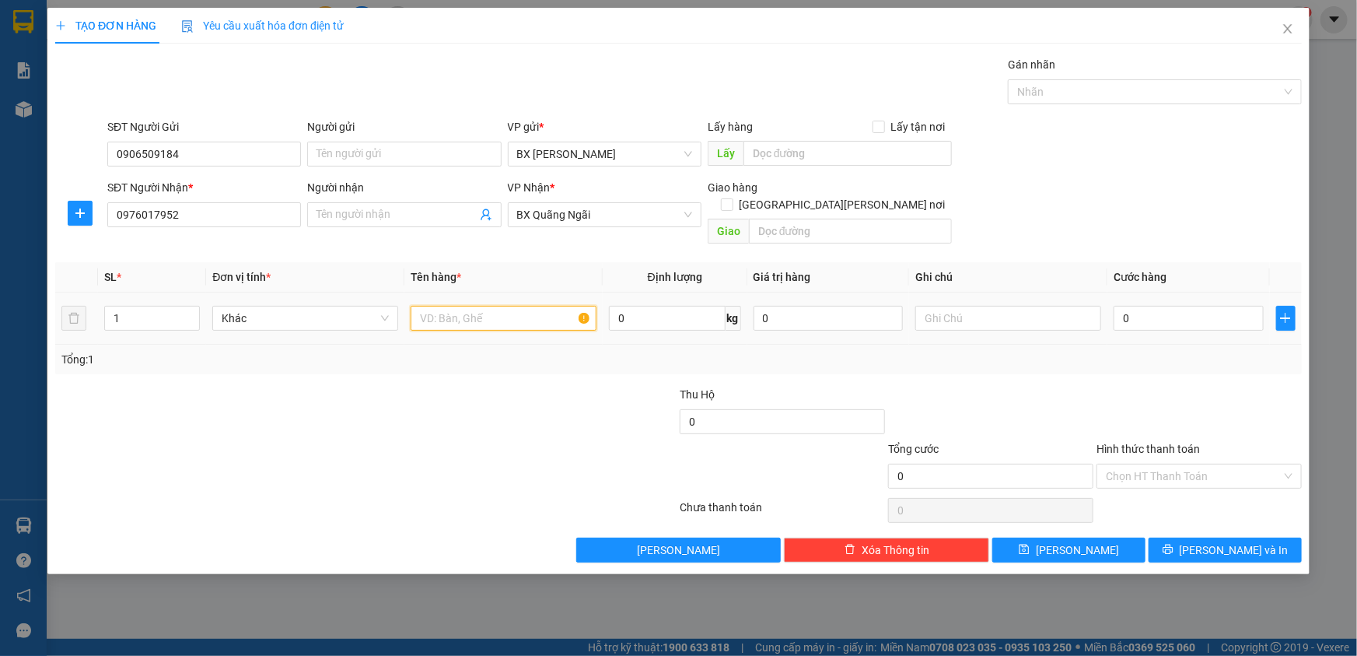
click at [443, 307] on input "text" at bounding box center [504, 318] width 186 height 25
type input "TG"
click at [1159, 310] on input "0" at bounding box center [1189, 318] width 150 height 25
type input "5"
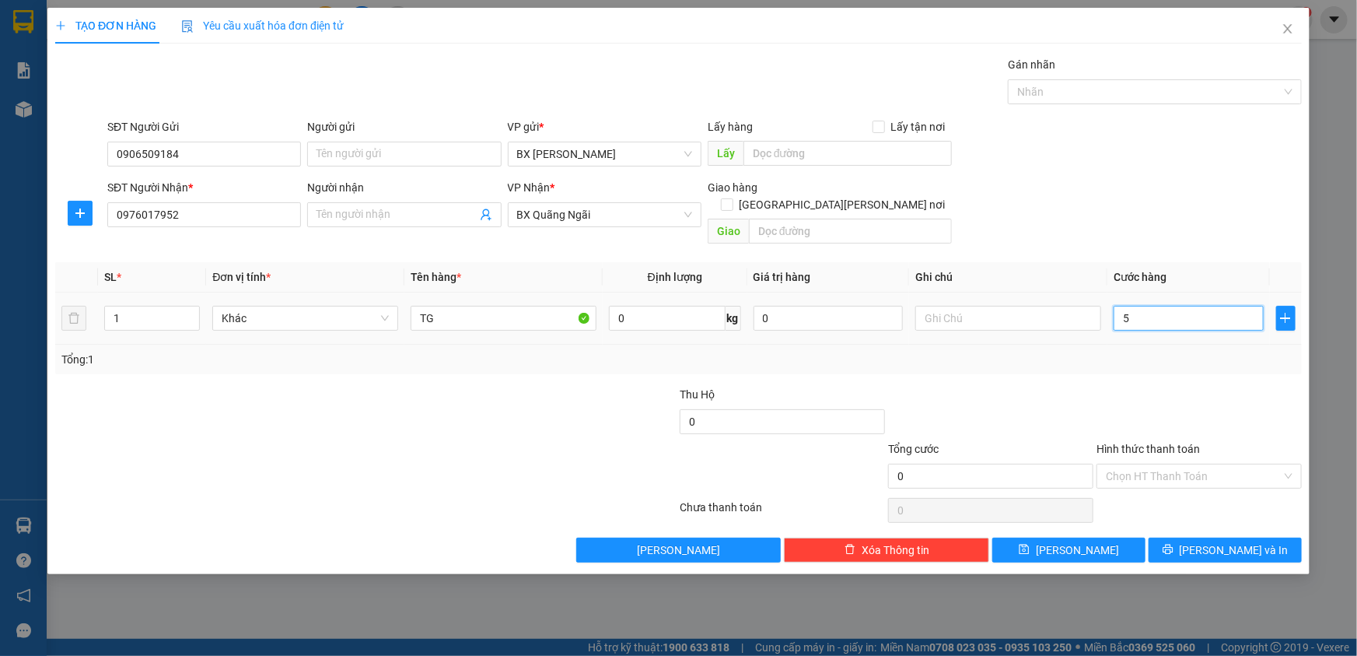
type input "5"
type input "50"
type input "50.000"
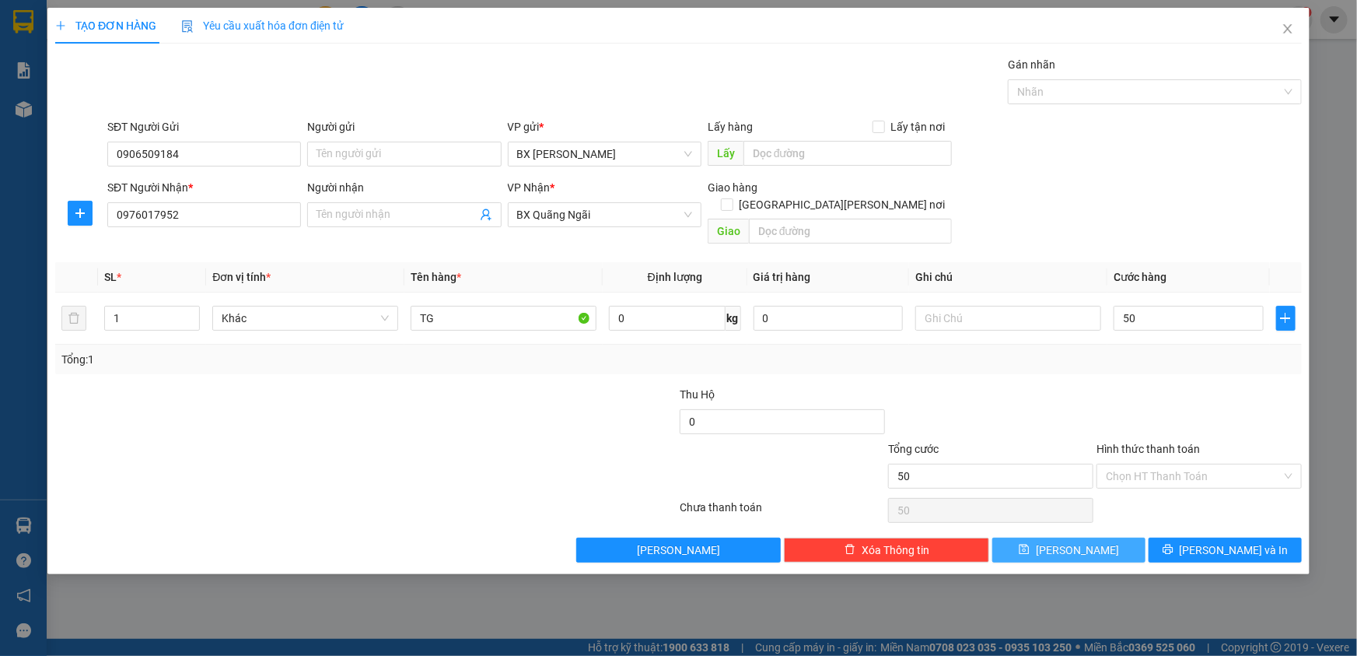
type input "50.000"
click at [1071, 537] on button "[PERSON_NAME]" at bounding box center [1068, 549] width 153 height 25
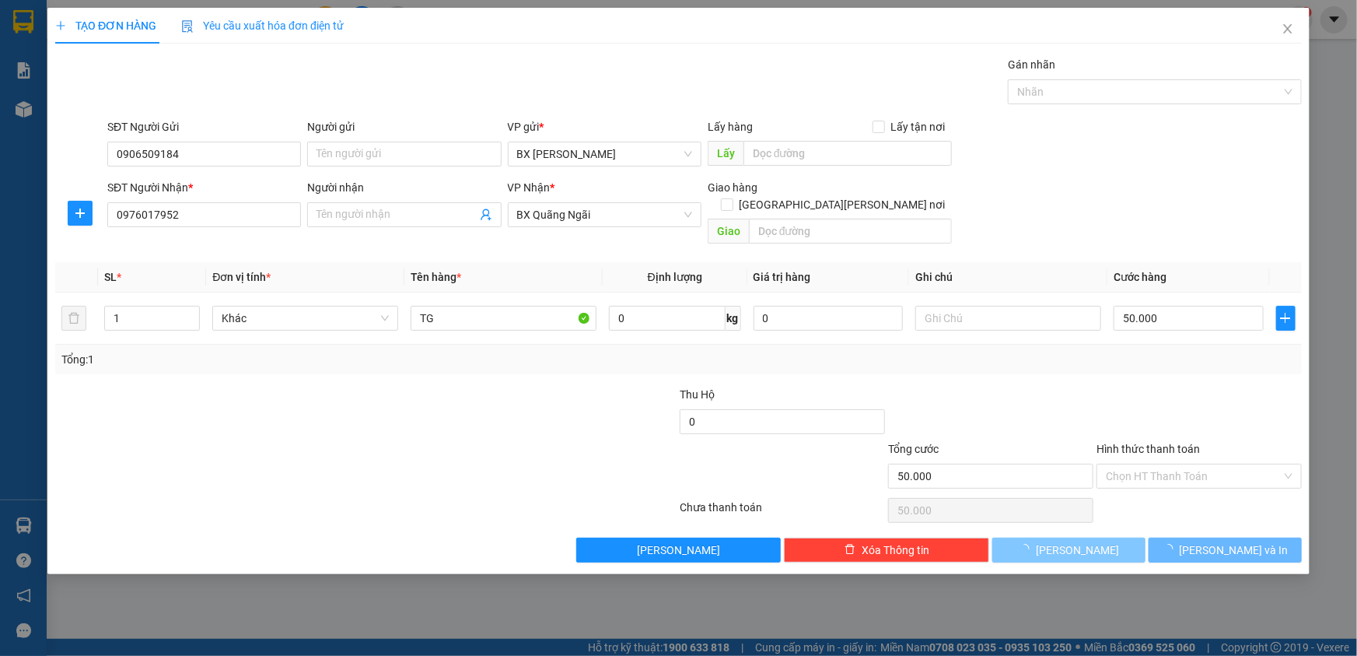
type input "0"
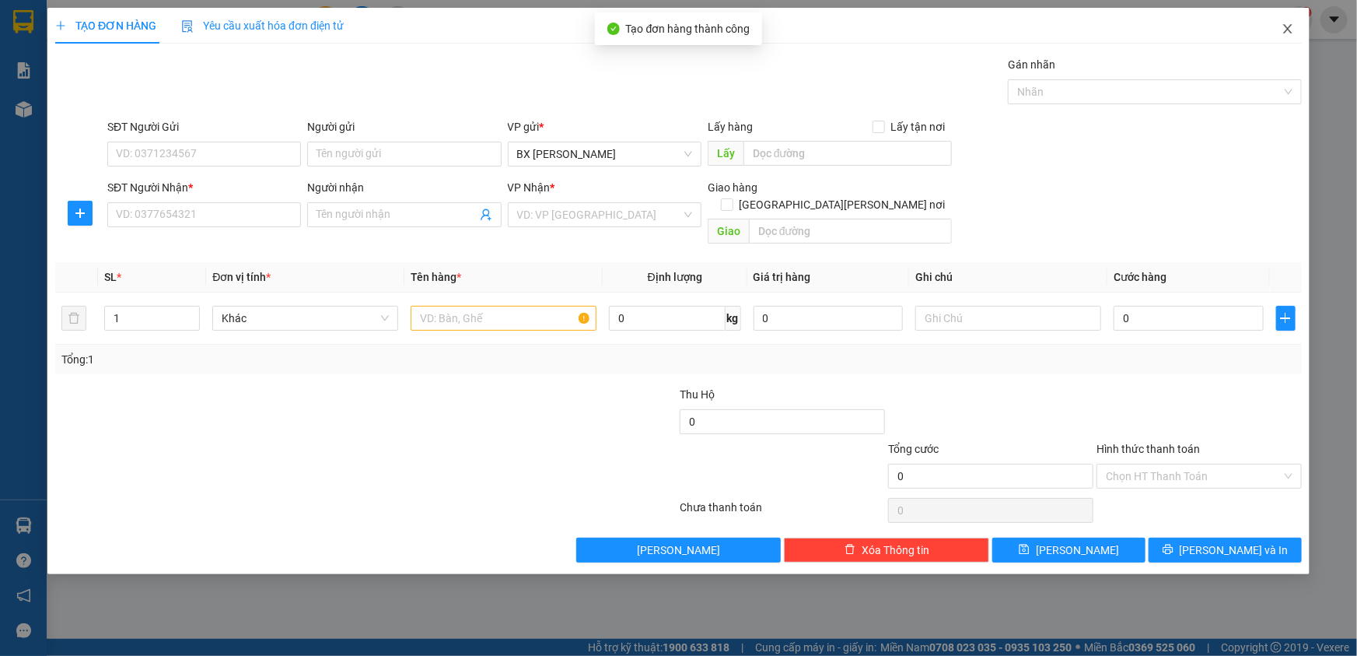
click at [1291, 30] on icon "close" at bounding box center [1288, 29] width 12 height 12
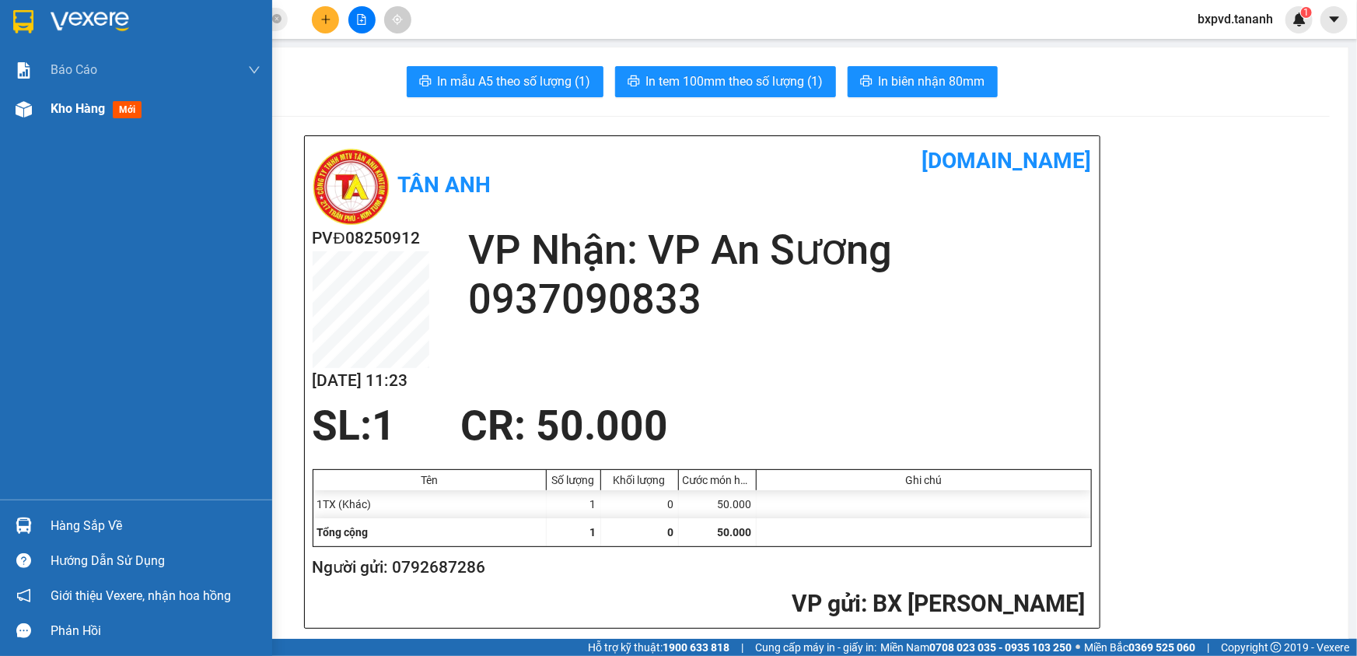
click at [21, 111] on img at bounding box center [24, 109] width 16 height 16
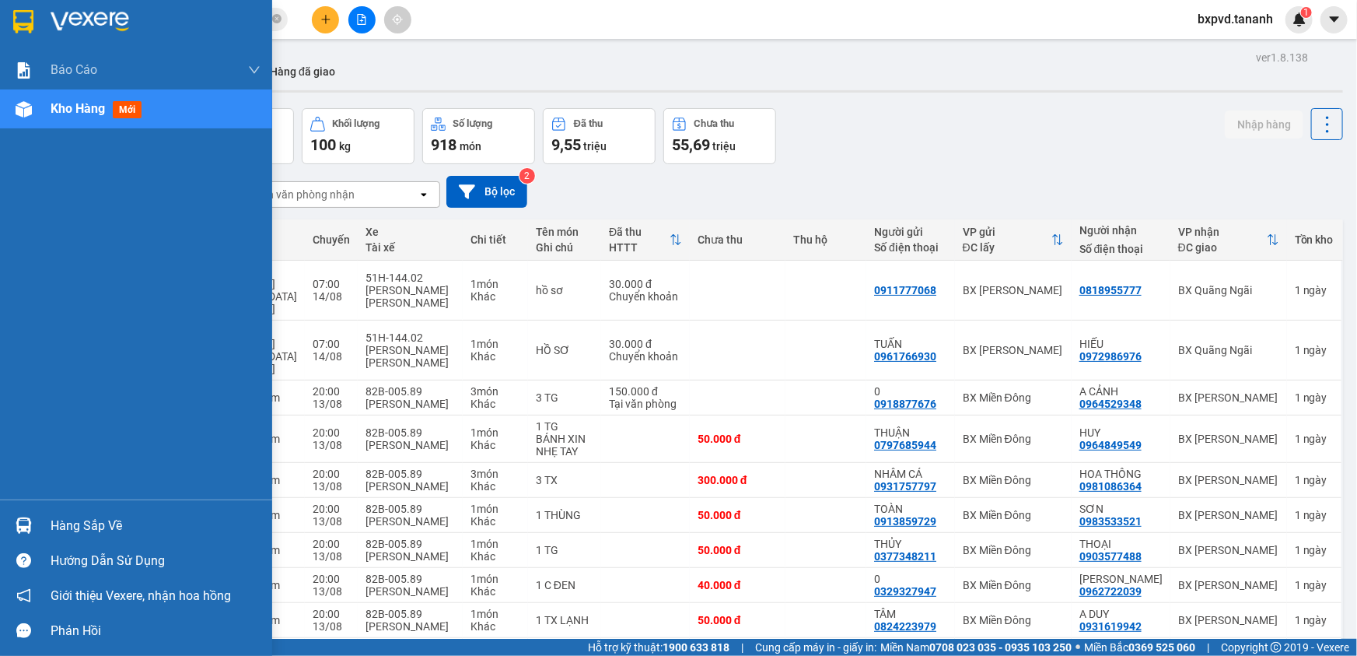
click at [18, 113] on img at bounding box center [24, 109] width 16 height 16
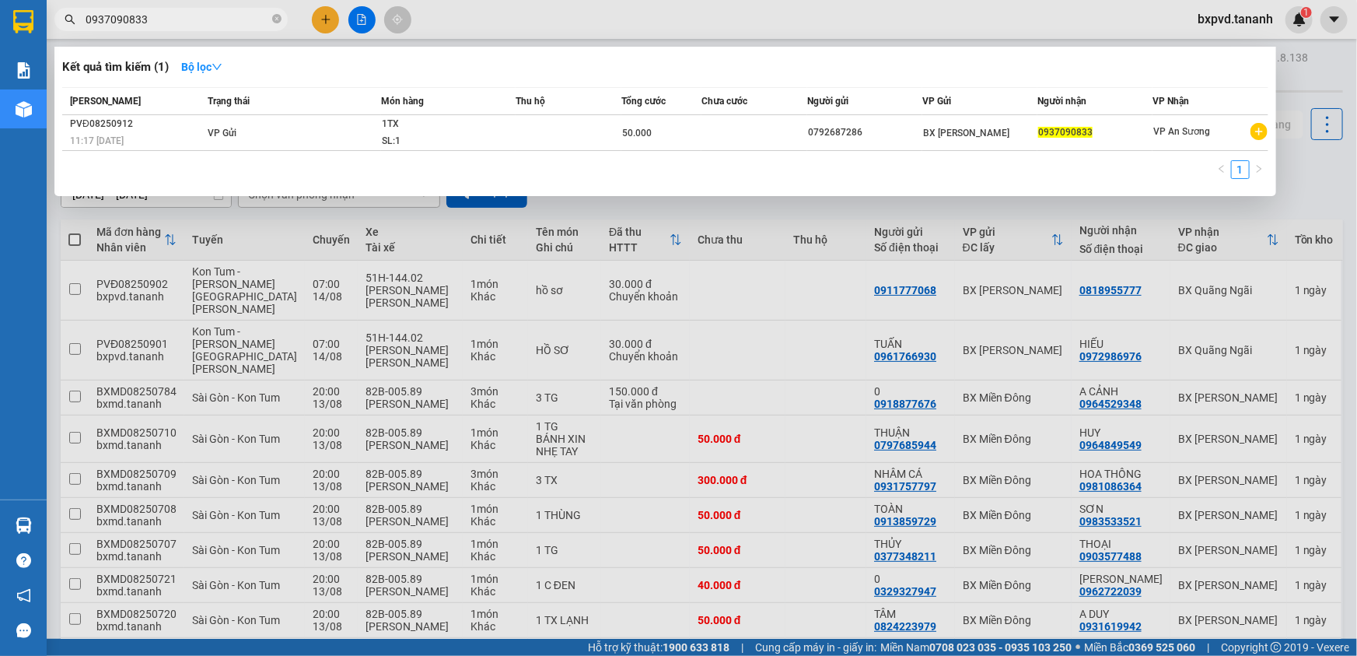
click at [196, 16] on input "0937090833" at bounding box center [178, 19] width 184 height 17
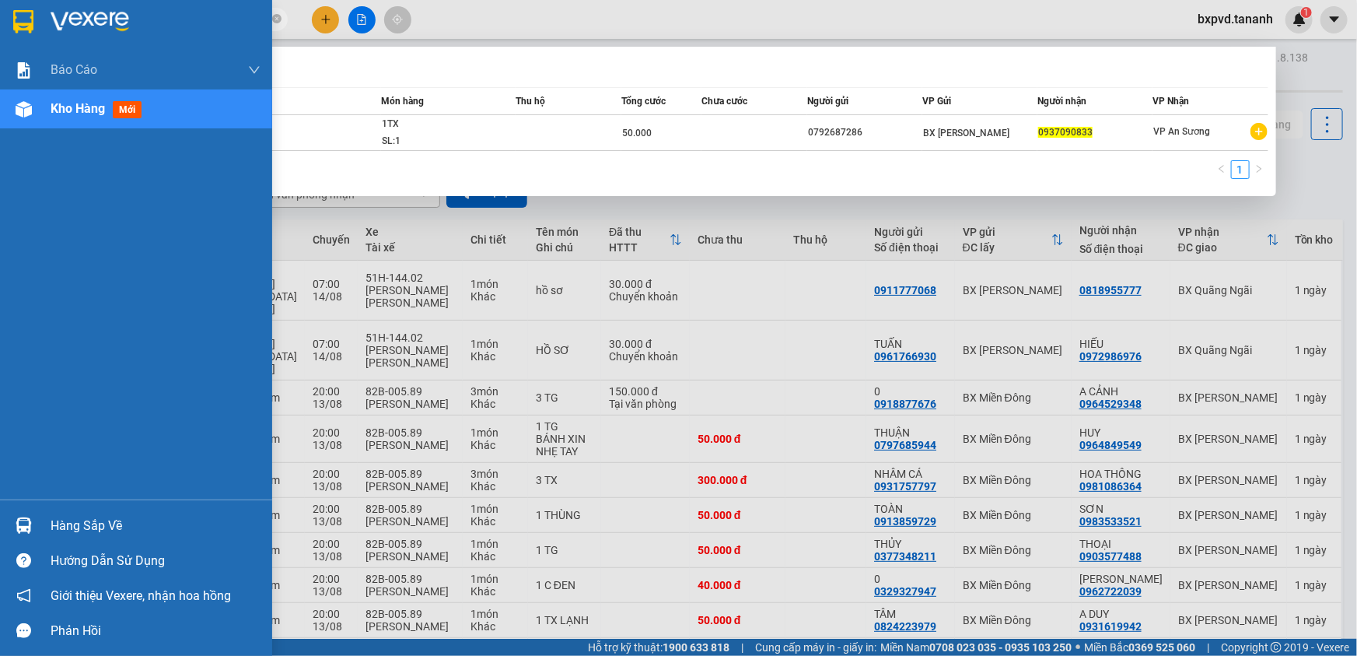
drag, startPoint x: 196, startPoint y: 16, endPoint x: 0, endPoint y: 16, distance: 196.0
click at [0, 16] on section "Kết quả [PERSON_NAME] ( 1 ) Bộ lọc Mã ĐH Trạng thái Món hàng Thu hộ [PERSON_NAM…" at bounding box center [678, 328] width 1357 height 656
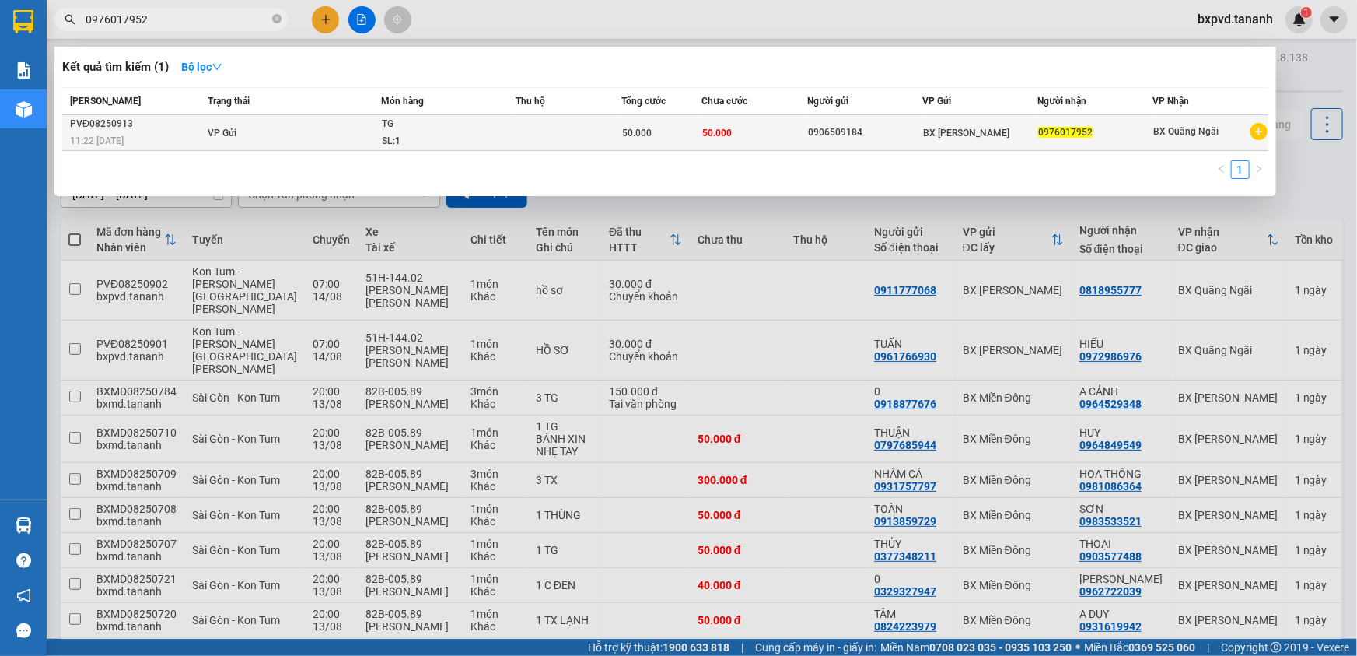
type input "0976017952"
click at [722, 138] on span "50.000" at bounding box center [717, 133] width 30 height 11
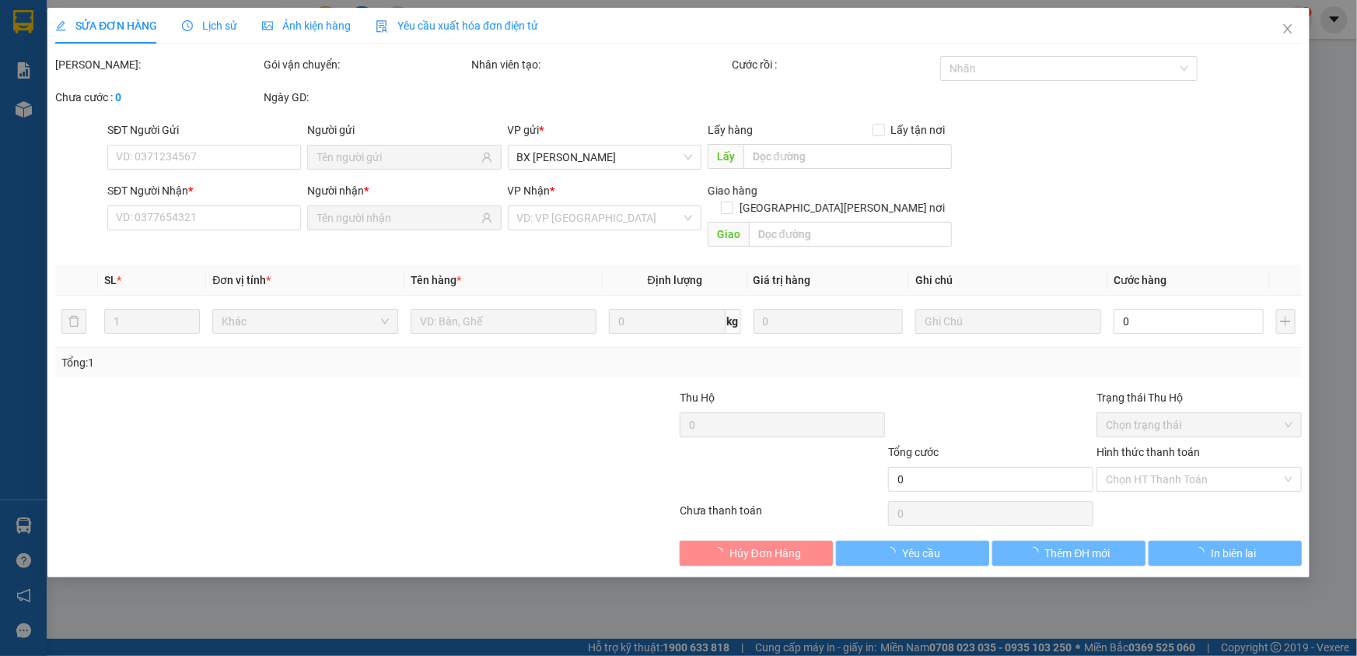
type input "0906509184"
type input "0976017952"
type input "50.000"
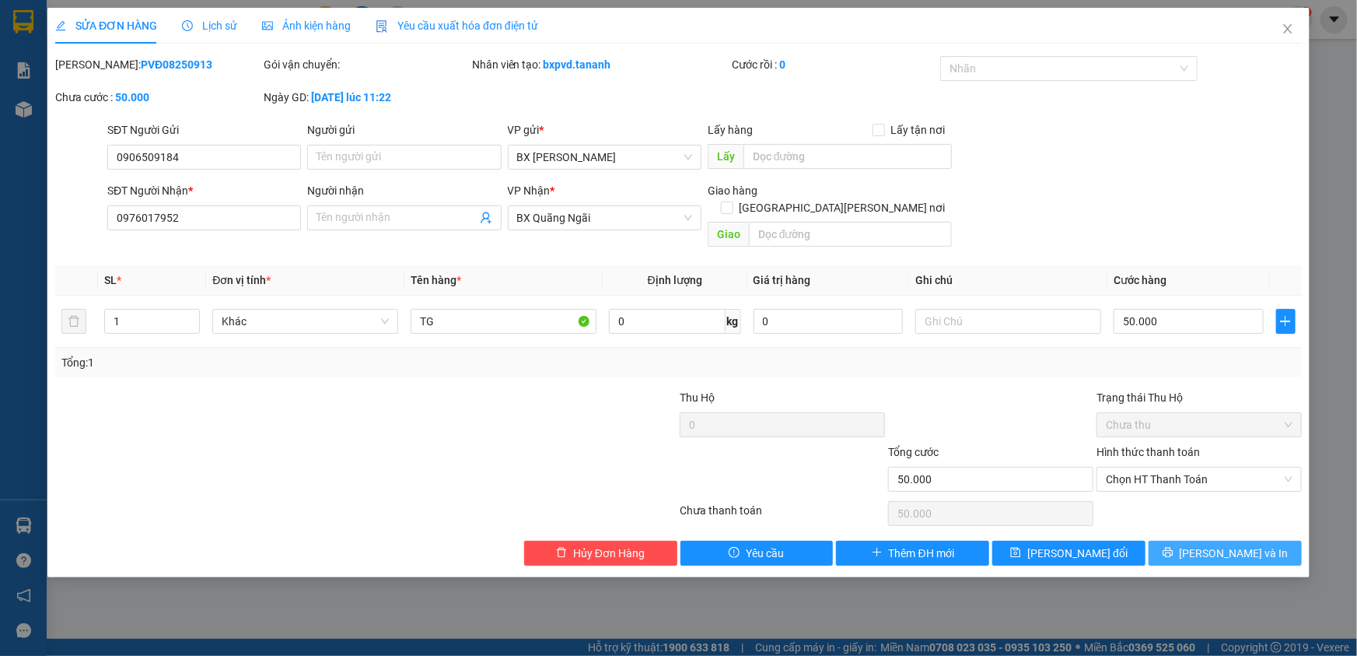
click at [1180, 540] on button "[PERSON_NAME] và In" at bounding box center [1225, 552] width 153 height 25
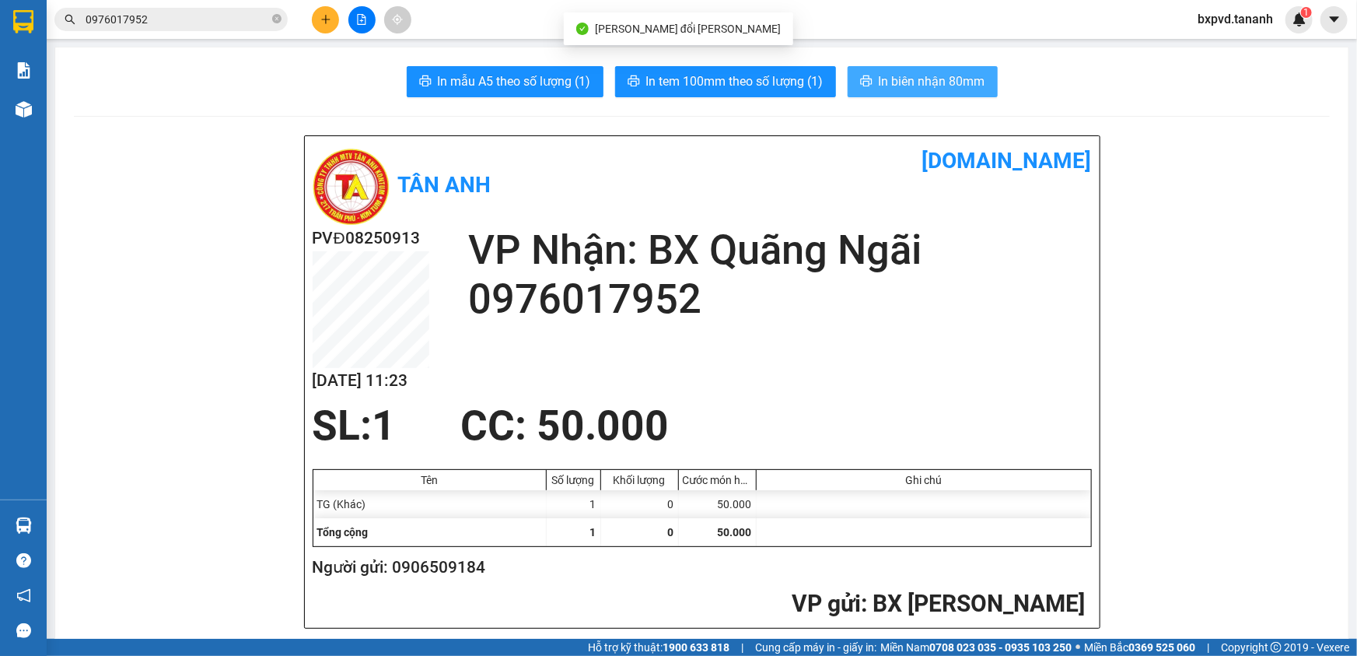
click at [921, 94] on button "In biên nhận 80mm" at bounding box center [923, 81] width 150 height 31
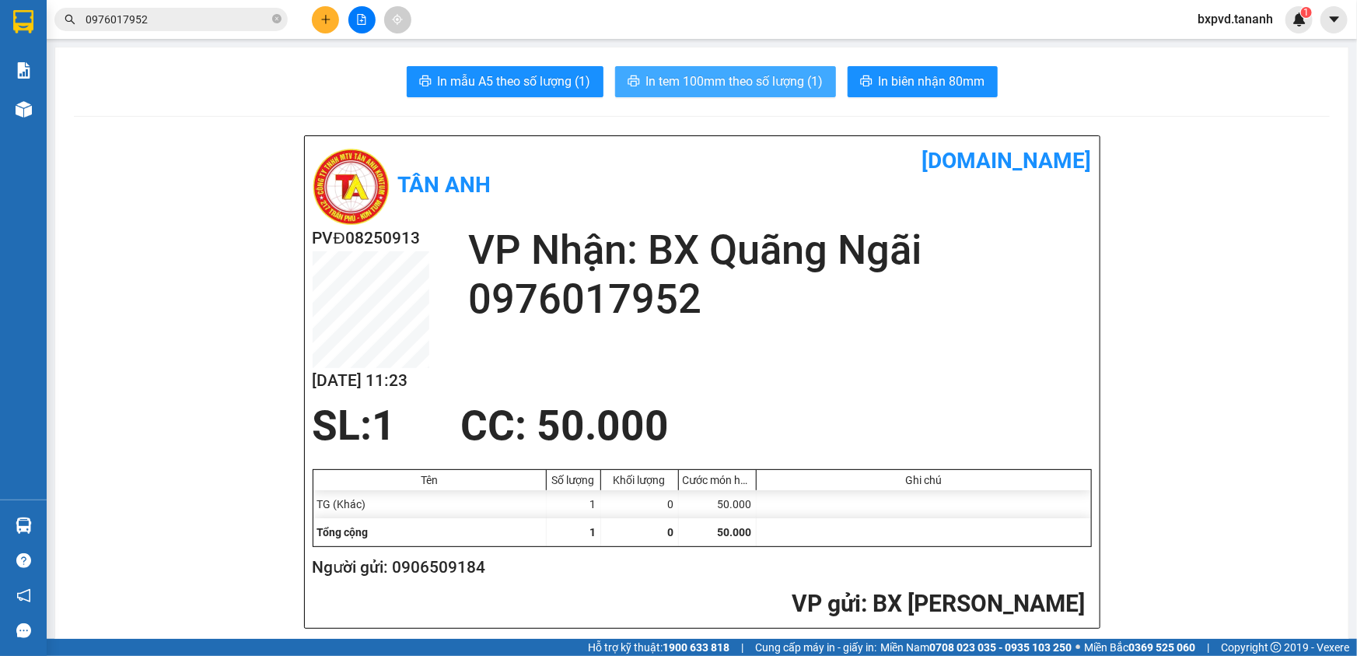
drag, startPoint x: 747, startPoint y: 76, endPoint x: 761, endPoint y: 94, distance: 23.2
click at [747, 76] on span "In tem 100mm theo số lượng (1)" at bounding box center [734, 81] width 177 height 19
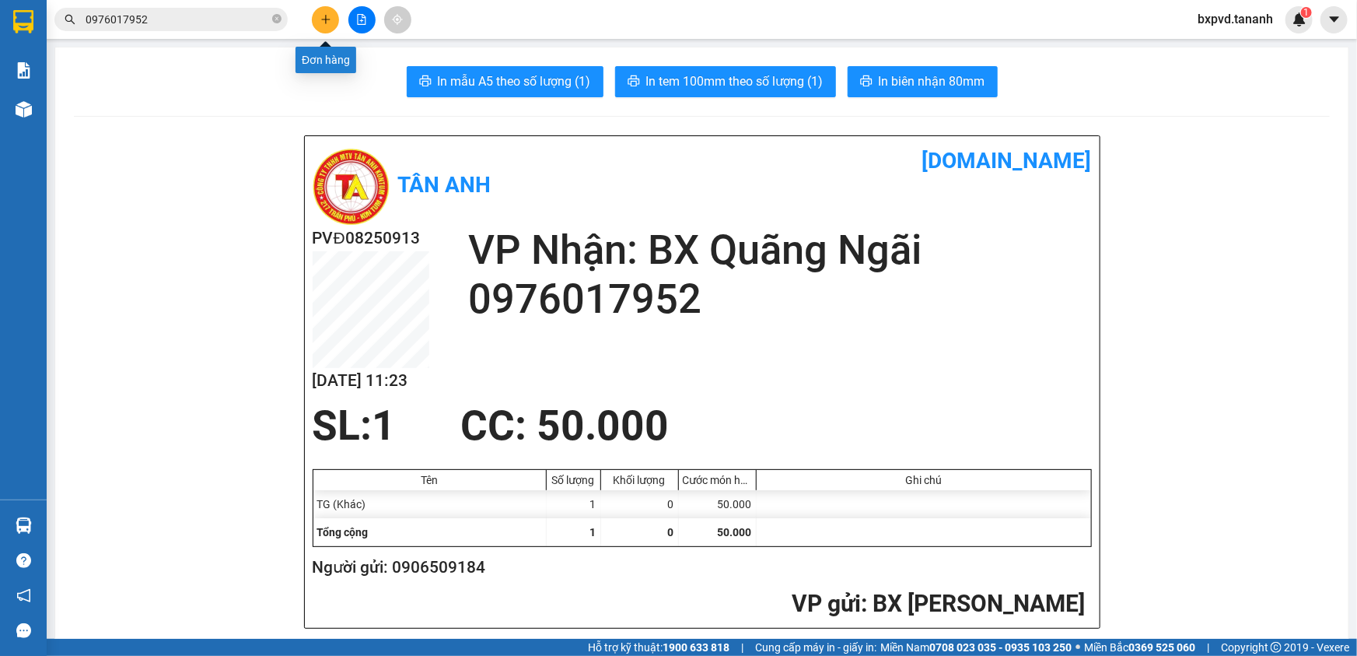
click at [319, 23] on button at bounding box center [325, 19] width 27 height 27
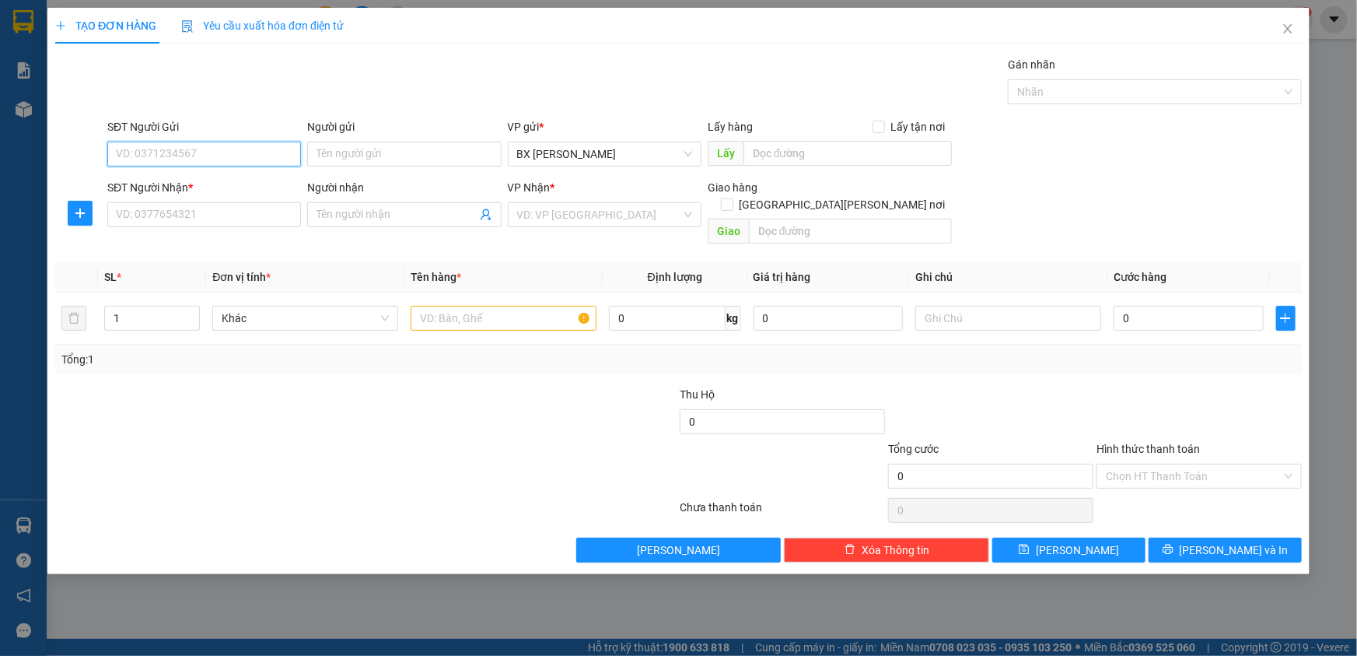
click at [191, 161] on input "SĐT Người Gửi" at bounding box center [204, 154] width 194 height 25
type input "0913810588"
click at [150, 203] on input "SĐT Người Nhận *" at bounding box center [204, 214] width 194 height 25
type input "0905897952"
click at [359, 207] on input "Người nhận" at bounding box center [395, 214] width 159 height 17
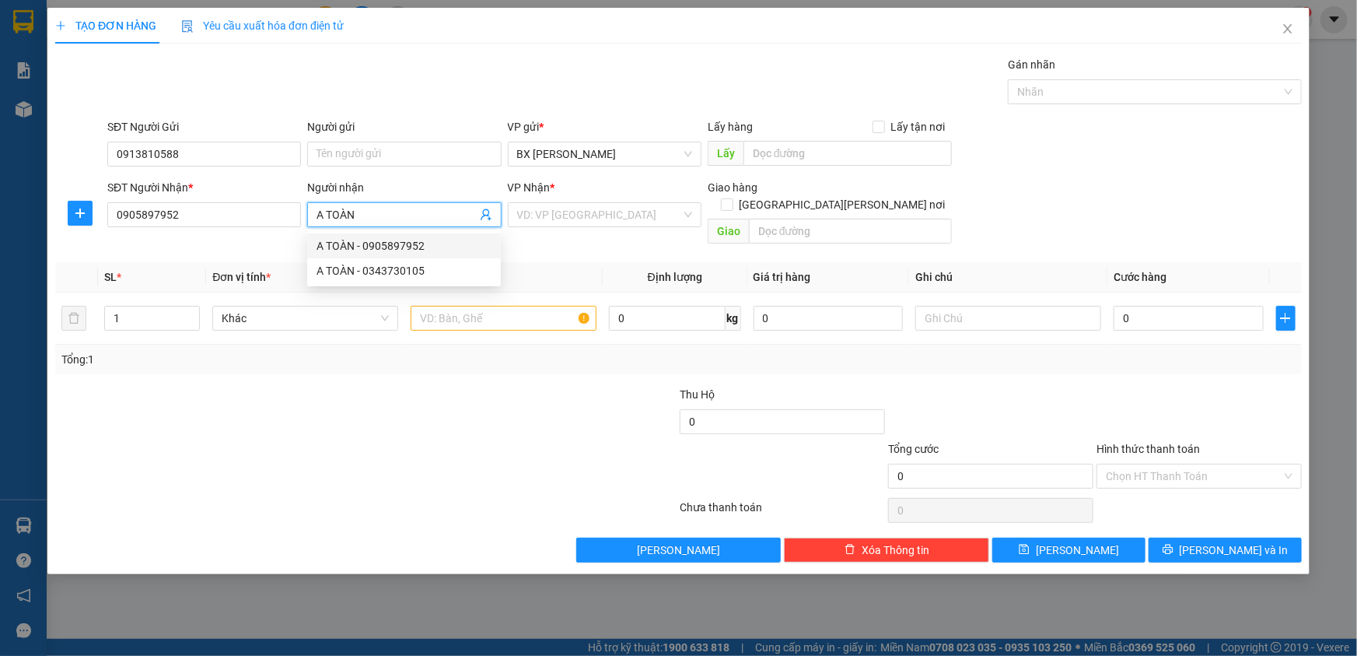
click at [451, 242] on div "A TOÀN - 0905897952" at bounding box center [403, 245] width 175 height 17
type input "A TOÀN"
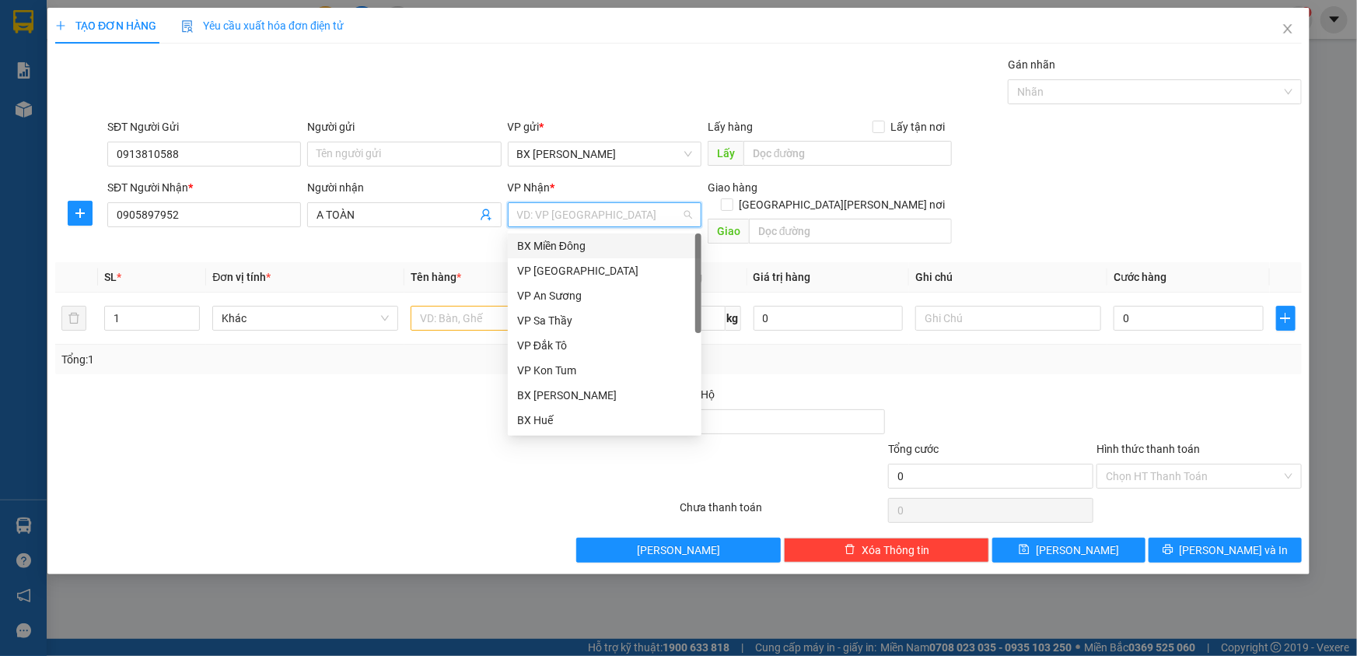
click at [638, 210] on input "search" at bounding box center [599, 214] width 164 height 23
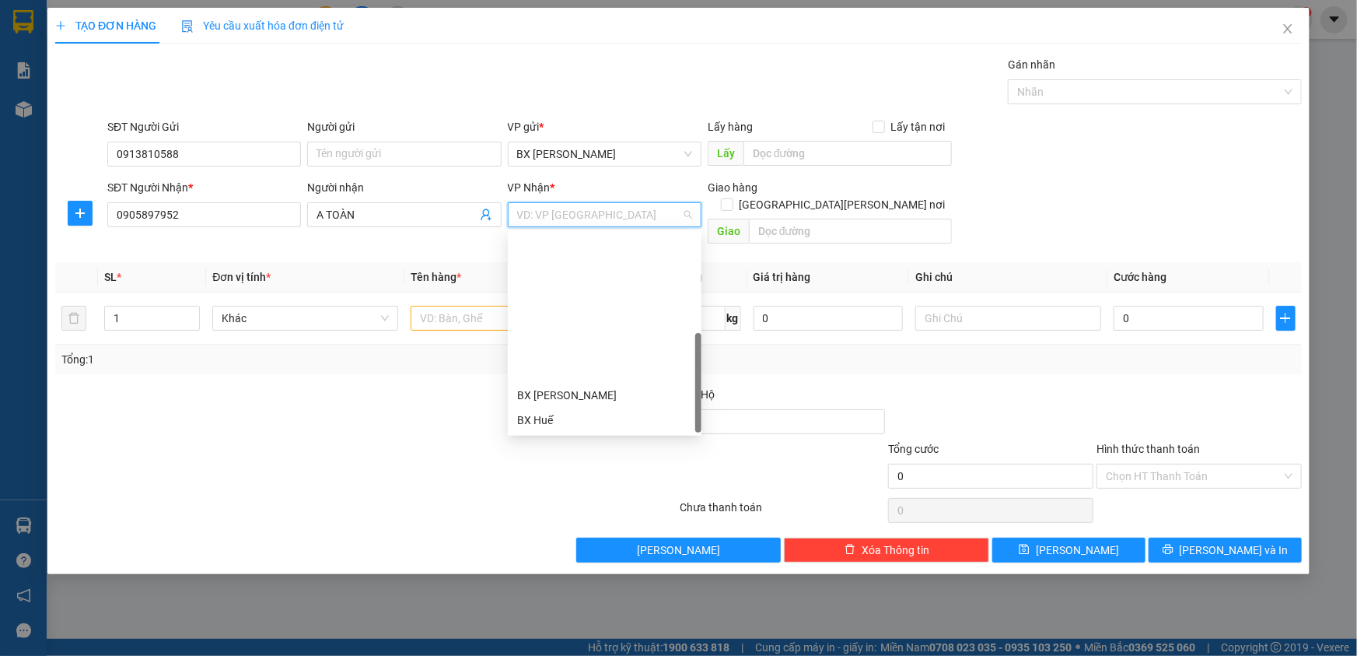
click at [607, 532] on div "BX Quãng Ngãi" at bounding box center [605, 544] width 194 height 25
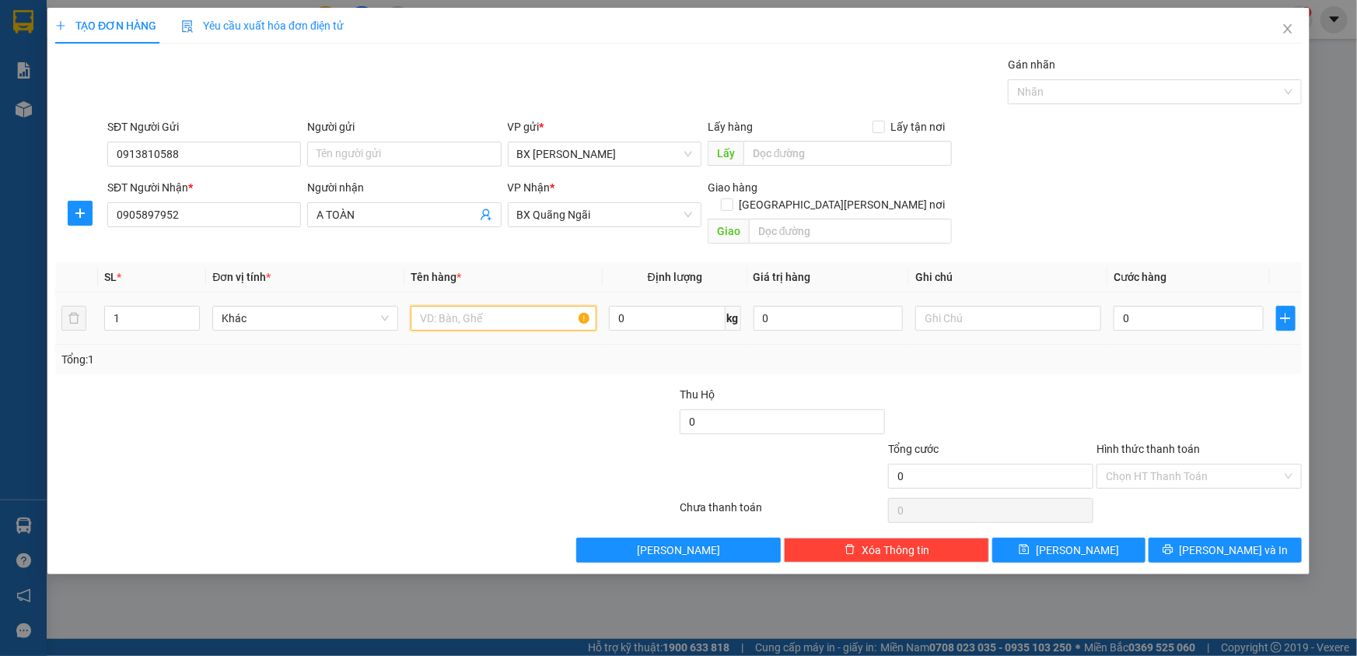
click at [444, 306] on input "text" at bounding box center [504, 318] width 186 height 25
type input "BÌ THƯ"
click at [1159, 306] on input "0" at bounding box center [1189, 318] width 150 height 25
type input "3"
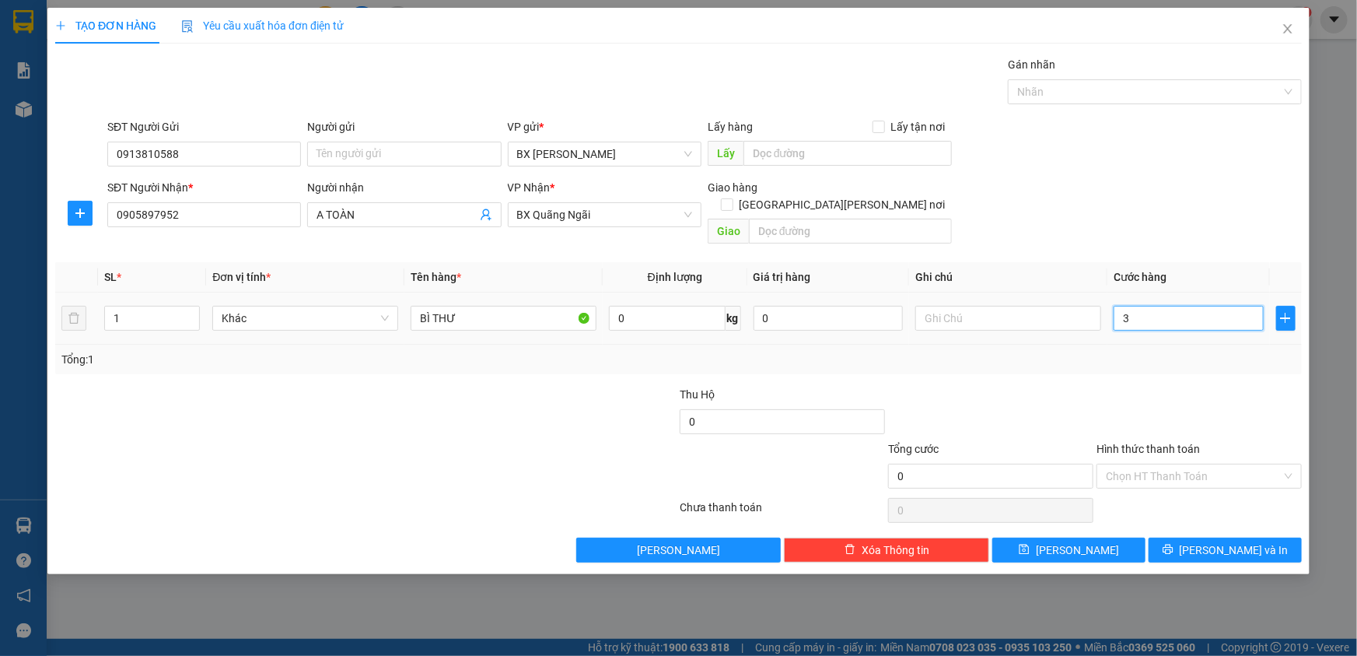
type input "3"
type input "30"
type input "30.000"
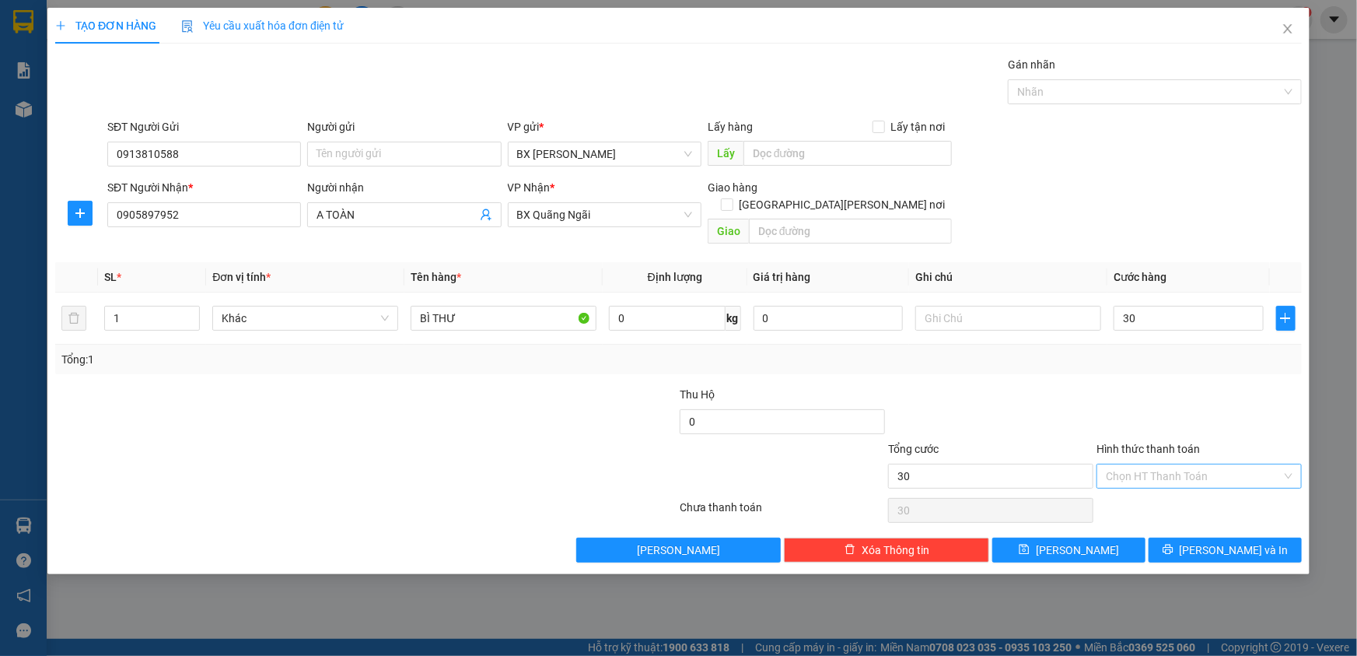
type input "30.000"
drag, startPoint x: 1180, startPoint y: 449, endPoint x: 1203, endPoint y: 450, distance: 23.3
click at [1180, 464] on input "Hình thức thanh toán" at bounding box center [1194, 475] width 176 height 23
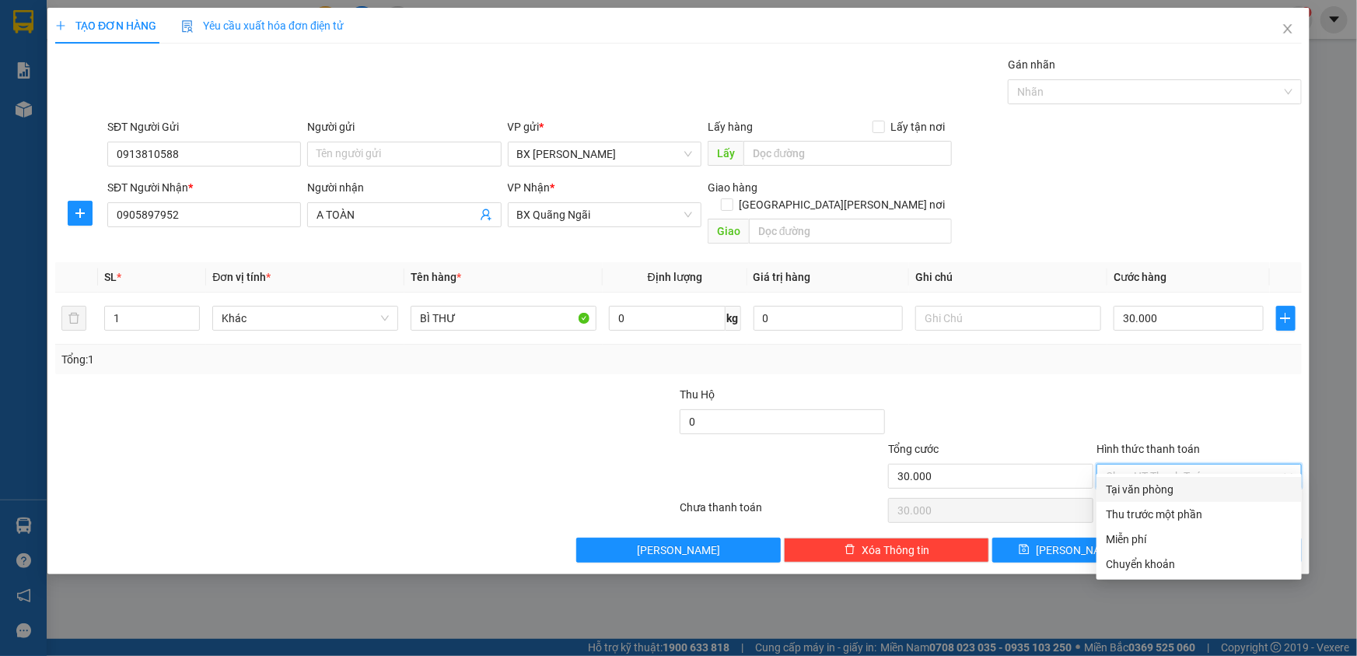
click at [1184, 482] on div "Tại văn phòng" at bounding box center [1199, 489] width 187 height 17
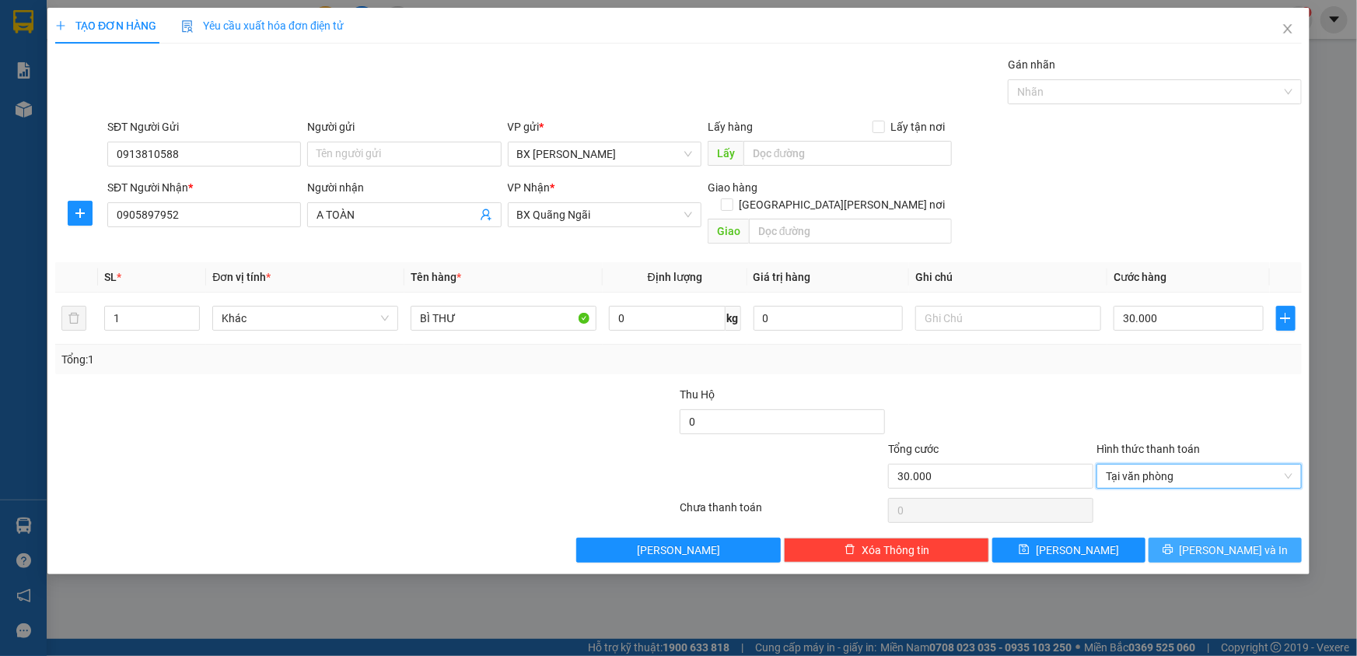
click at [1173, 544] on icon "printer" at bounding box center [1168, 549] width 11 height 11
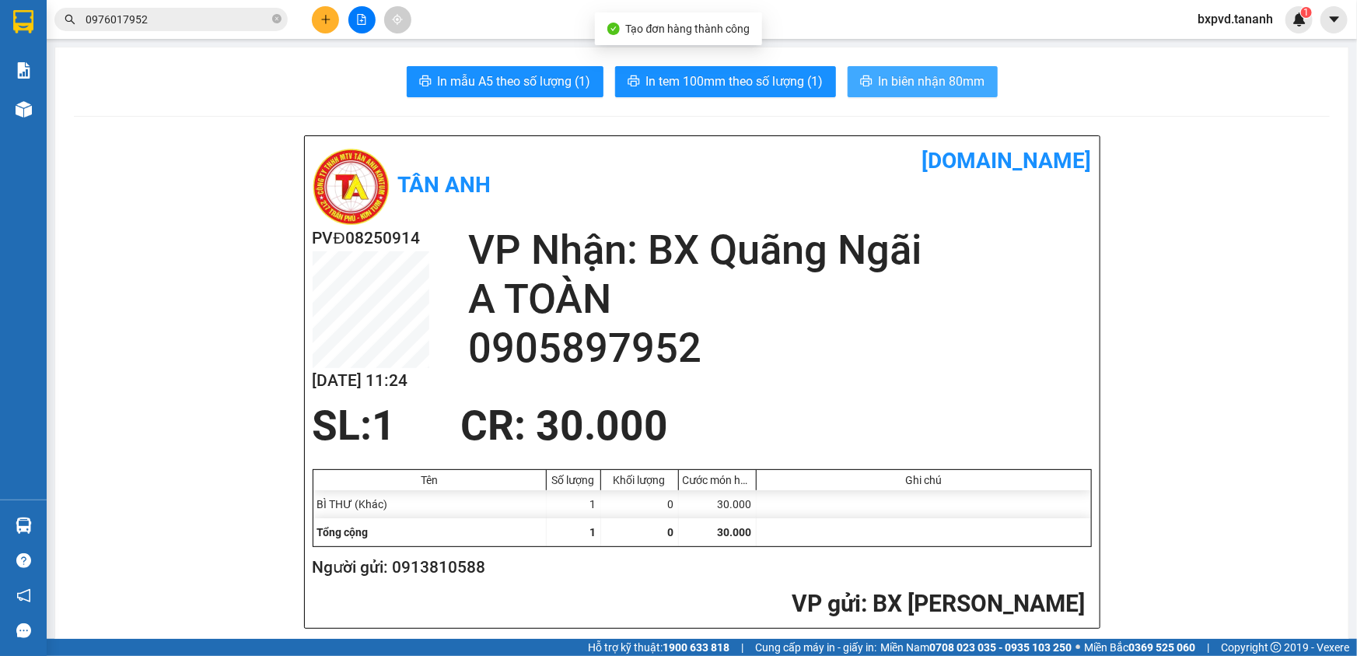
click at [848, 78] on button "In biên nhận 80mm" at bounding box center [923, 81] width 150 height 31
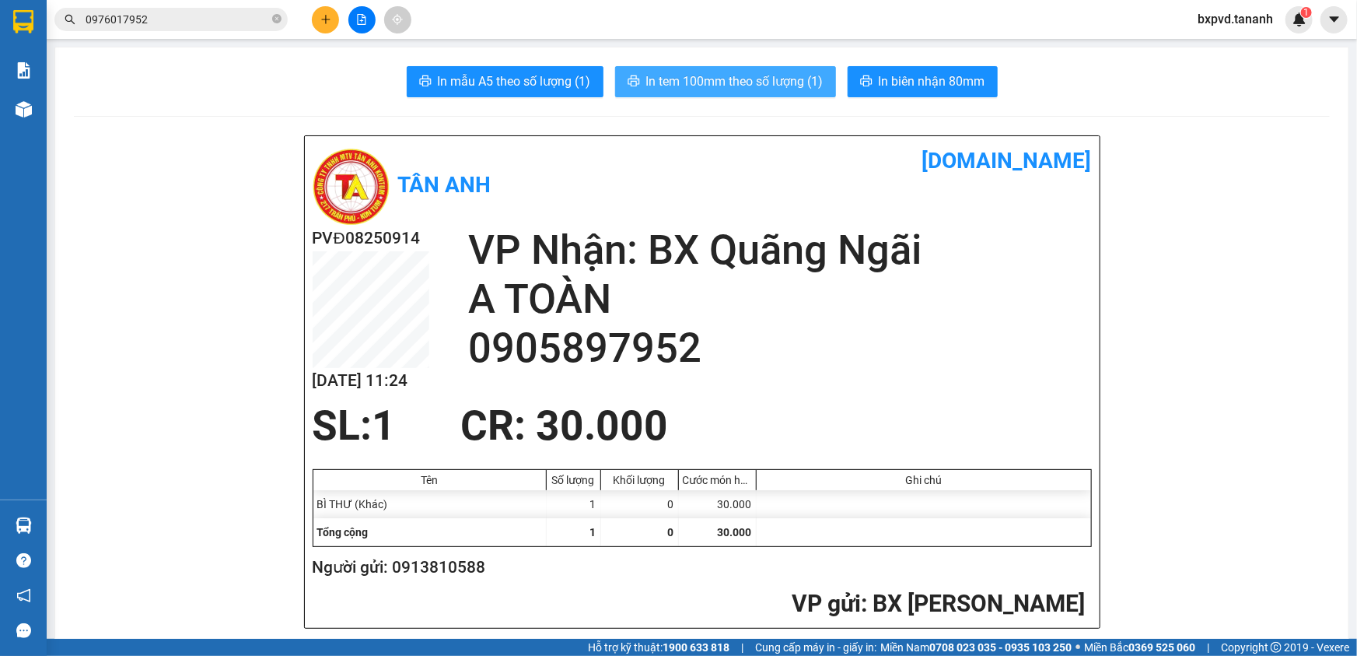
click at [799, 78] on span "In tem 100mm theo số lượng (1)" at bounding box center [734, 81] width 177 height 19
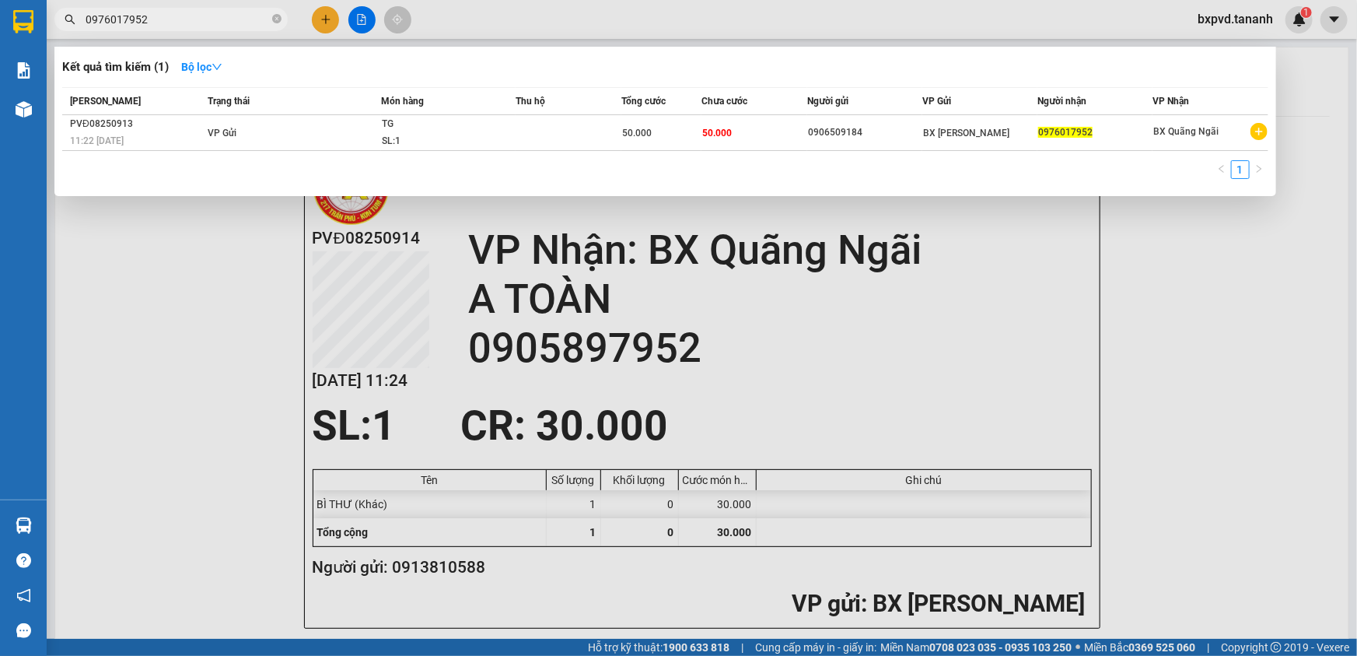
drag, startPoint x: 213, startPoint y: 23, endPoint x: 78, endPoint y: 23, distance: 135.3
click at [78, 23] on span "0976017952" at bounding box center [170, 19] width 233 height 23
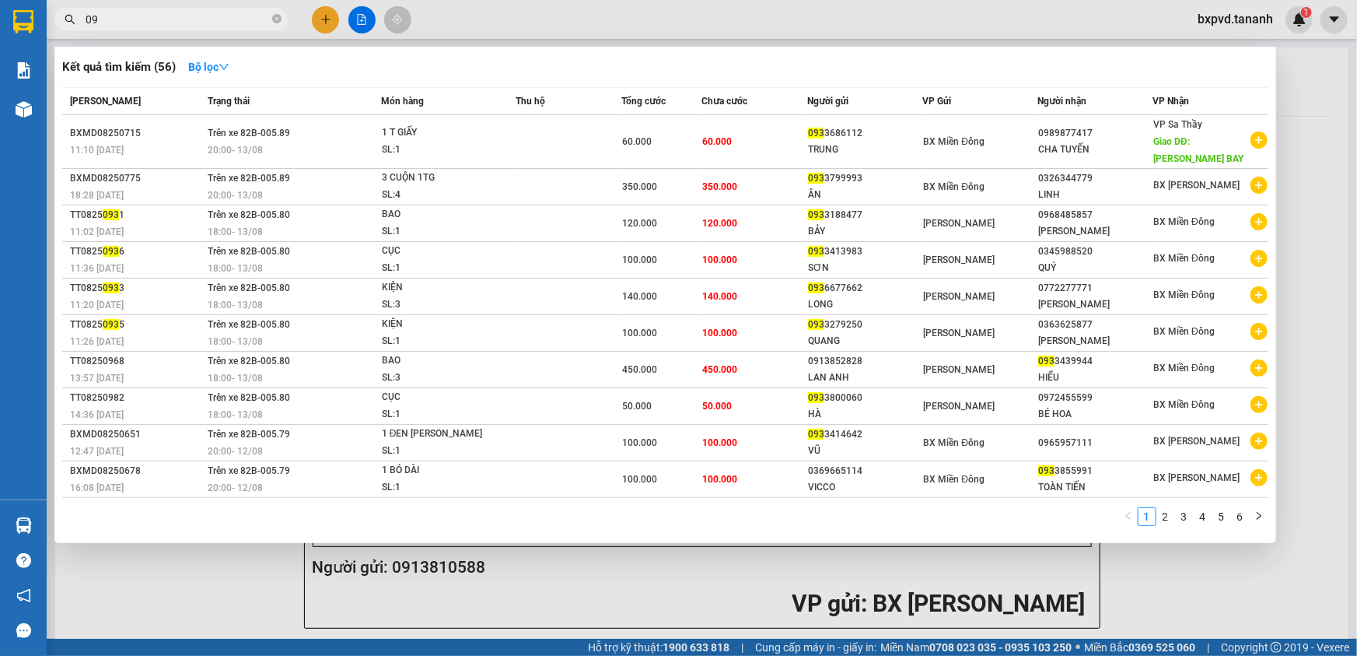
type input "0"
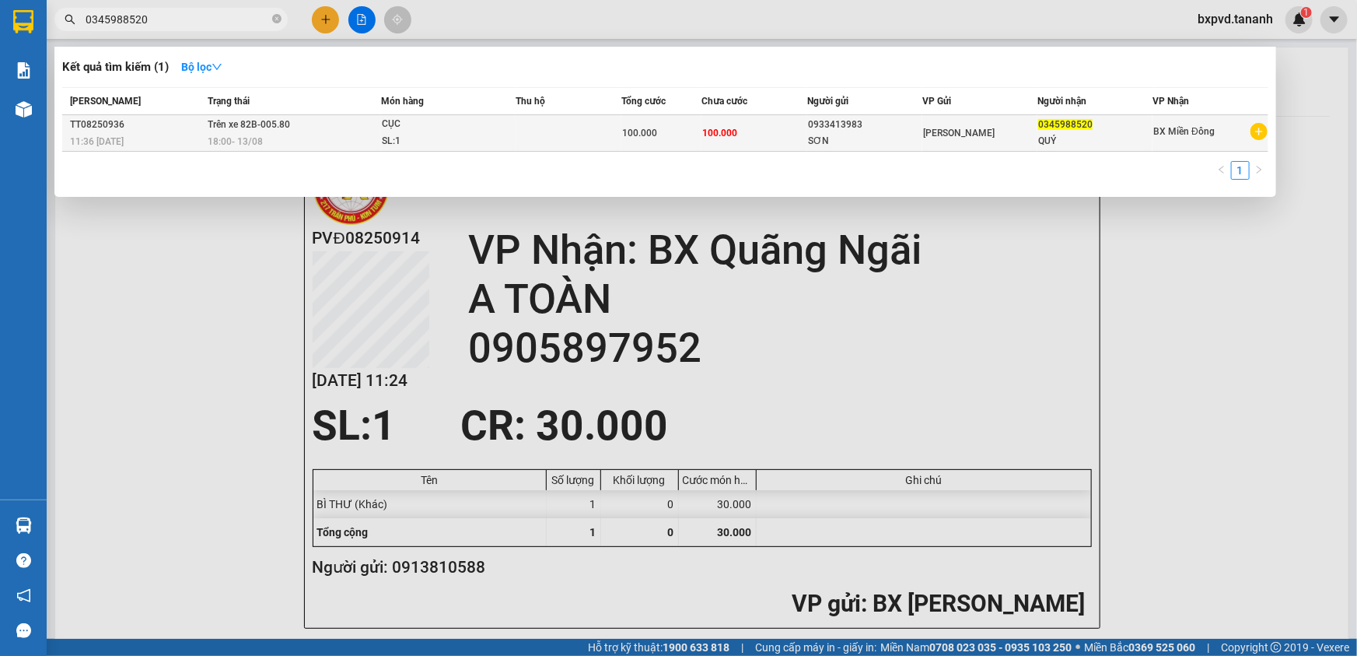
type input "0345988520"
click at [327, 117] on td "Trên xe 82B-005.80 18:00 [DATE]" at bounding box center [292, 133] width 177 height 37
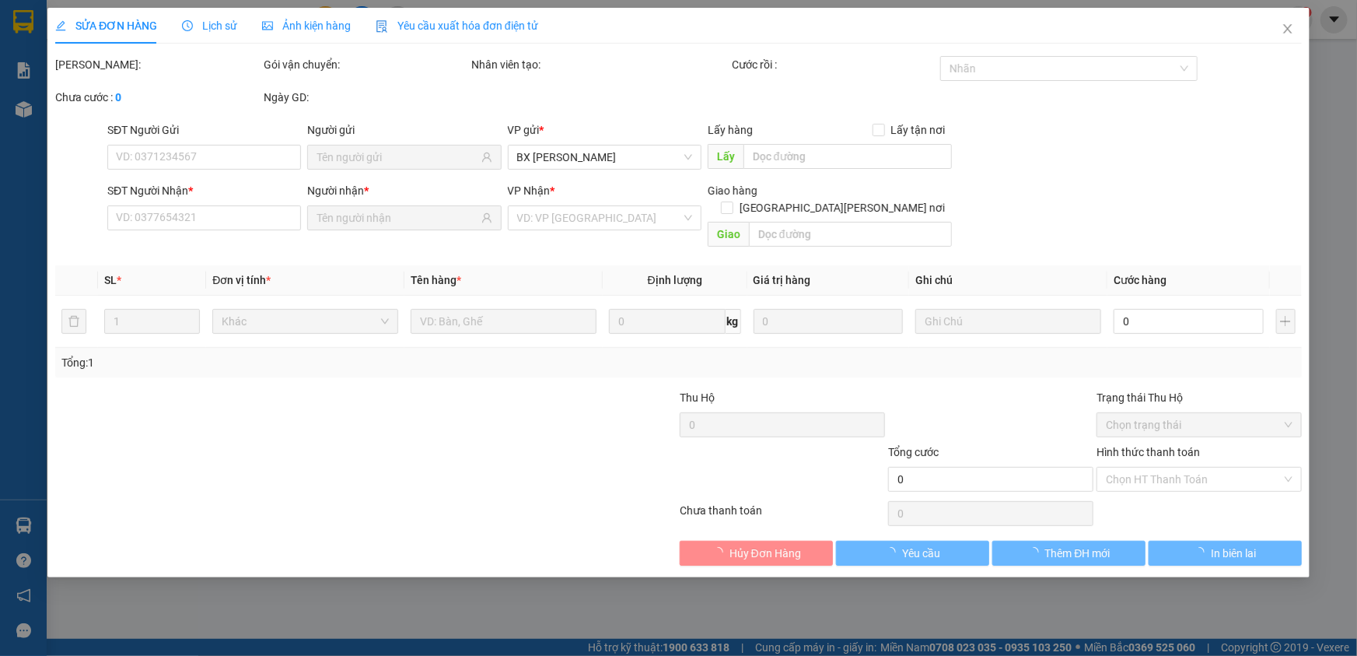
type input "0933413983"
type input "SƠN"
type input "0345988520"
type input "QUÝ"
type input "100.000"
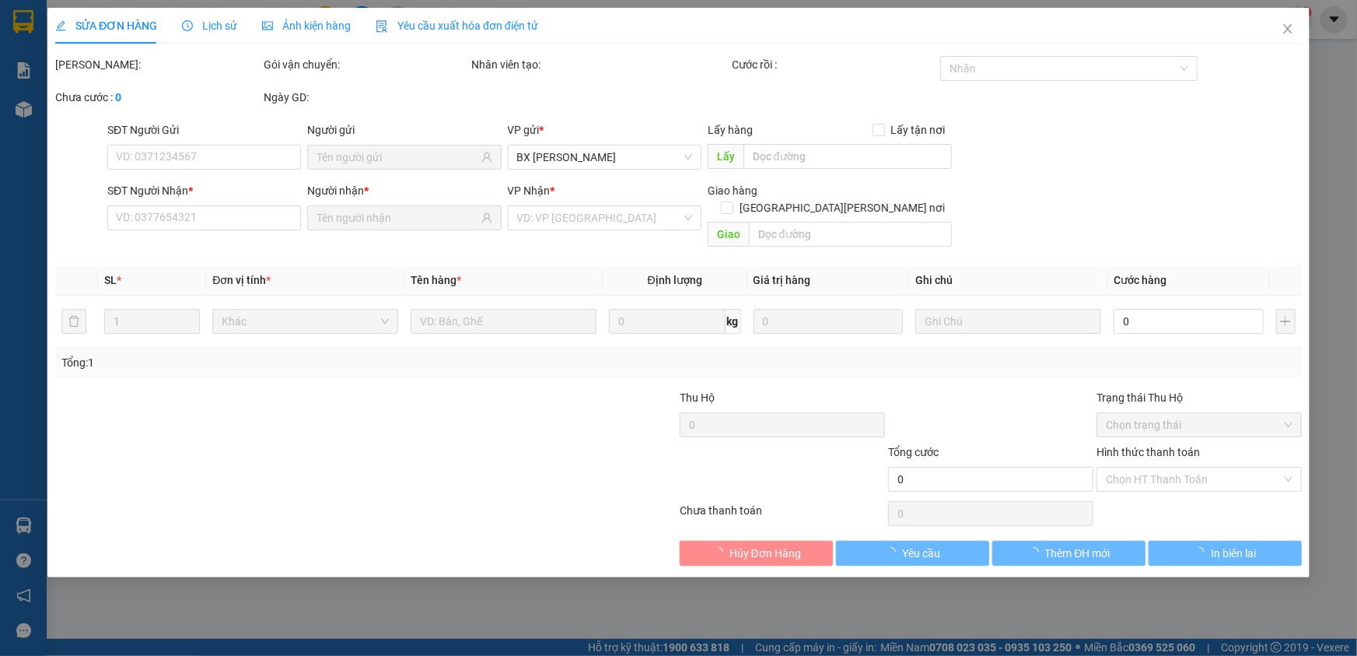
type input "100.000"
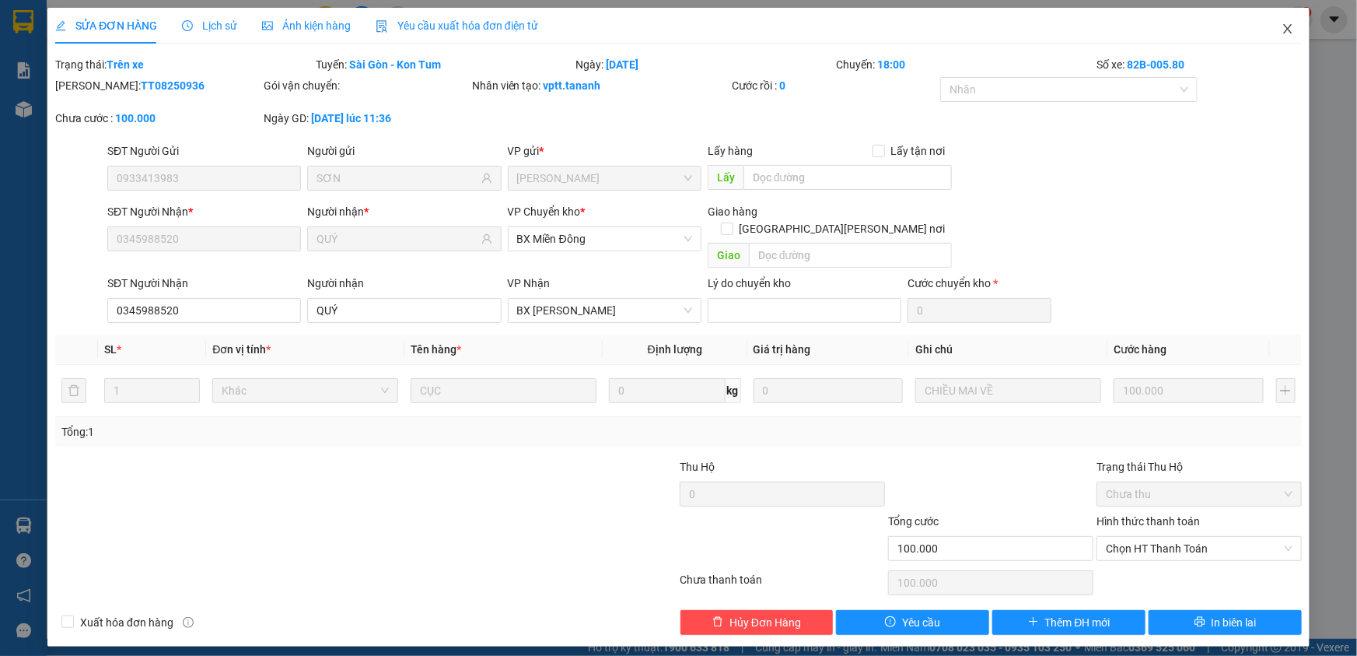
click at [1286, 21] on span "Close" at bounding box center [1288, 30] width 44 height 44
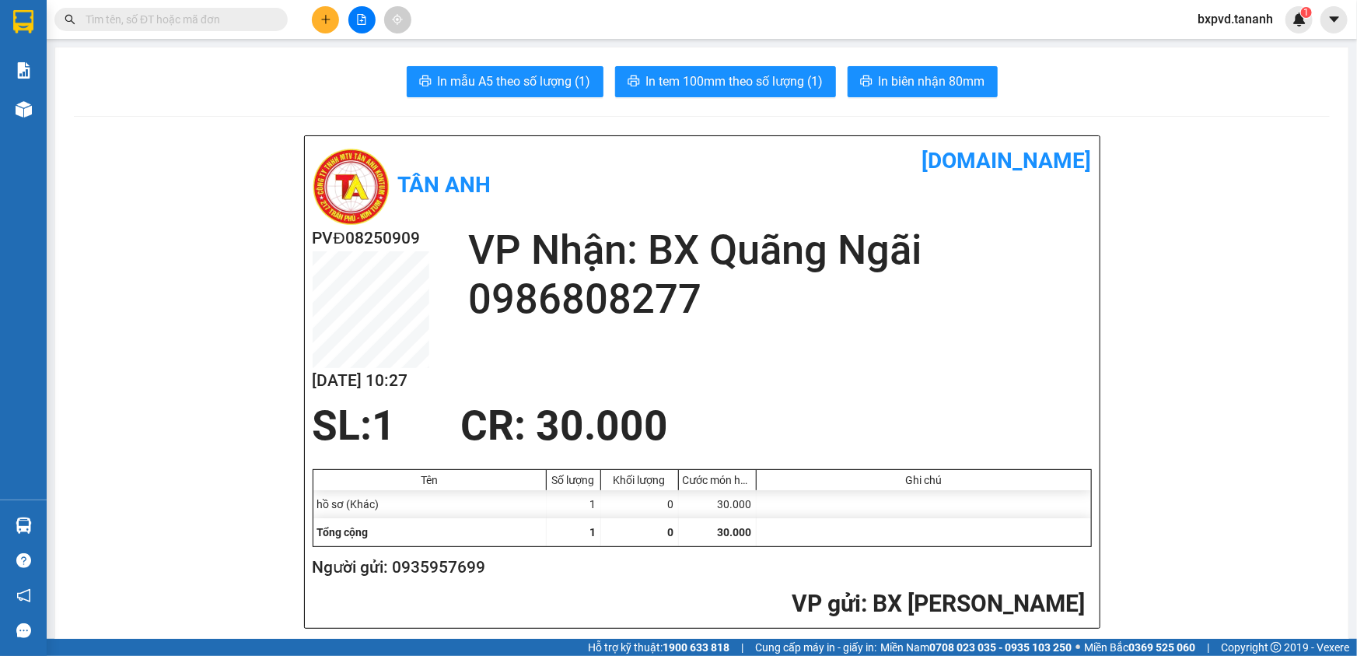
click at [149, 21] on input "text" at bounding box center [178, 19] width 184 height 17
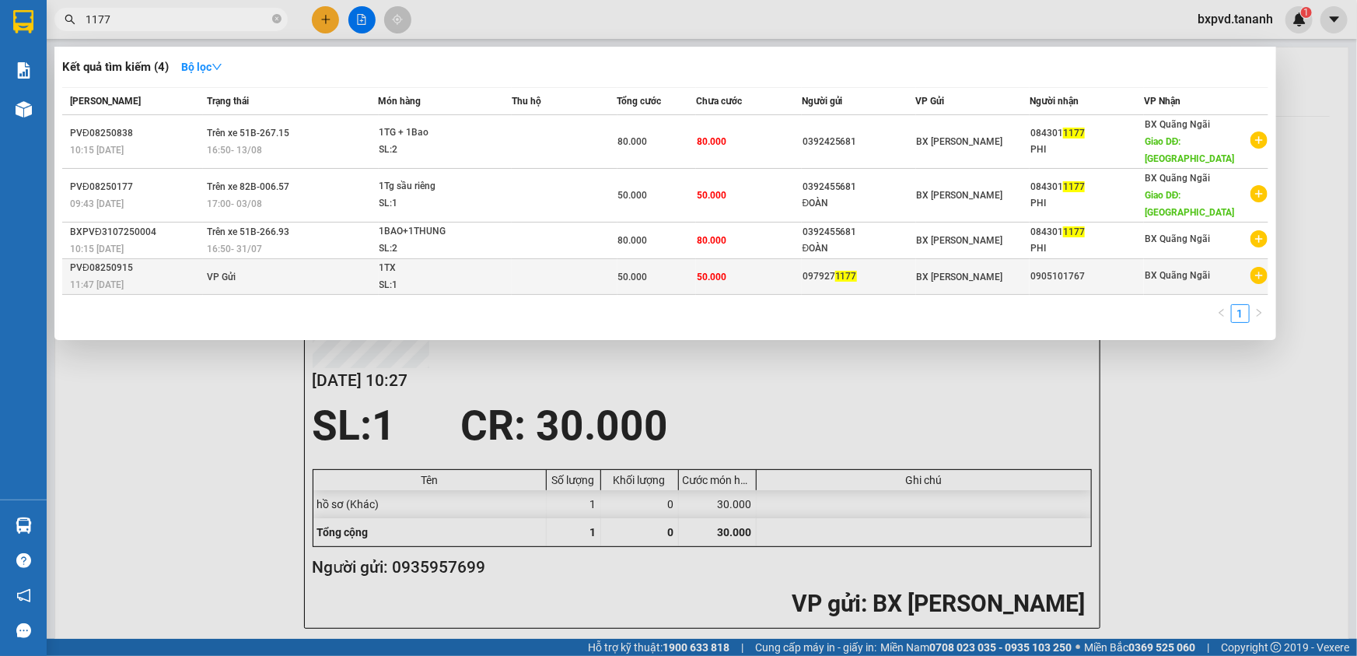
type input "1177"
click at [863, 268] on div "097927 1177" at bounding box center [859, 276] width 113 height 16
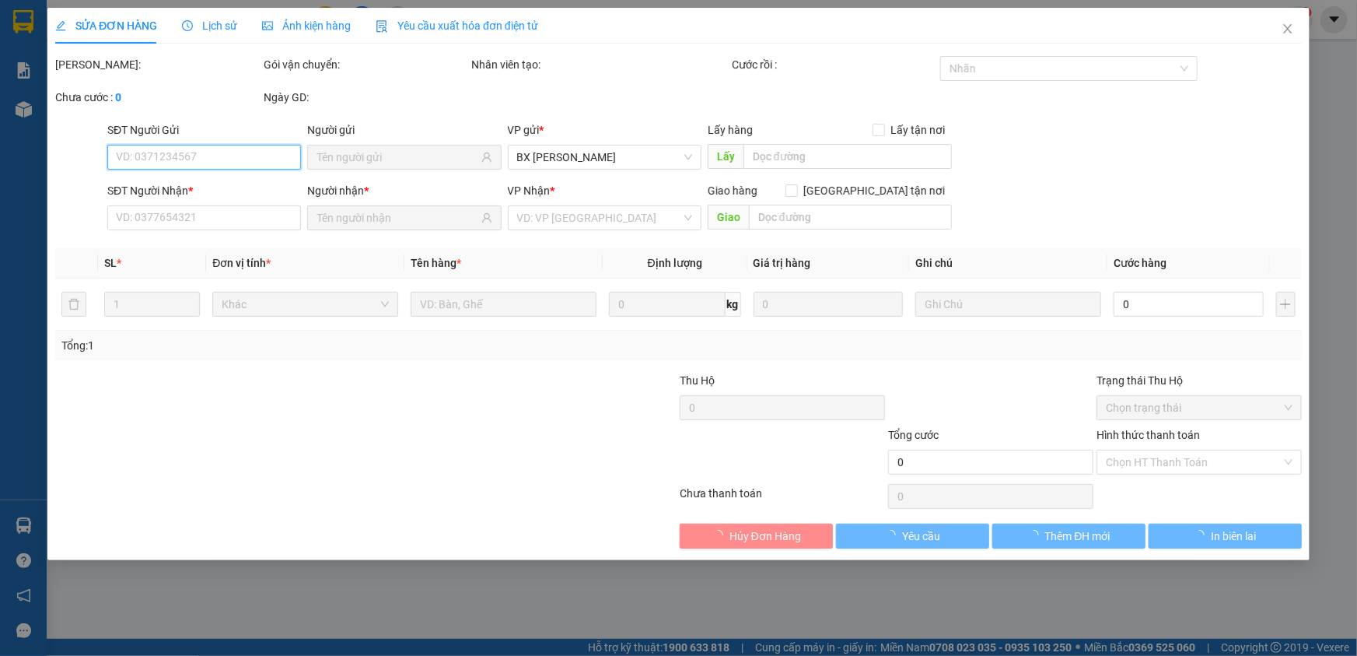
type input "0979271177"
type input "0905101767"
type input "50.000"
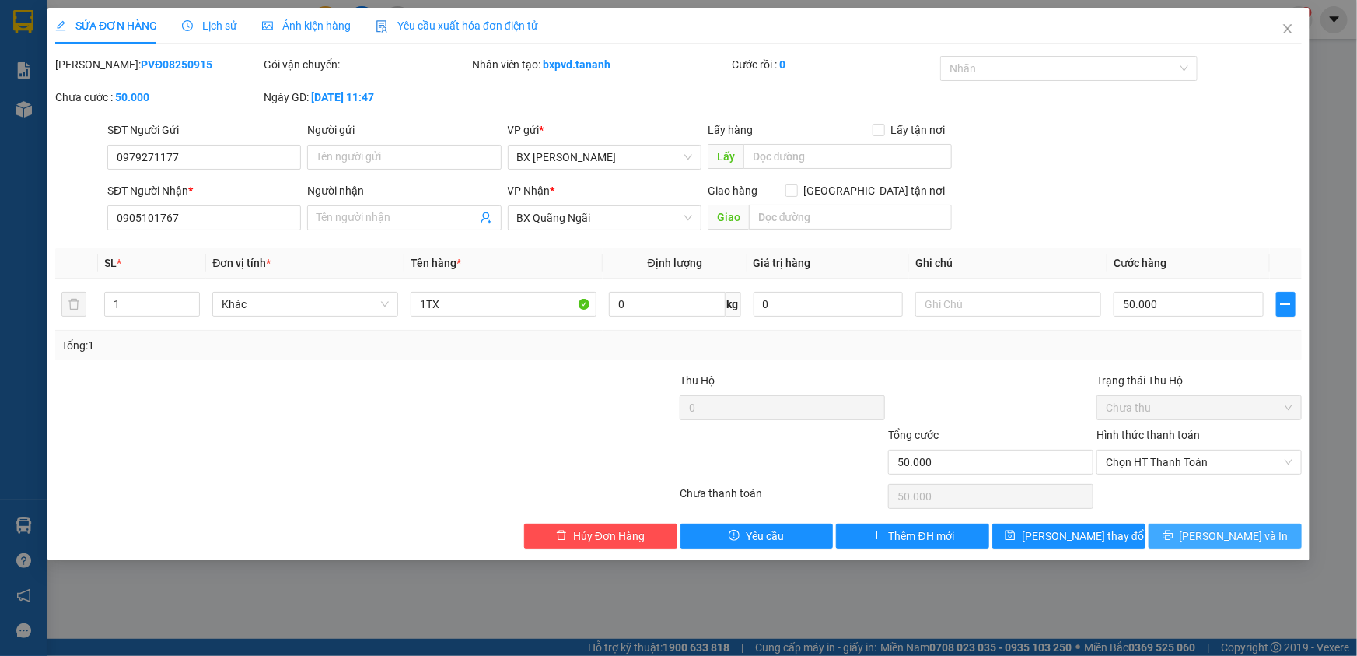
click at [1217, 527] on span "[PERSON_NAME] và In" at bounding box center [1234, 535] width 109 height 17
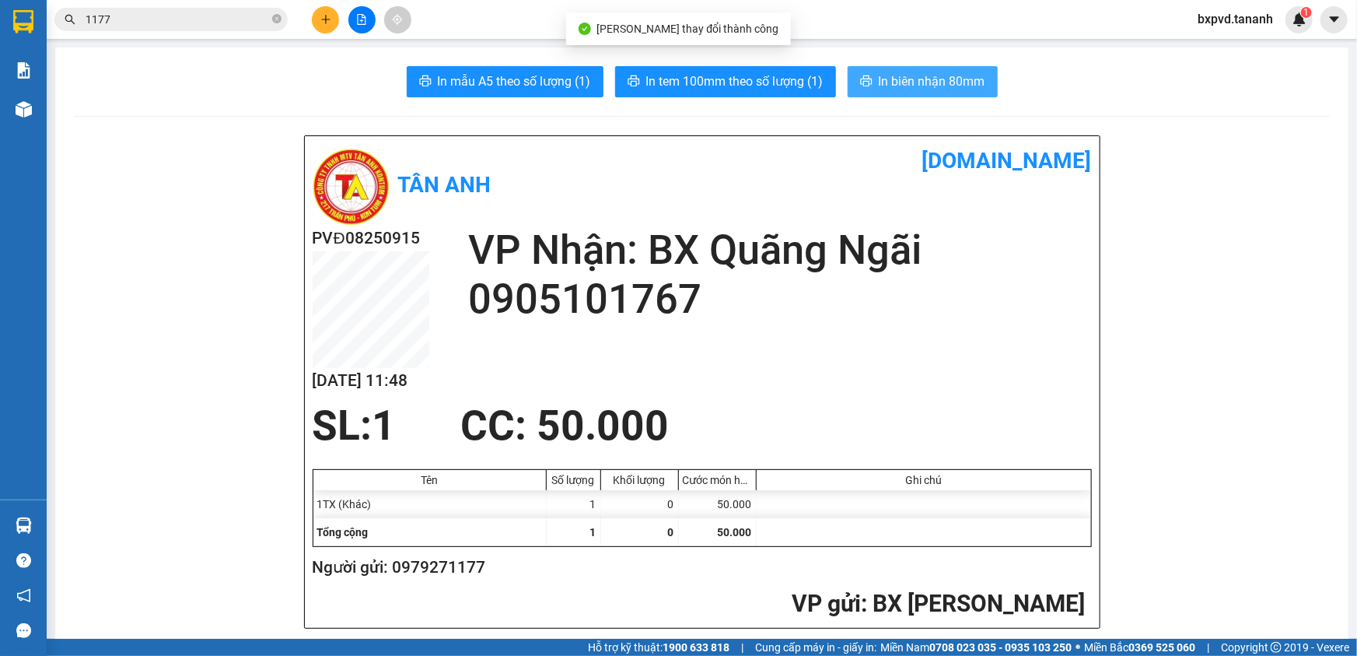
click at [879, 78] on span "In biên nhận 80mm" at bounding box center [932, 81] width 107 height 19
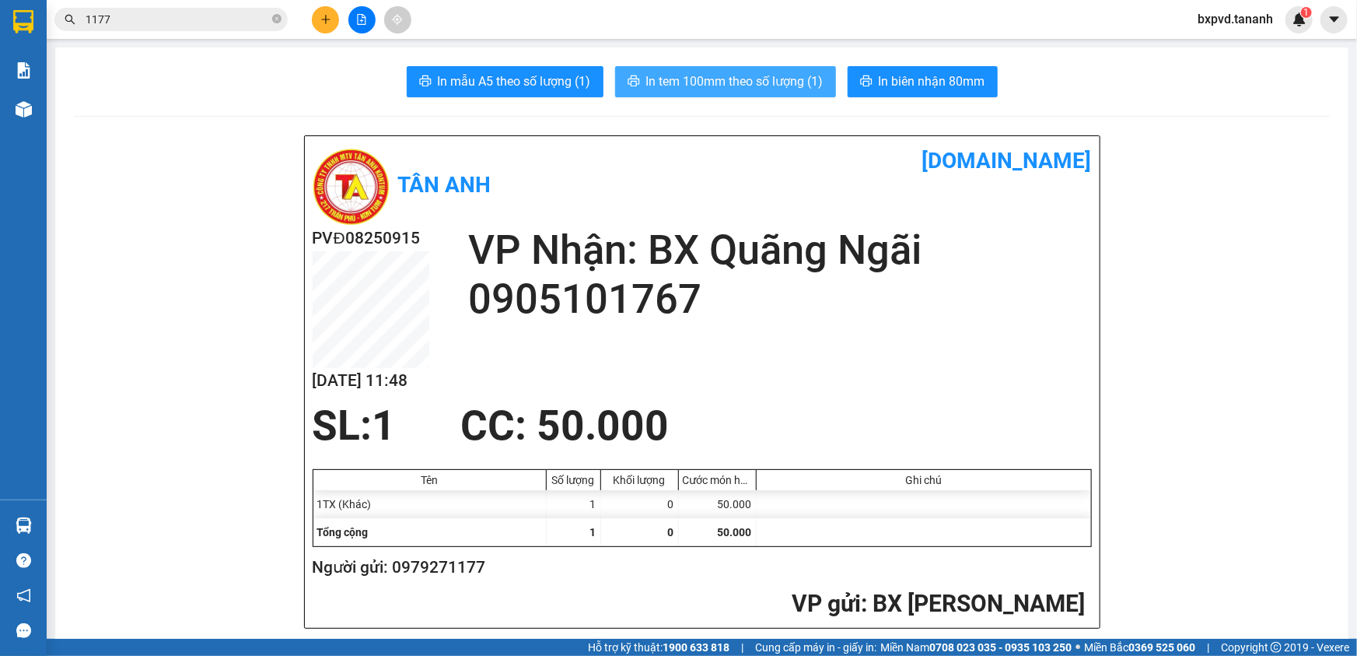
click at [723, 78] on span "In tem 100mm theo số lượng (1)" at bounding box center [734, 81] width 177 height 19
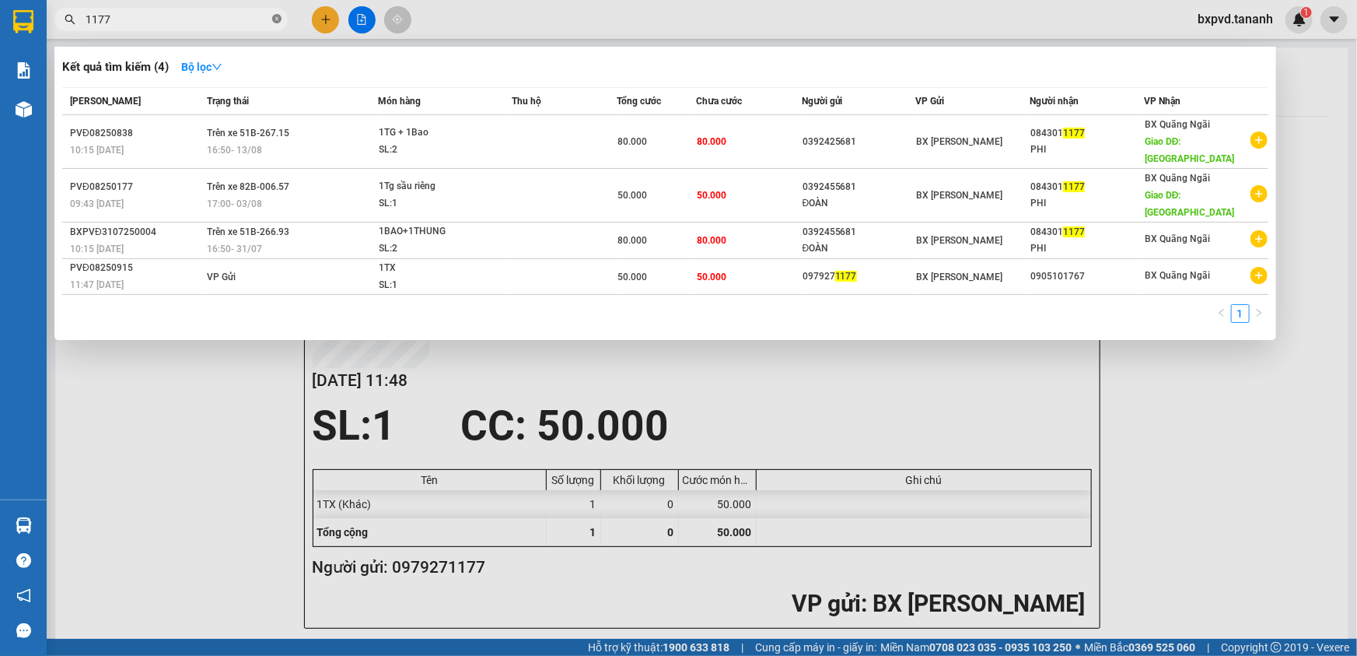
click at [274, 19] on icon "close-circle" at bounding box center [276, 18] width 9 height 9
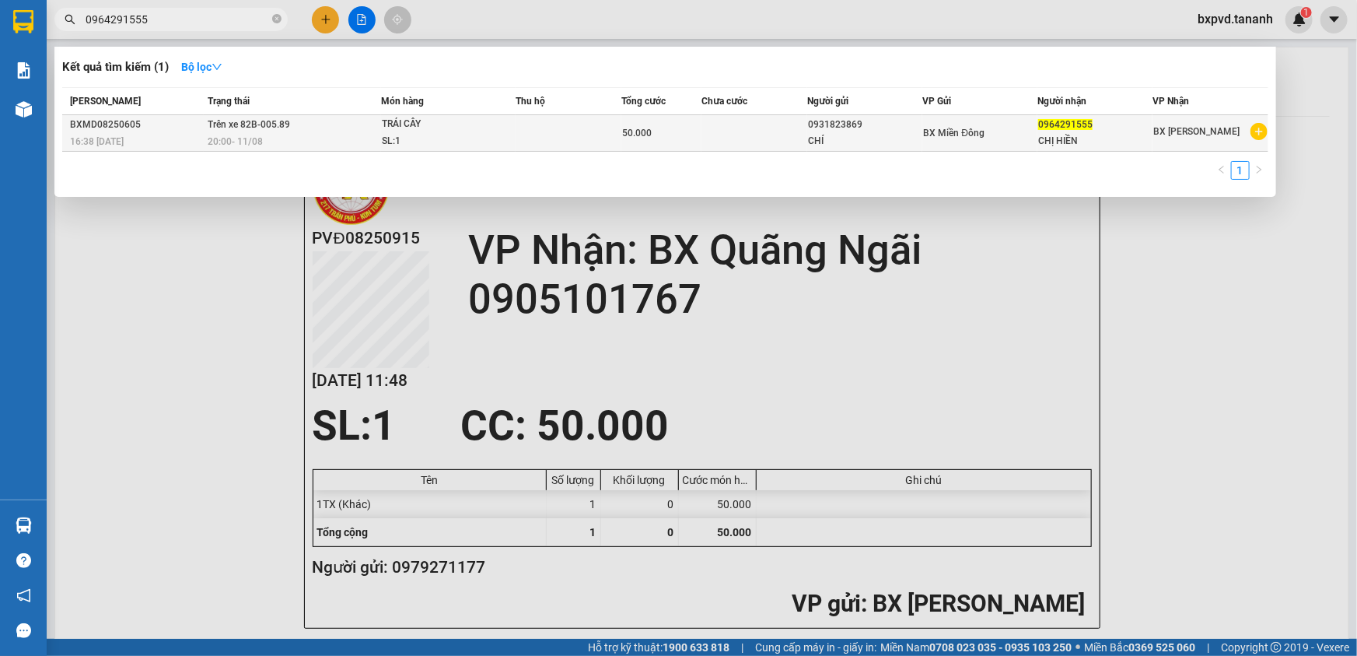
type input "0964291555"
click at [848, 128] on div "0931823869" at bounding box center [865, 125] width 114 height 16
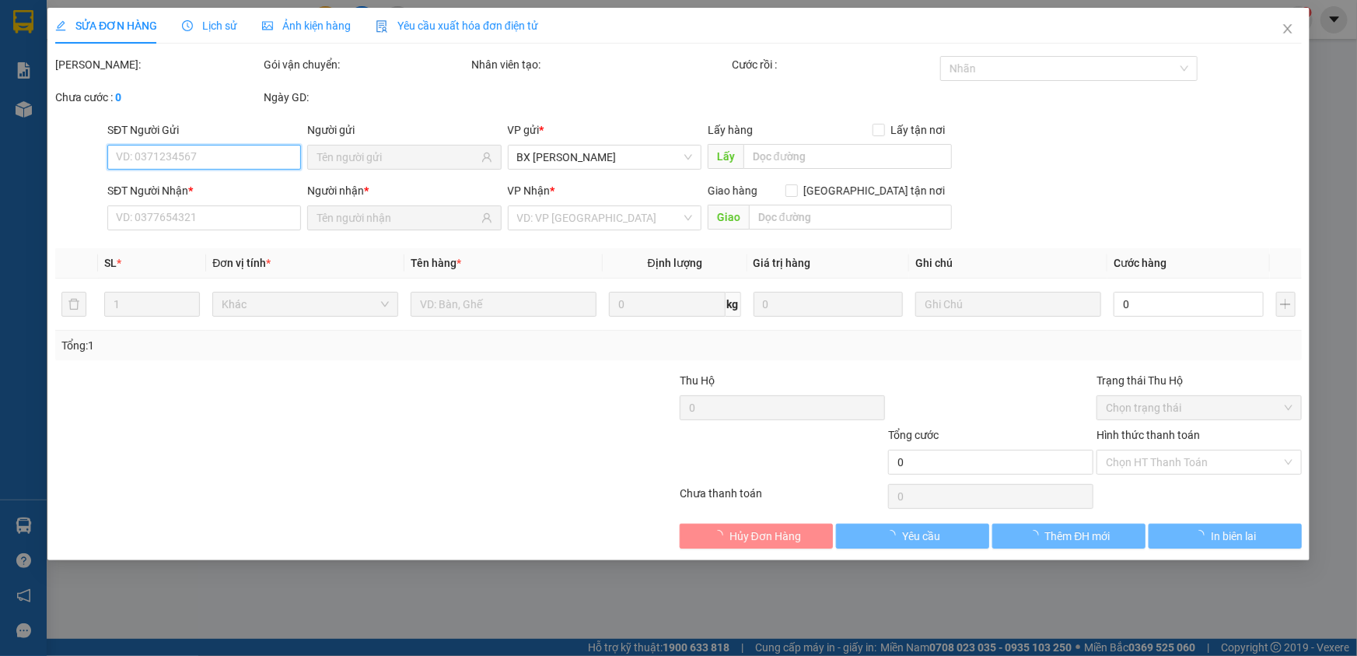
type input "0931823869"
type input "CHÍ"
type input "0964291555"
type input "CHỊ HIỀN"
type input "50.000"
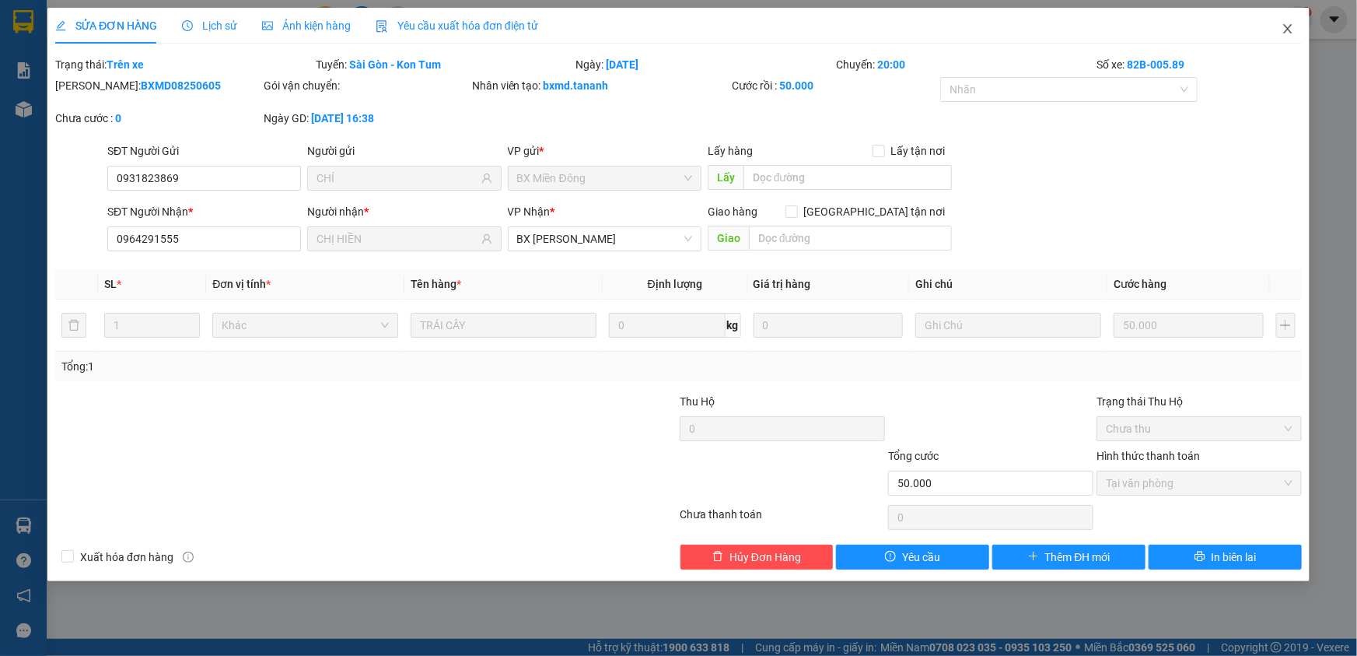
click at [1279, 30] on span "Close" at bounding box center [1288, 30] width 44 height 44
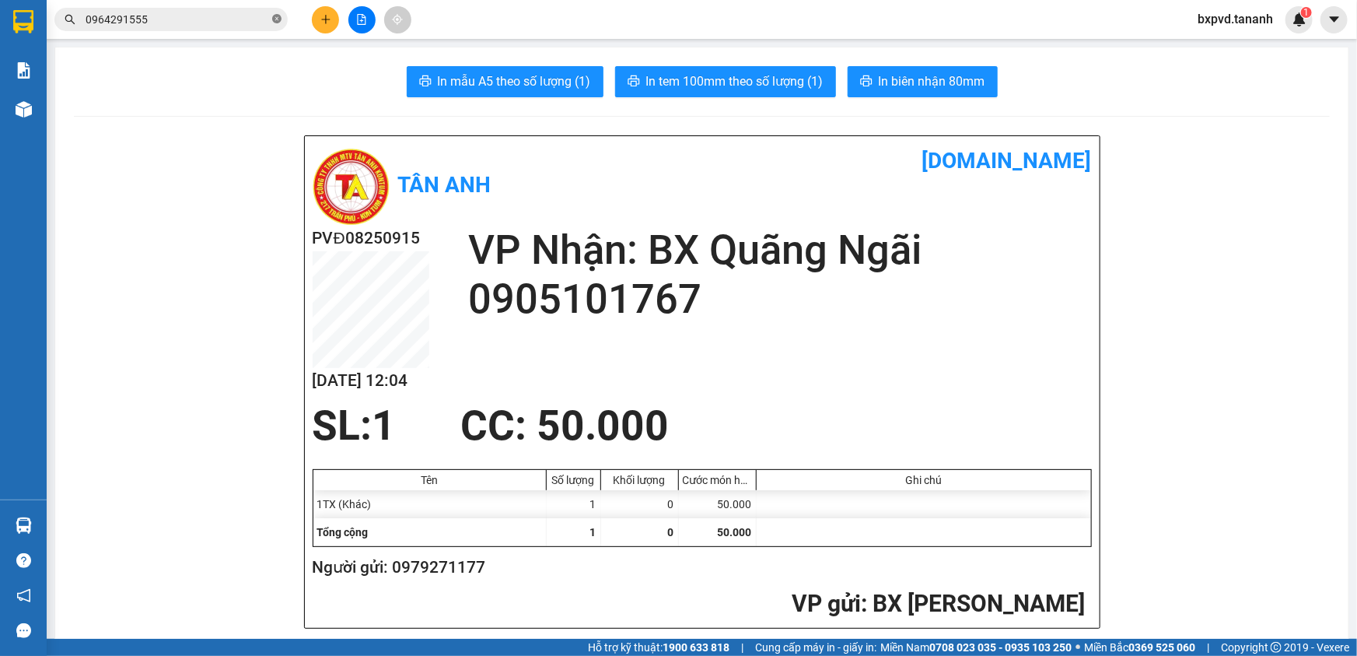
click at [278, 20] on icon "close-circle" at bounding box center [276, 18] width 9 height 9
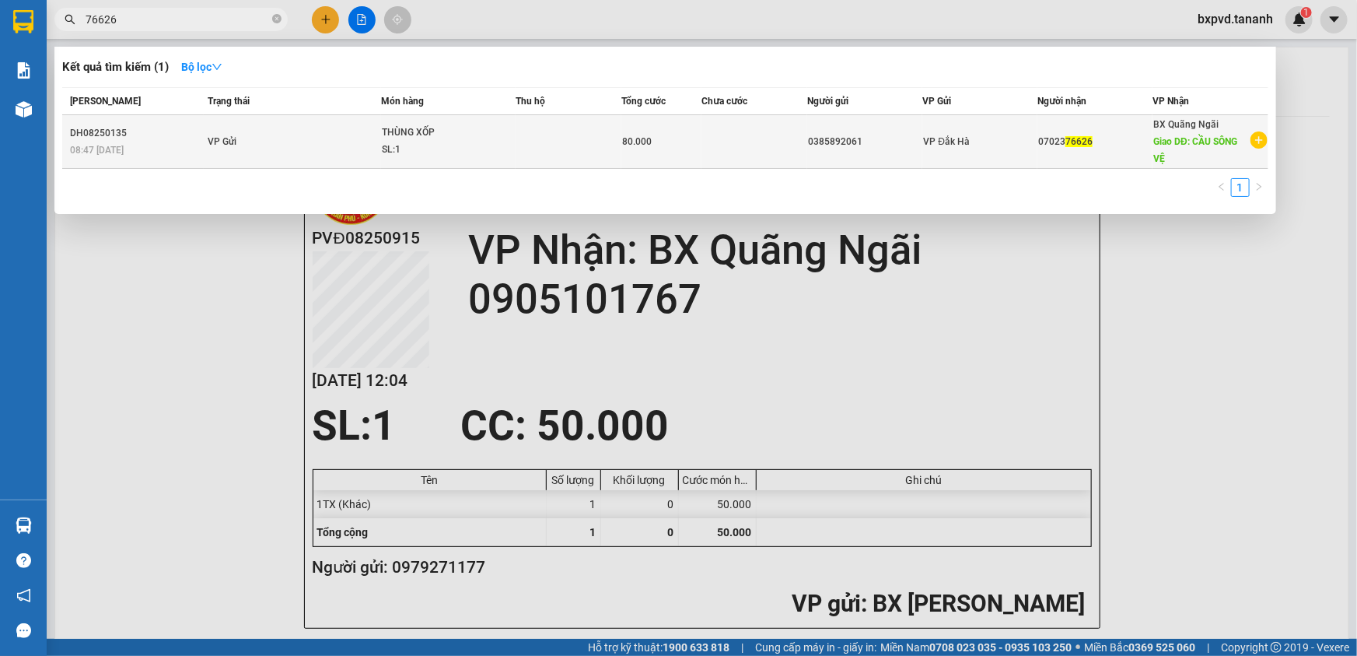
type input "76626"
click at [268, 149] on td "VP Gửi" at bounding box center [292, 142] width 177 height 54
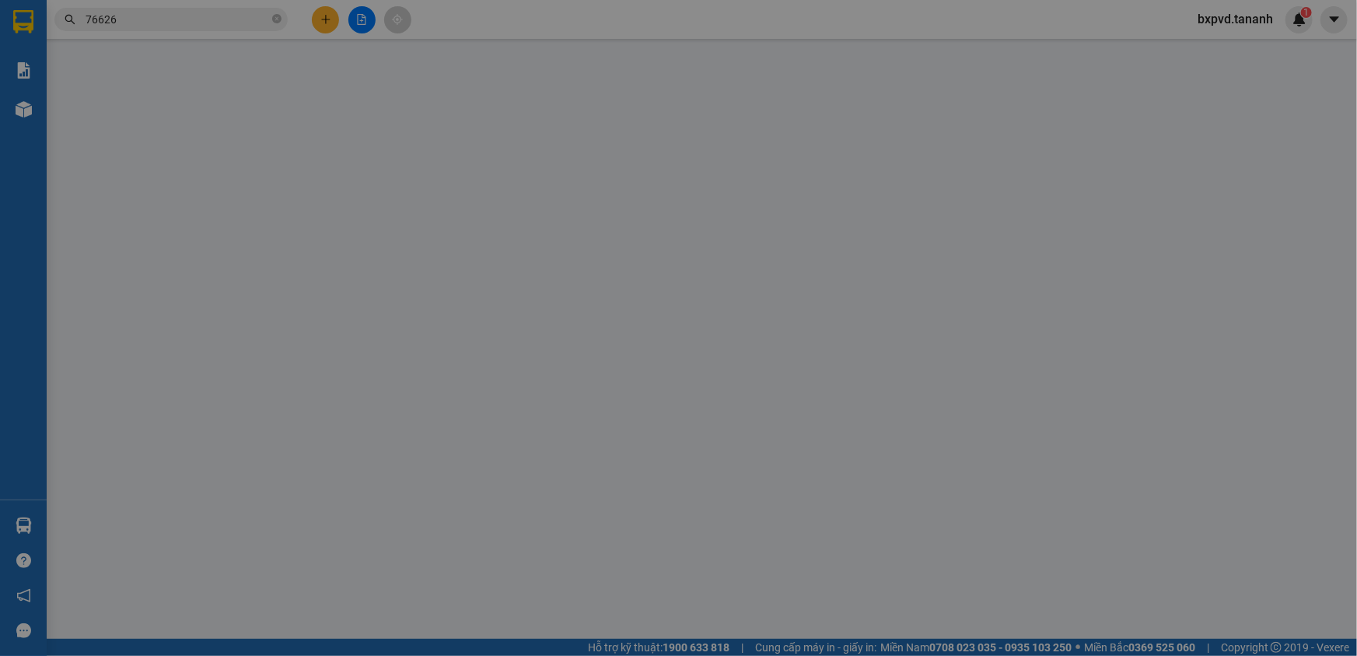
type input "0385892061"
type input "0702376626"
type input "CẦU SÔNG VỆ"
type input "80.000"
